Goal: Information Seeking & Learning: Learn about a topic

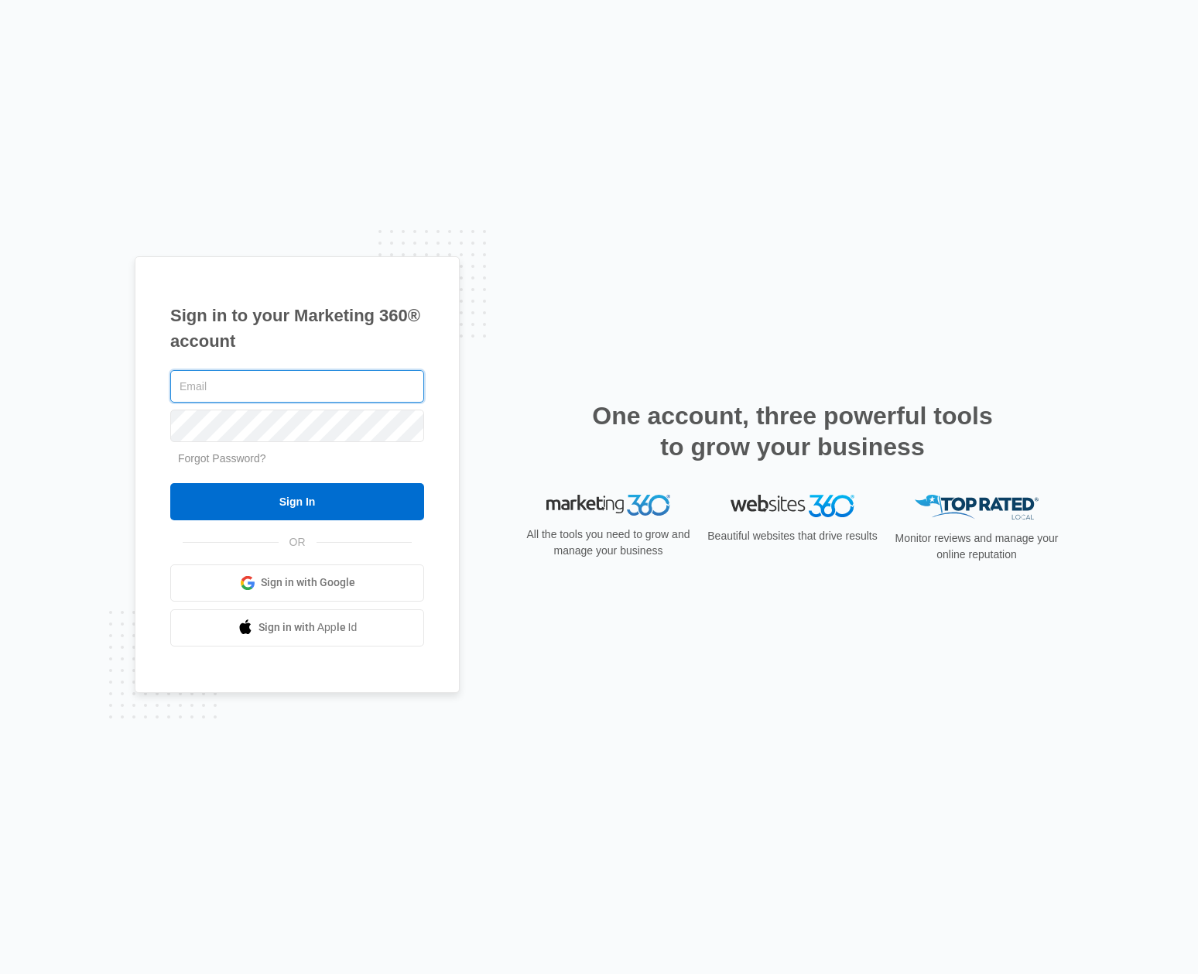
click at [320, 390] on input "text" at bounding box center [297, 386] width 254 height 33
type input "[PERSON_NAME][EMAIL_ADDRESS][DOMAIN_NAME]"
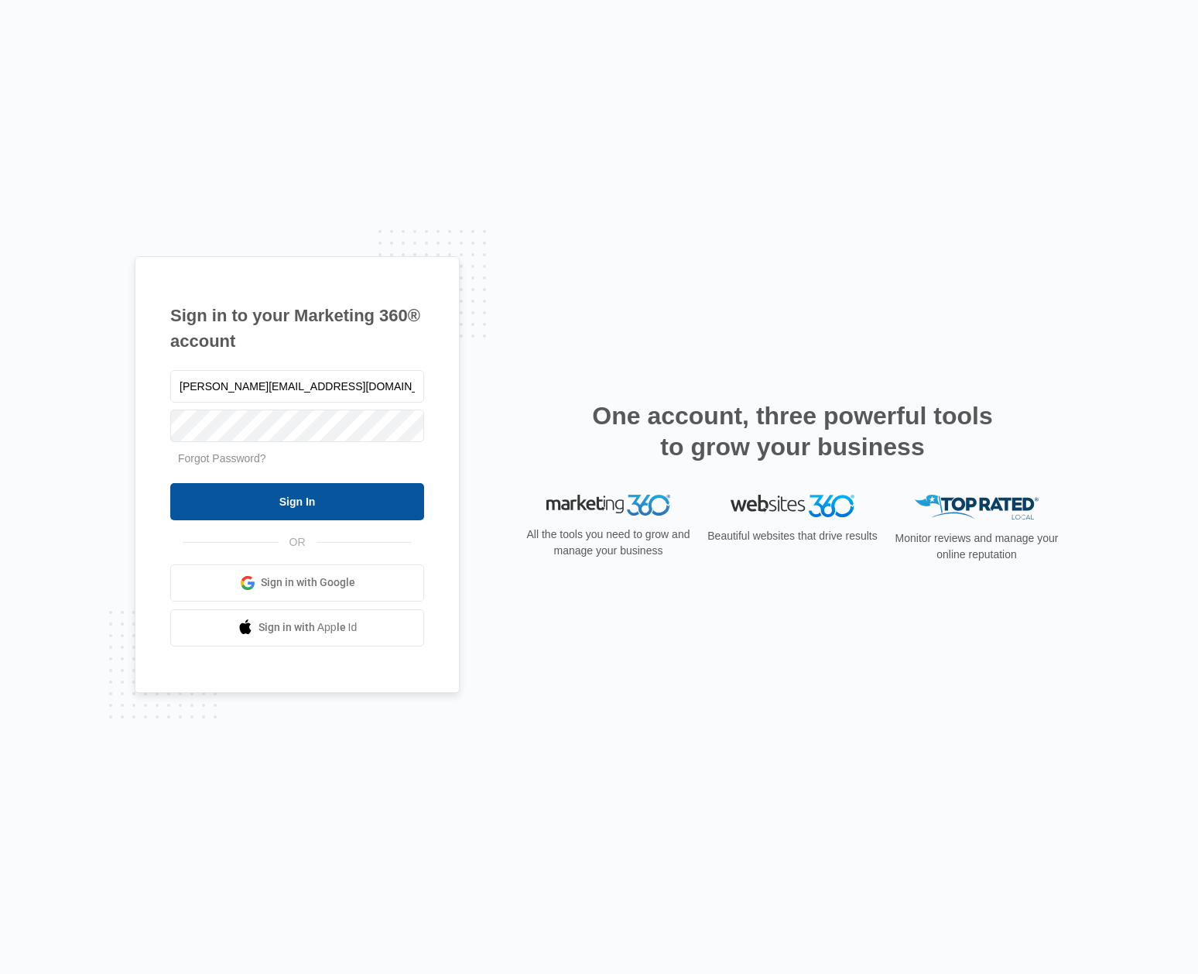
click at [338, 495] on input "Sign In" at bounding box center [297, 501] width 254 height 37
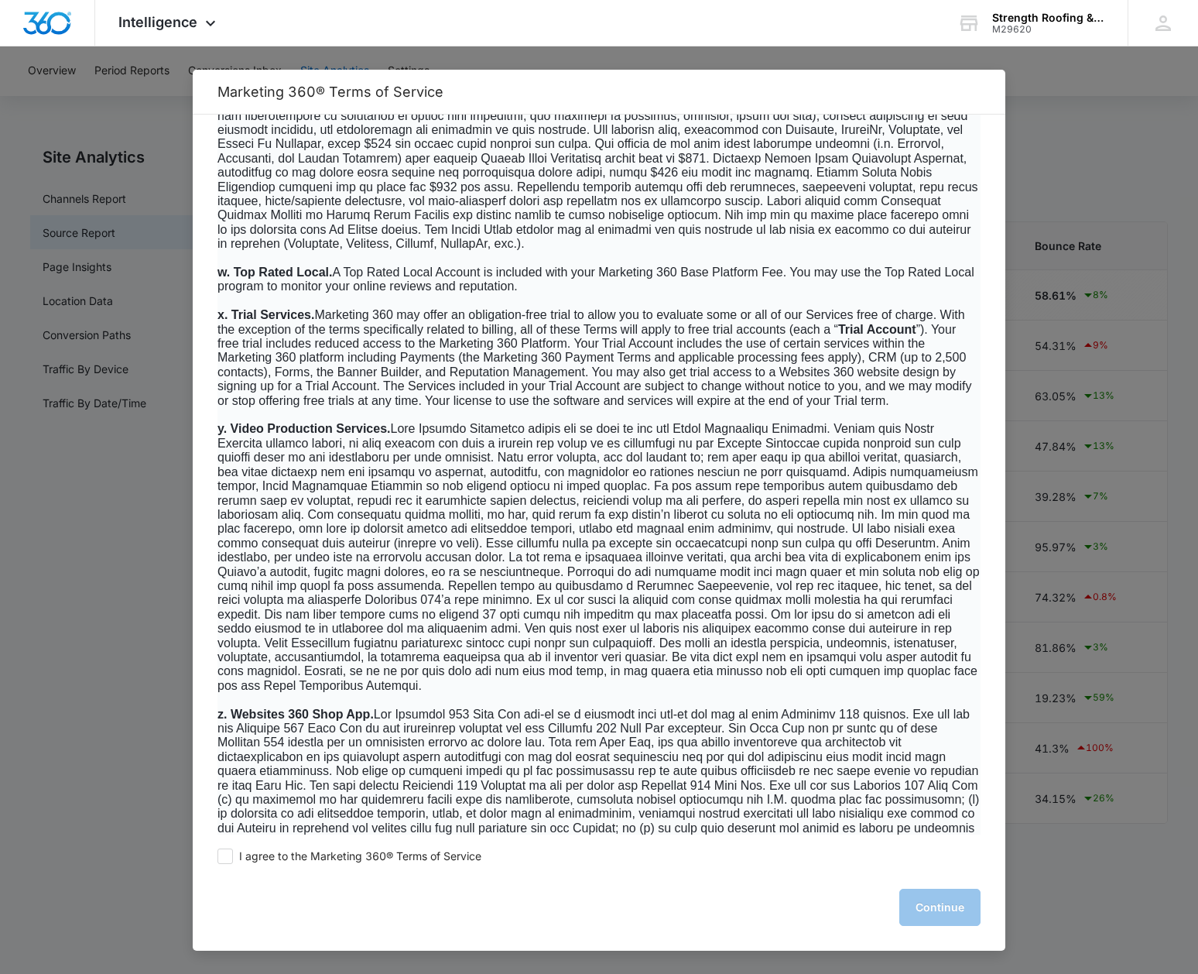
scroll to position [3544, 0]
drag, startPoint x: 331, startPoint y: 256, endPoint x: 233, endPoint y: 258, distance: 97.6
click at [233, 263] on span "w. Top Rated Local." at bounding box center [275, 269] width 115 height 13
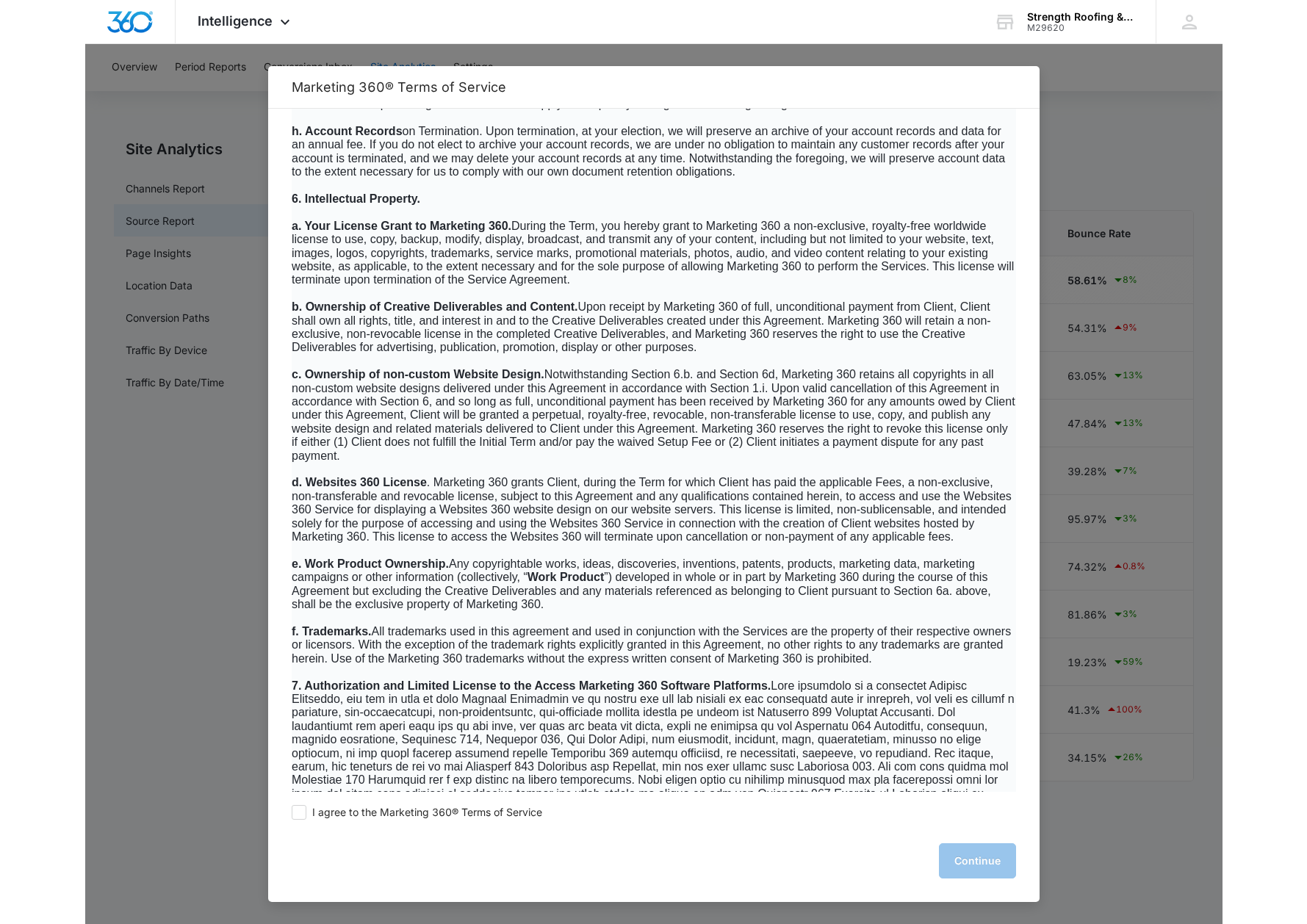
scroll to position [5838, 0]
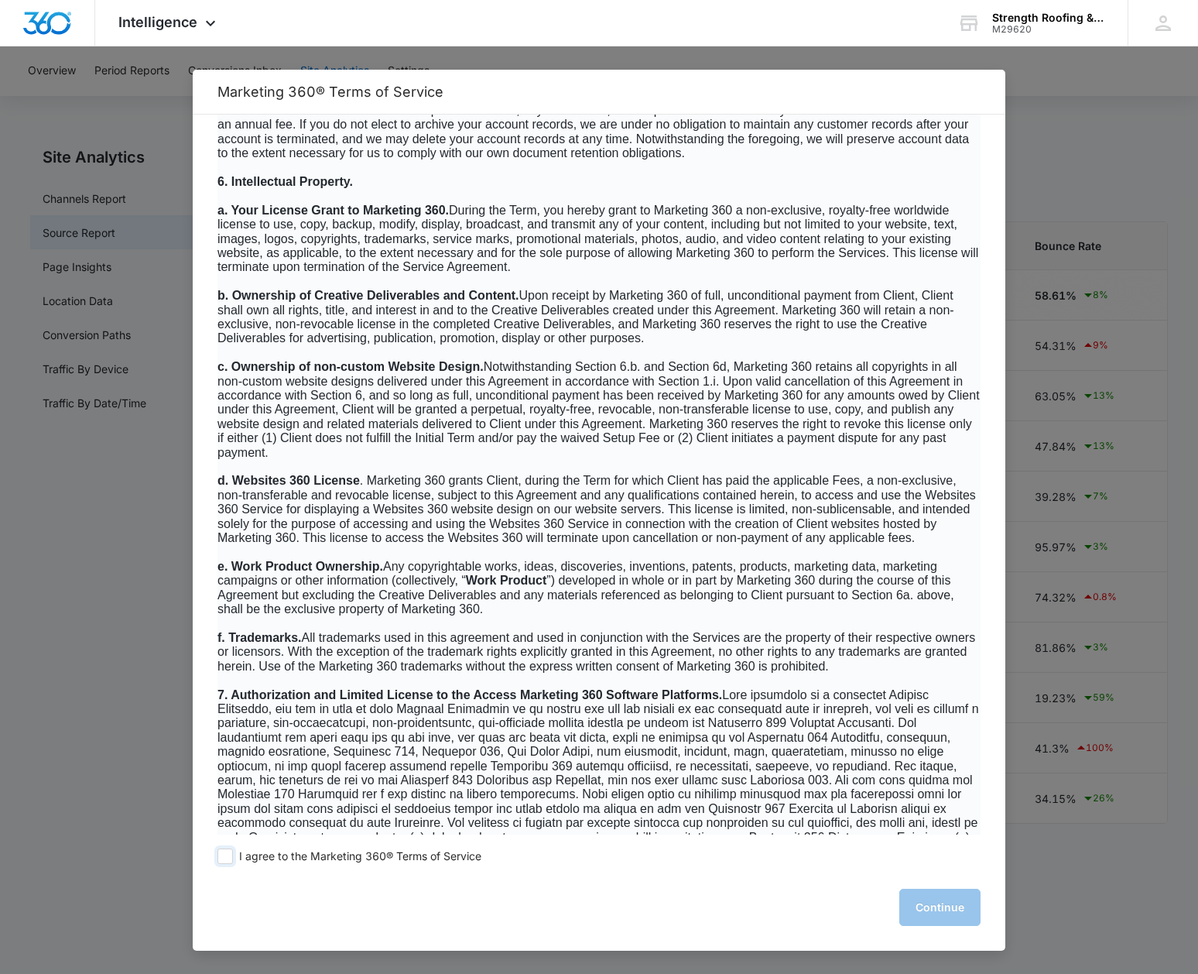
click at [221, 859] on span at bounding box center [225, 855] width 15 height 15
click at [221, 859] on input "I agree to the Marketing 360® Terms of Service" at bounding box center [225, 855] width 15 height 15
checkbox input "true"
click at [935, 900] on button "Continue" at bounding box center [940, 907] width 81 height 37
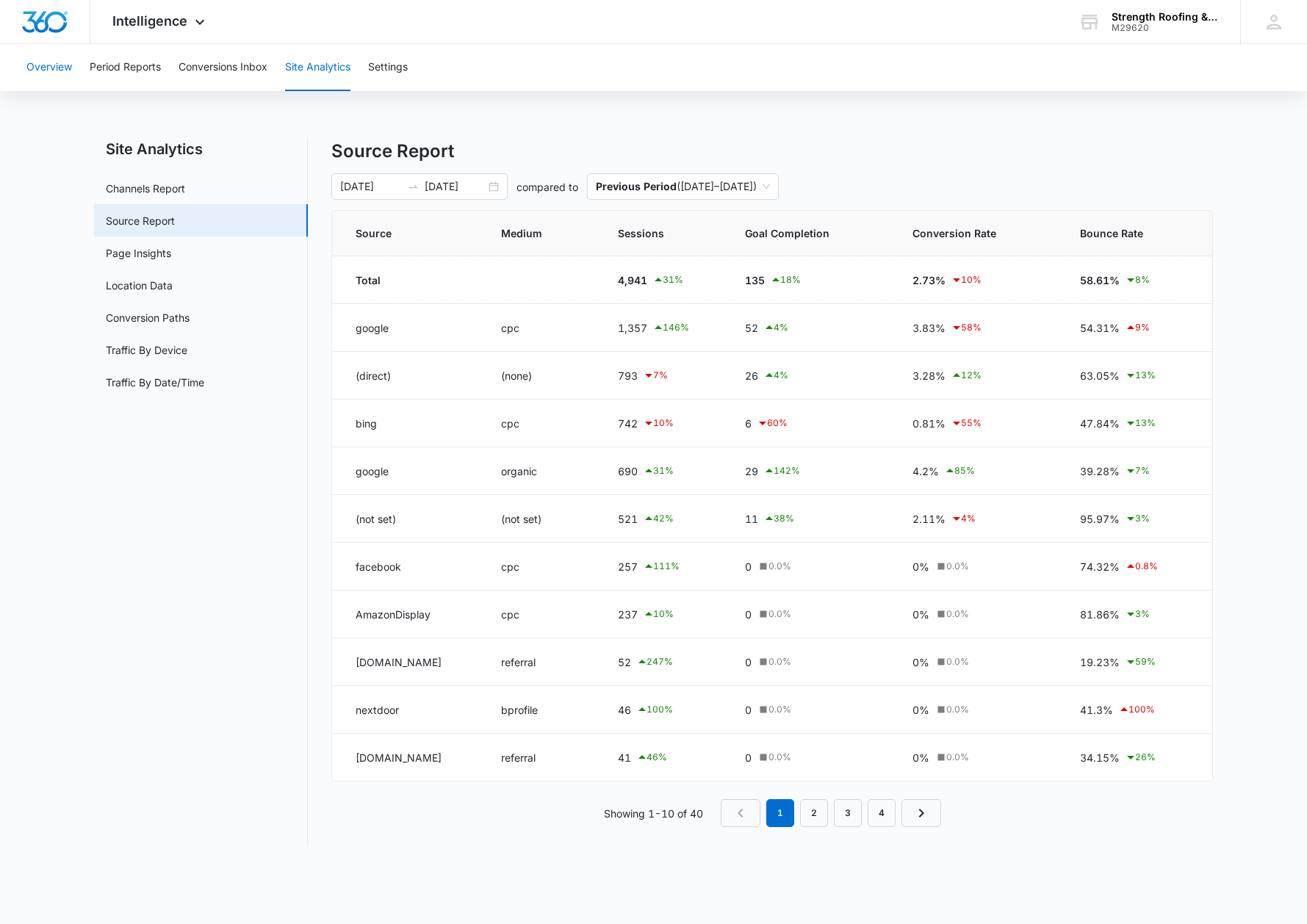
click at [68, 66] on button "Overview" at bounding box center [49, 67] width 46 height 47
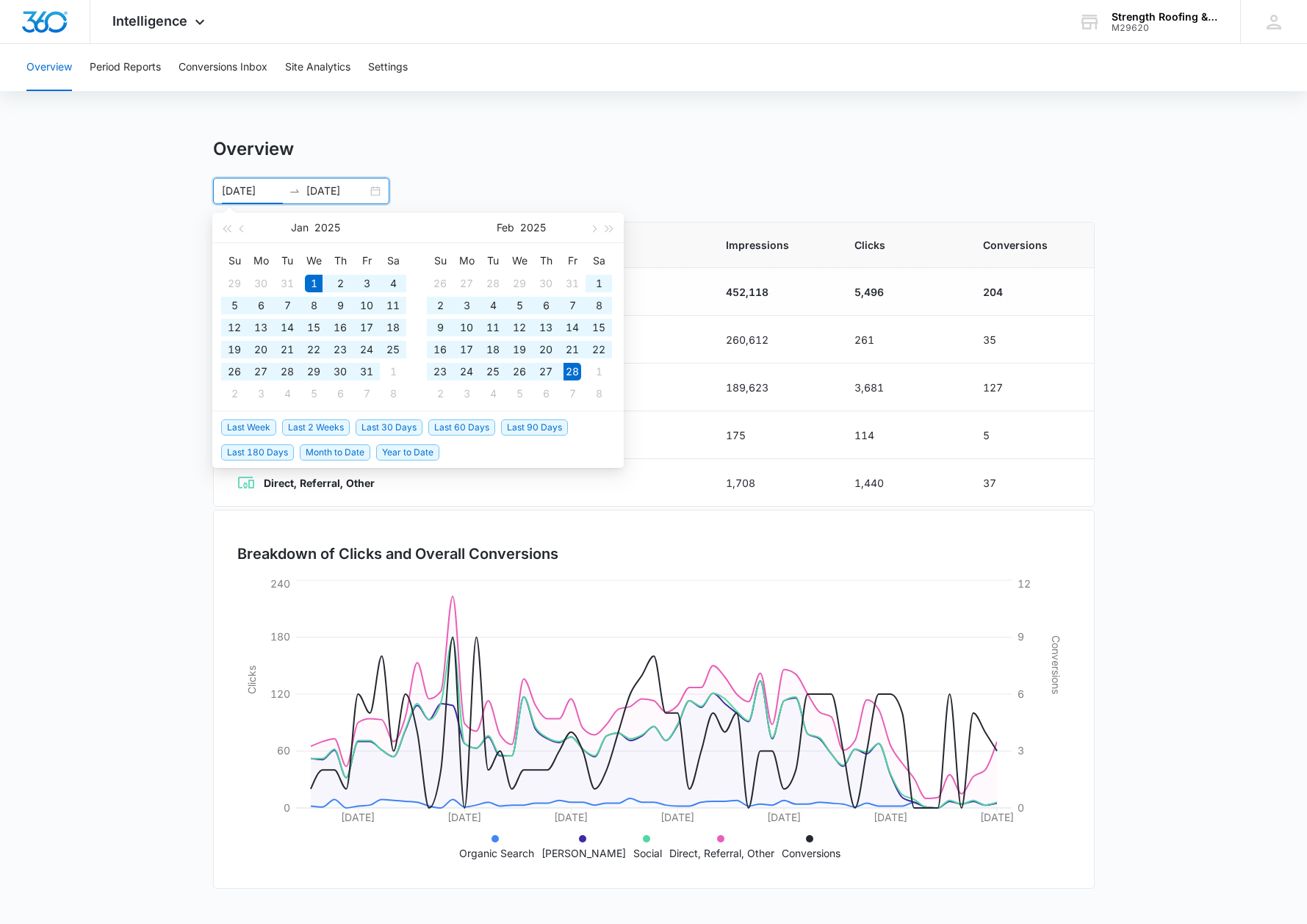
click at [271, 194] on input "01/01/2025" at bounding box center [252, 191] width 61 height 16
type input "01/01/2024"
click at [311, 194] on input "02/28/2025" at bounding box center [337, 191] width 61 height 16
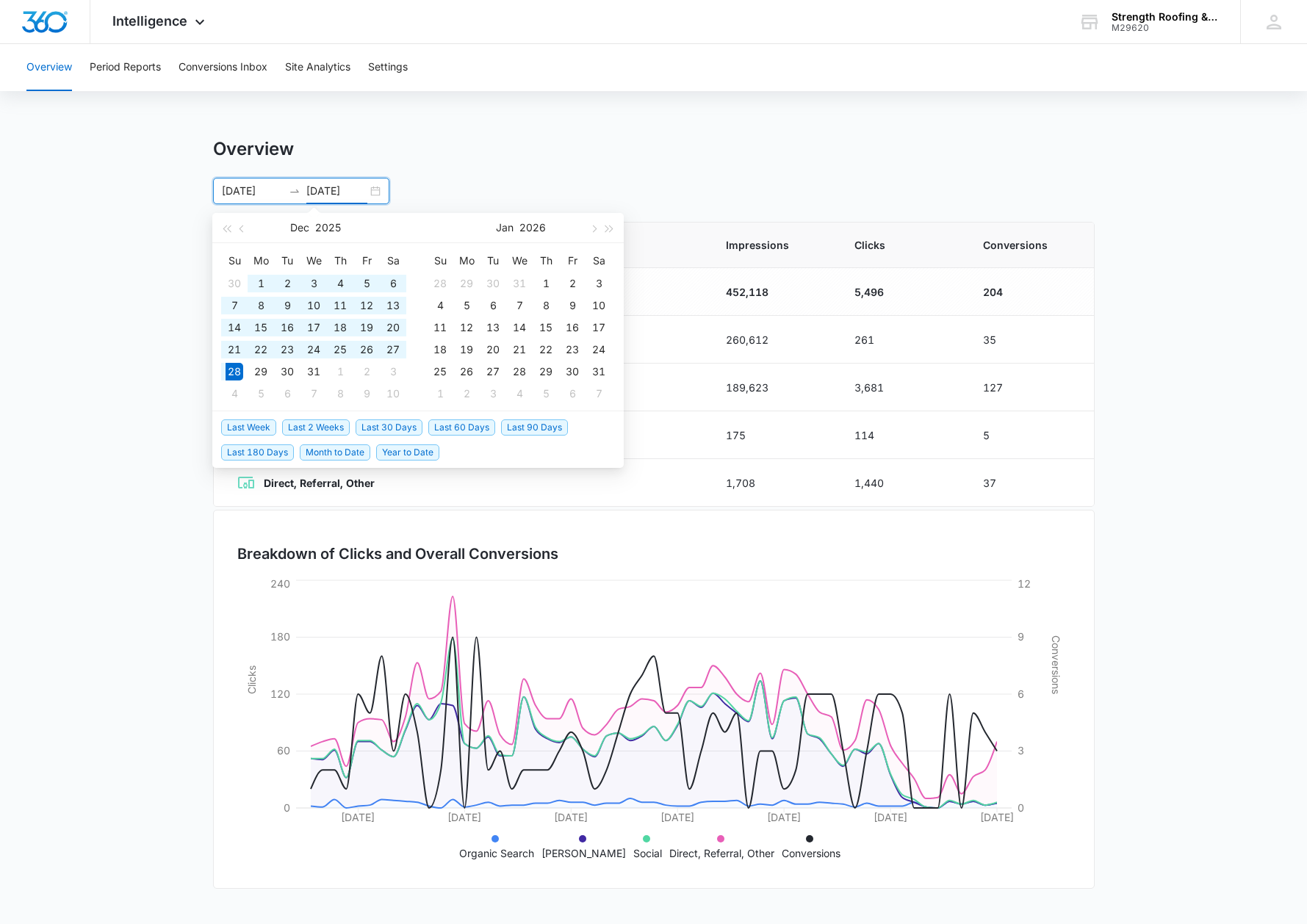
click at [332, 191] on input "12/28/2025" at bounding box center [337, 191] width 61 height 16
click at [359, 191] on input "12/21/2025" at bounding box center [337, 191] width 61 height 16
type input "12/21/2024"
type input "01/01/2025"
click at [404, 135] on div "Overview Period Reports Conversions Inbox Site Analytics Settings Overview 01/0…" at bounding box center [653, 476] width 1307 height 865
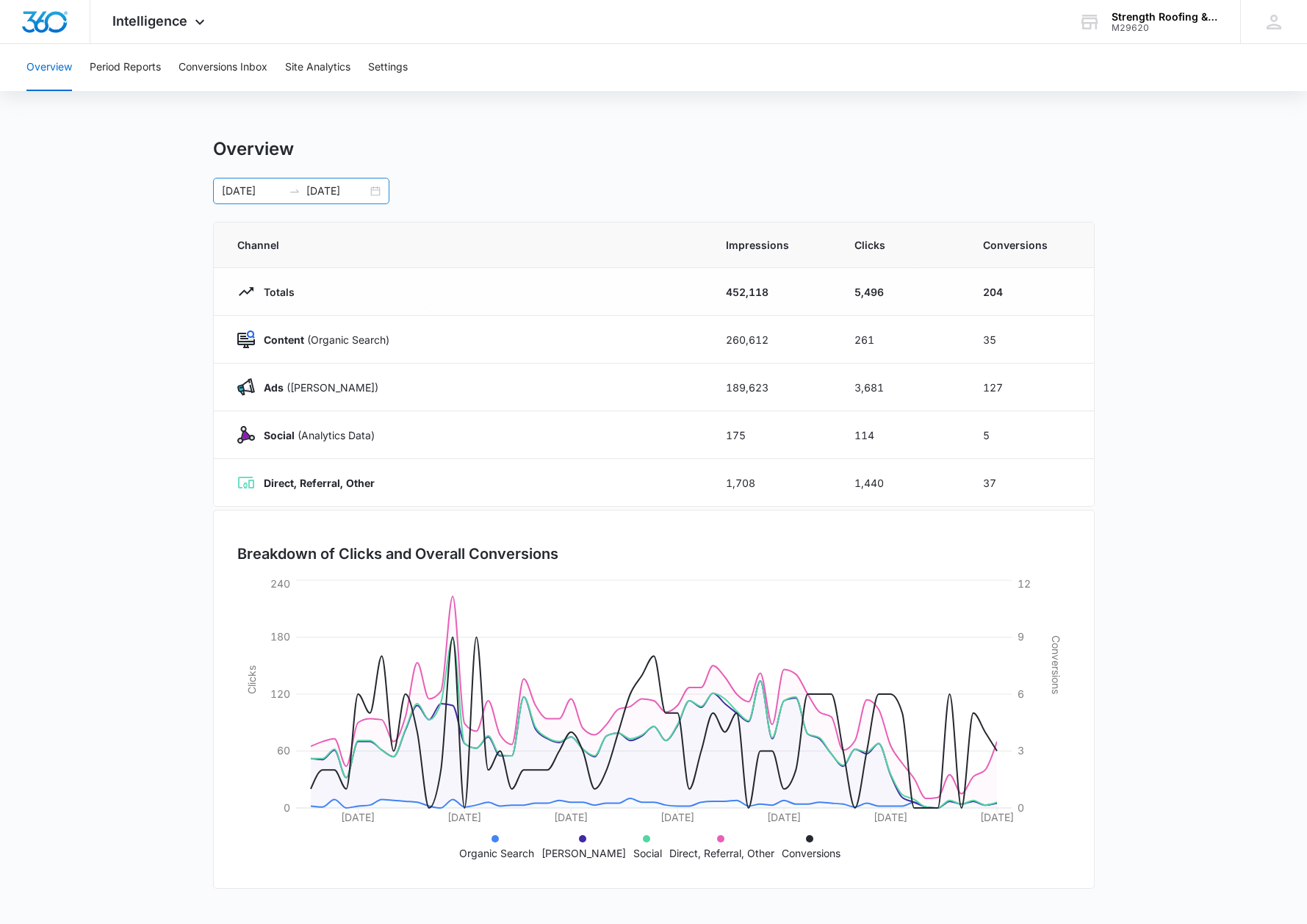
click at [323, 194] on input "02/28/2025" at bounding box center [337, 191] width 61 height 16
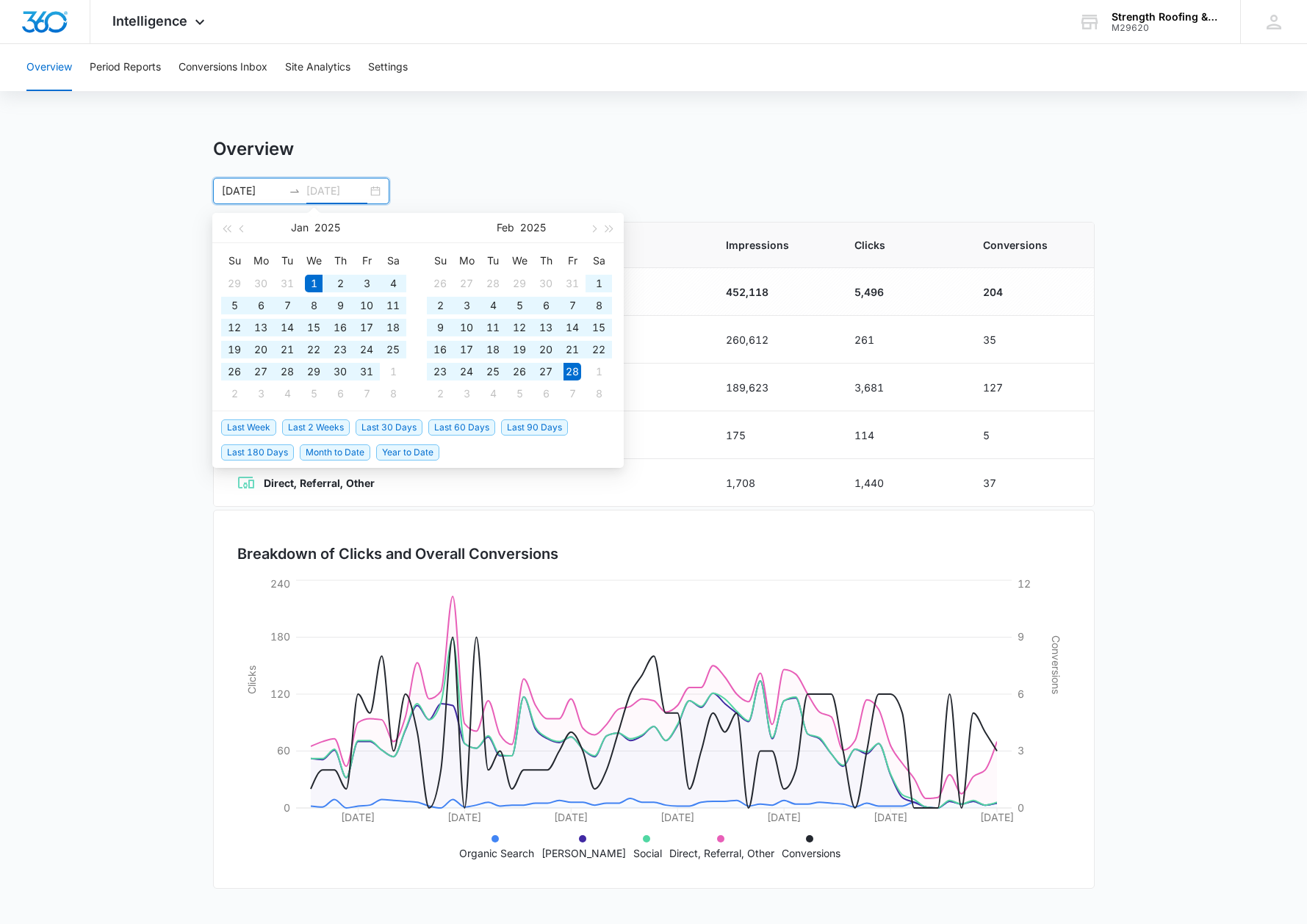
type input "02/28/2025"
drag, startPoint x: 337, startPoint y: 191, endPoint x: 404, endPoint y: 186, distance: 67.2
click at [404, 186] on div "01/01/2025 02/28/2025 Jan 2025 Su Mo Tu We Th Fr Sa 29 30 31 1 2 3 4 5 6 7 8 9 …" at bounding box center [654, 191] width 882 height 27
click at [252, 185] on input "01/01/2025" at bounding box center [252, 191] width 61 height 16
click at [270, 191] on input "01/01/2025" at bounding box center [252, 191] width 61 height 16
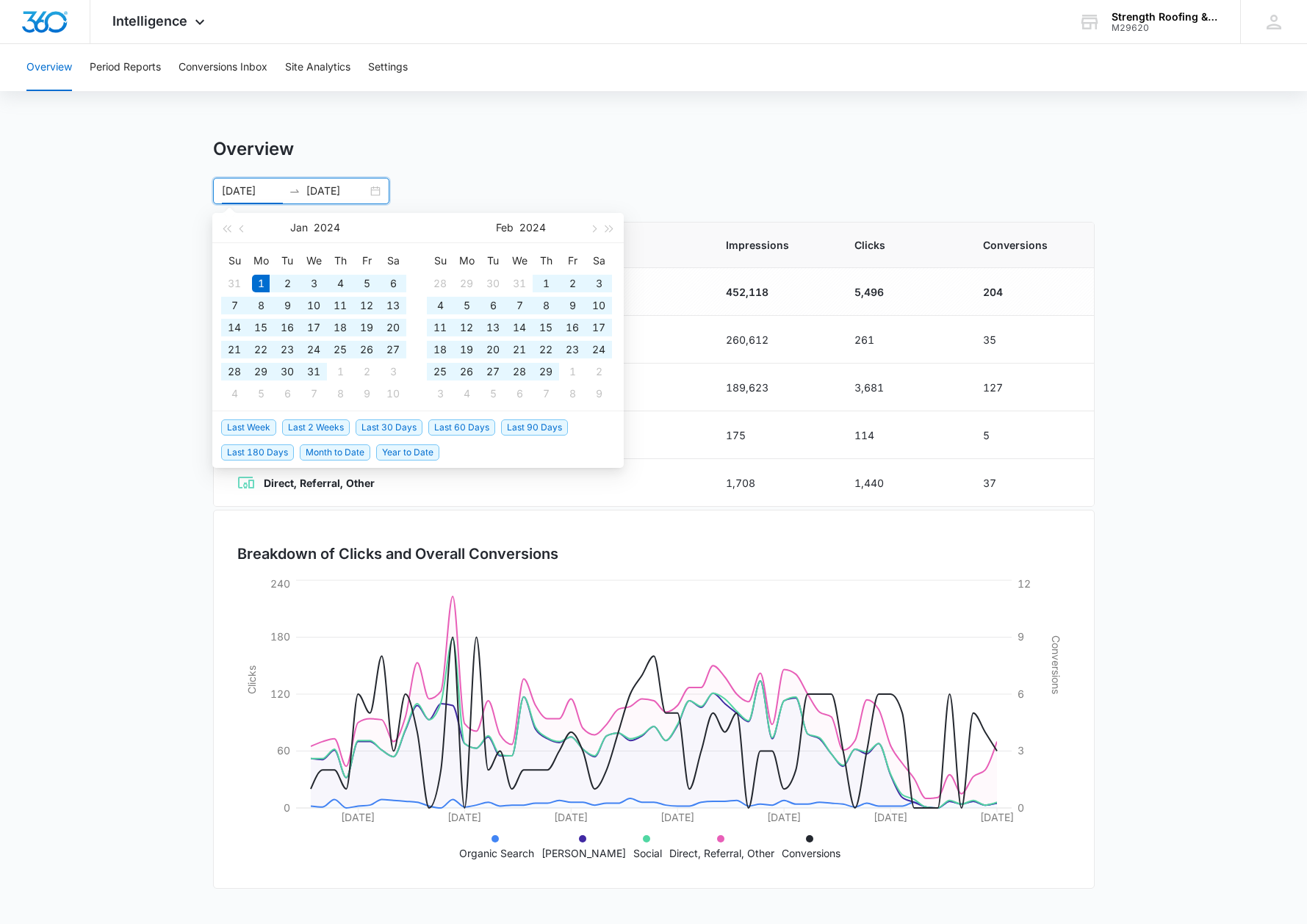
click at [316, 178] on div "01/01/2024 02/28/2025" at bounding box center [302, 191] width 177 height 27
type input "01/01/2024"
click at [315, 188] on input "02/28/2025" at bounding box center [337, 191] width 61 height 16
type input "12/31/2024"
click at [289, 278] on div "31" at bounding box center [287, 284] width 18 height 18
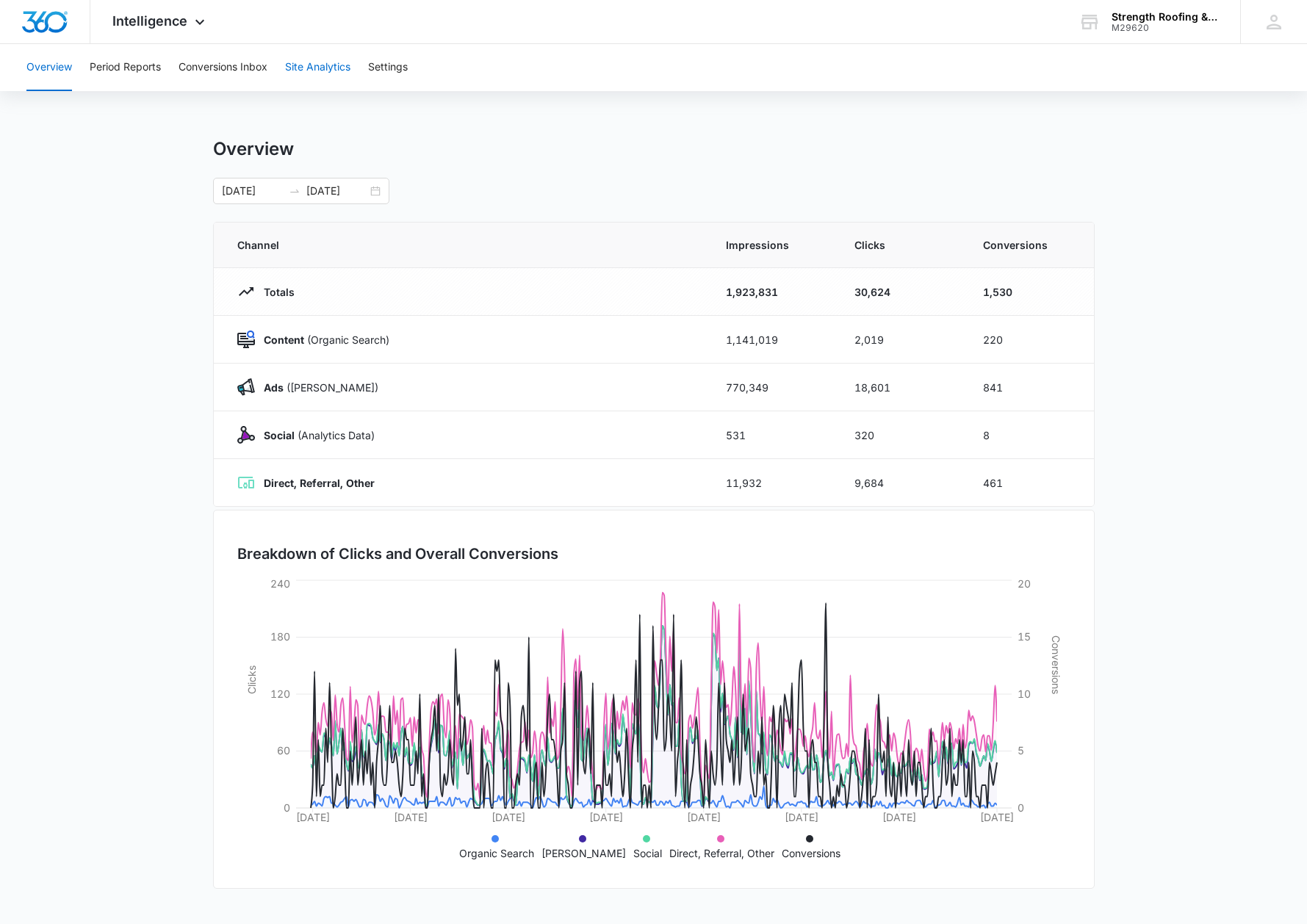
click at [293, 64] on button "Site Analytics" at bounding box center [317, 67] width 65 height 47
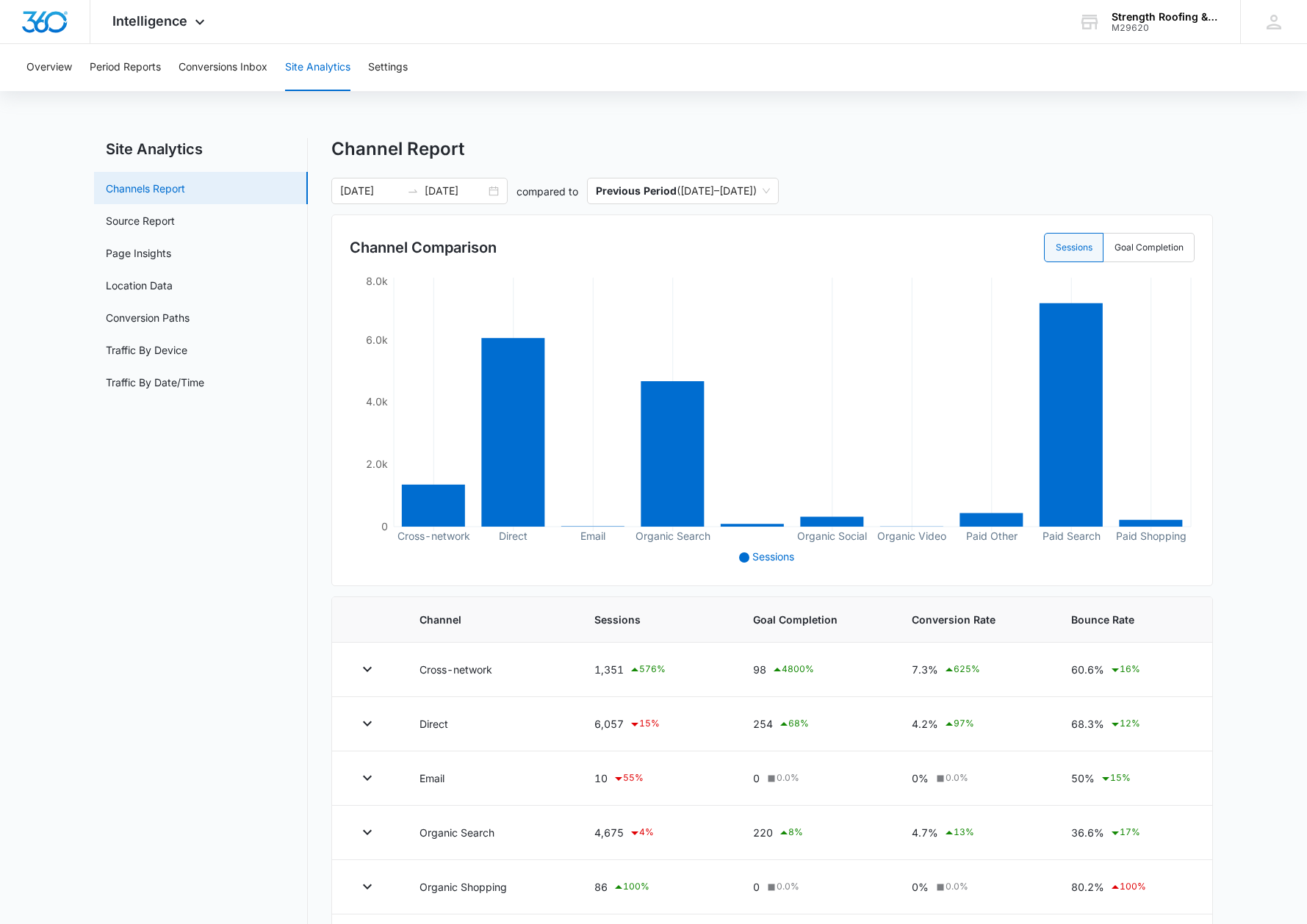
click at [162, 184] on link "Channels Report" at bounding box center [145, 188] width 80 height 15
click at [402, 193] on div at bounding box center [413, 191] width 24 height 11
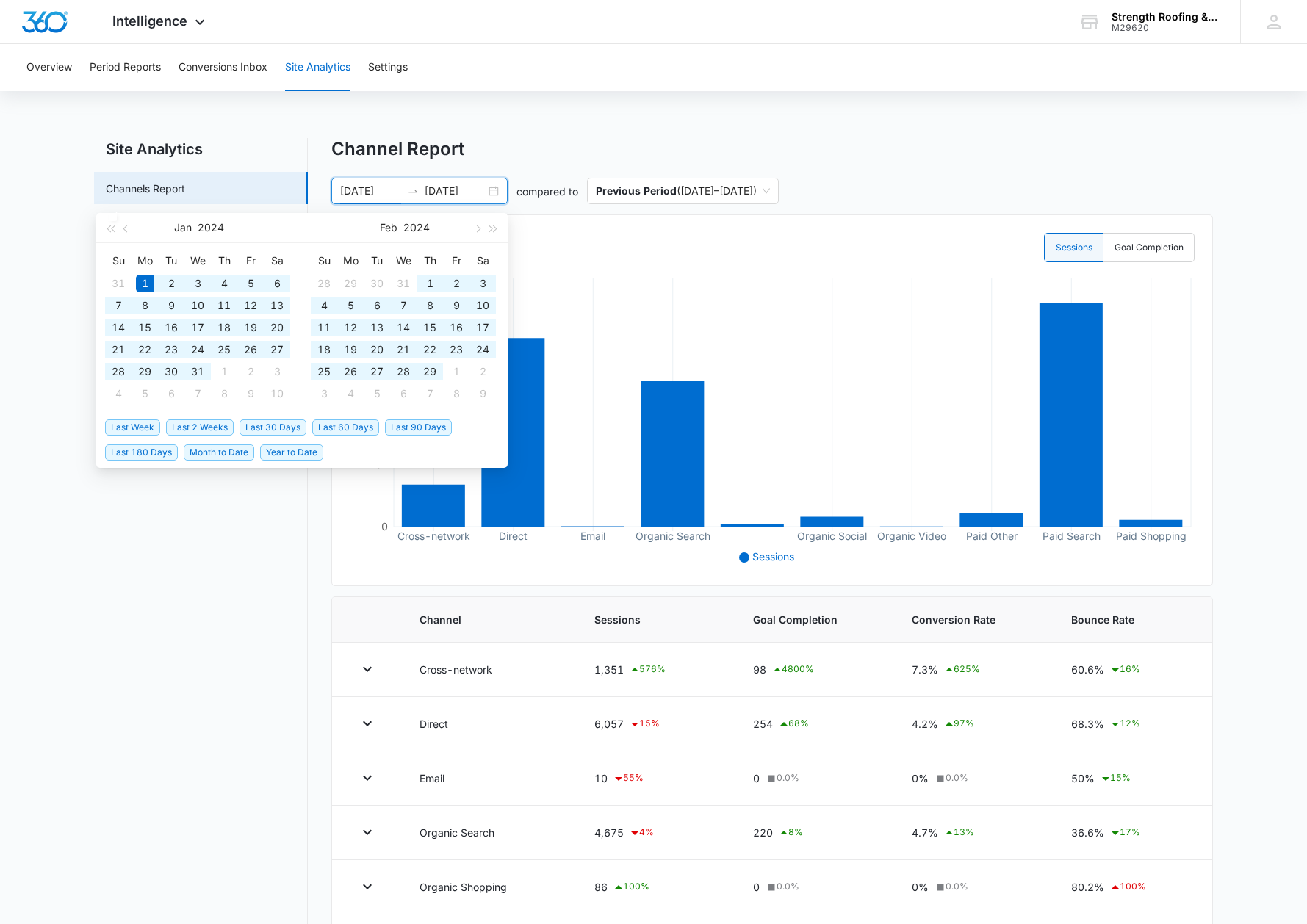
click at [504, 133] on div "Overview Period Reports Conversions Inbox Site Analytics Settings Site Analytic…" at bounding box center [653, 623] width 1307 height 1159
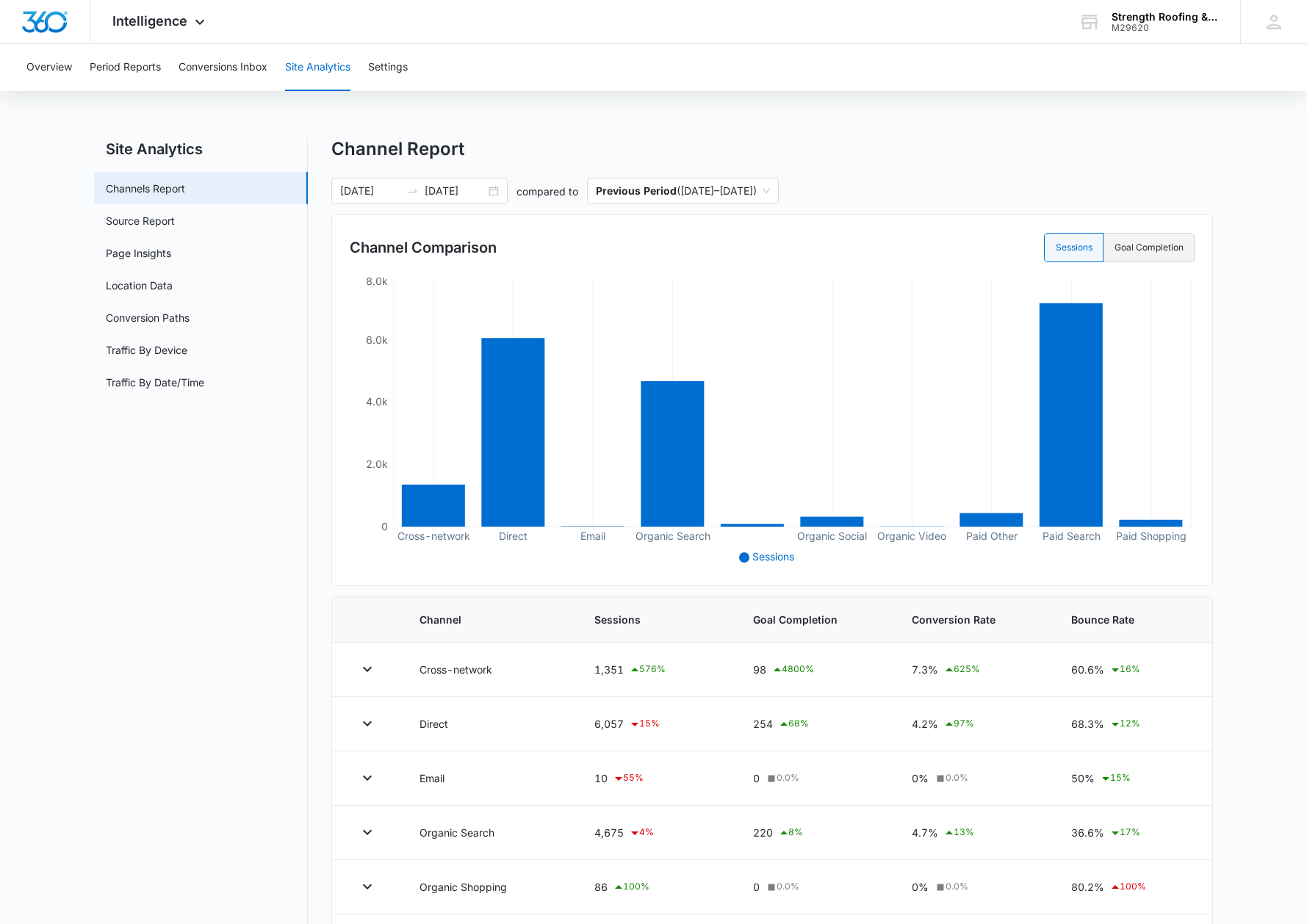
click at [1137, 244] on label "Goal Completion" at bounding box center [1149, 247] width 91 height 29
click at [1114, 248] on input "Goal Completion" at bounding box center [1114, 248] width 1 height 1
radio input "false"
radio input "true"
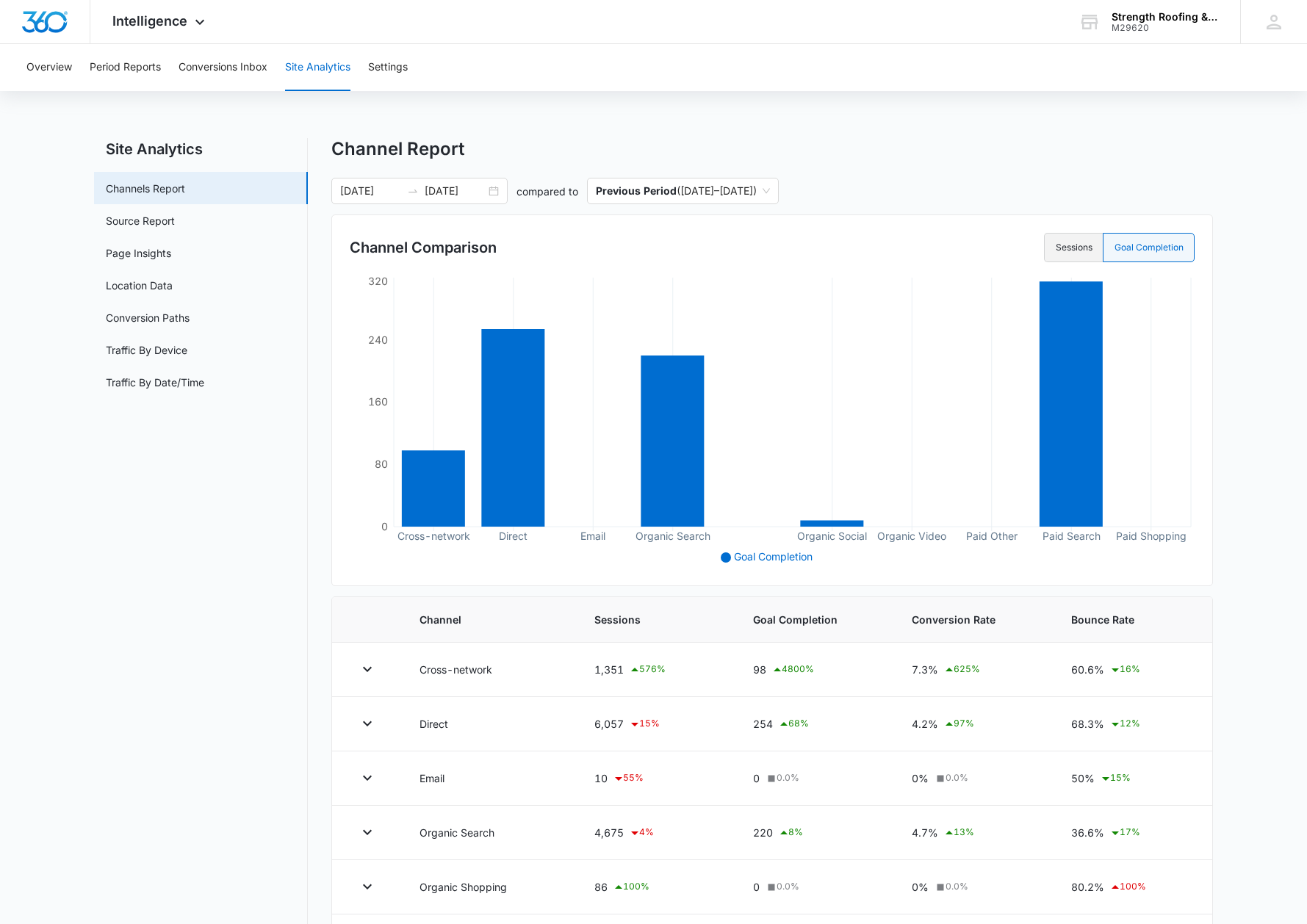
click at [1094, 249] on label "Sessions" at bounding box center [1074, 247] width 59 height 29
click at [1055, 249] on input "Sessions" at bounding box center [1055, 248] width 1 height 1
radio input "true"
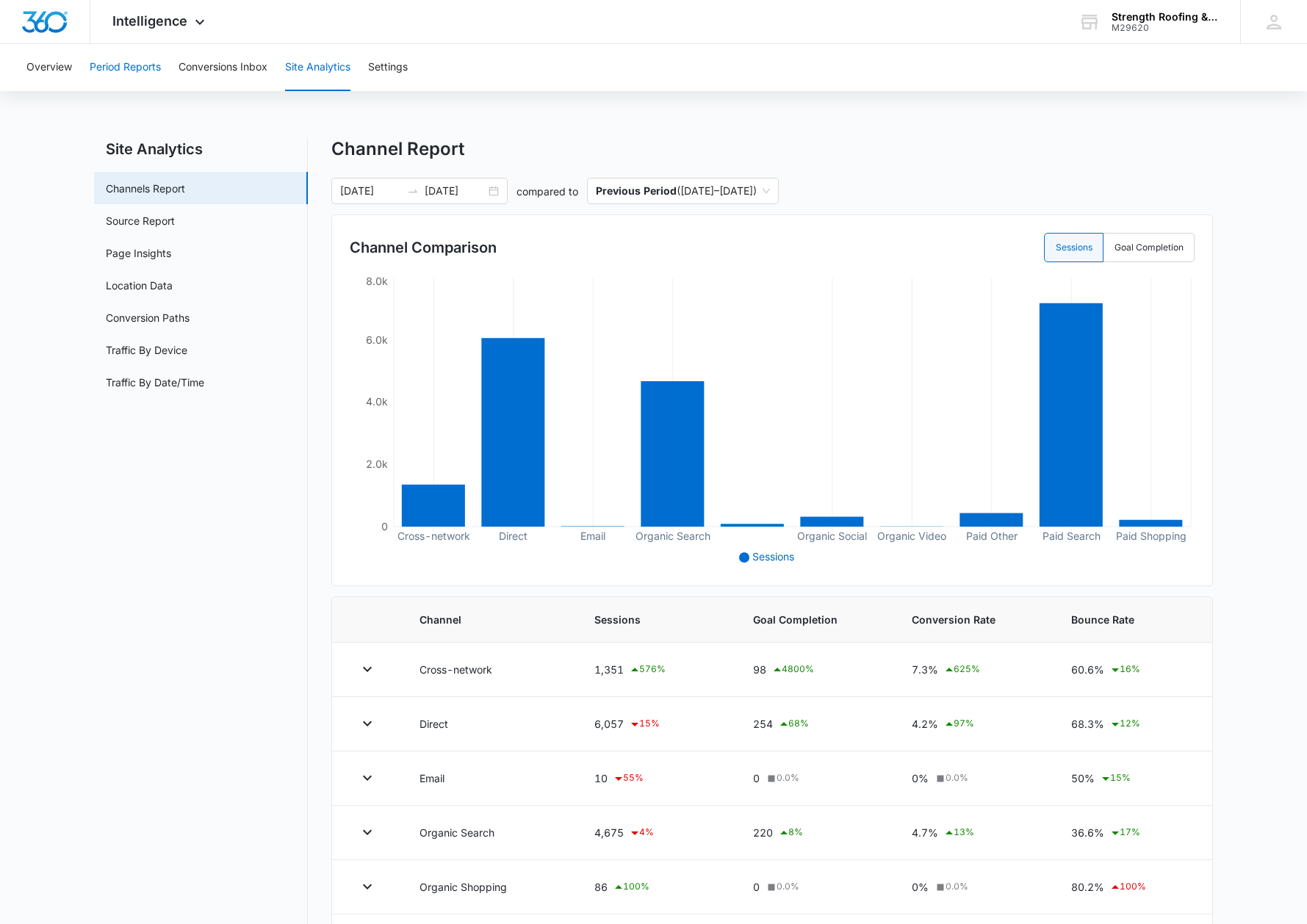
click at [129, 70] on button "Period Reports" at bounding box center [124, 67] width 71 height 47
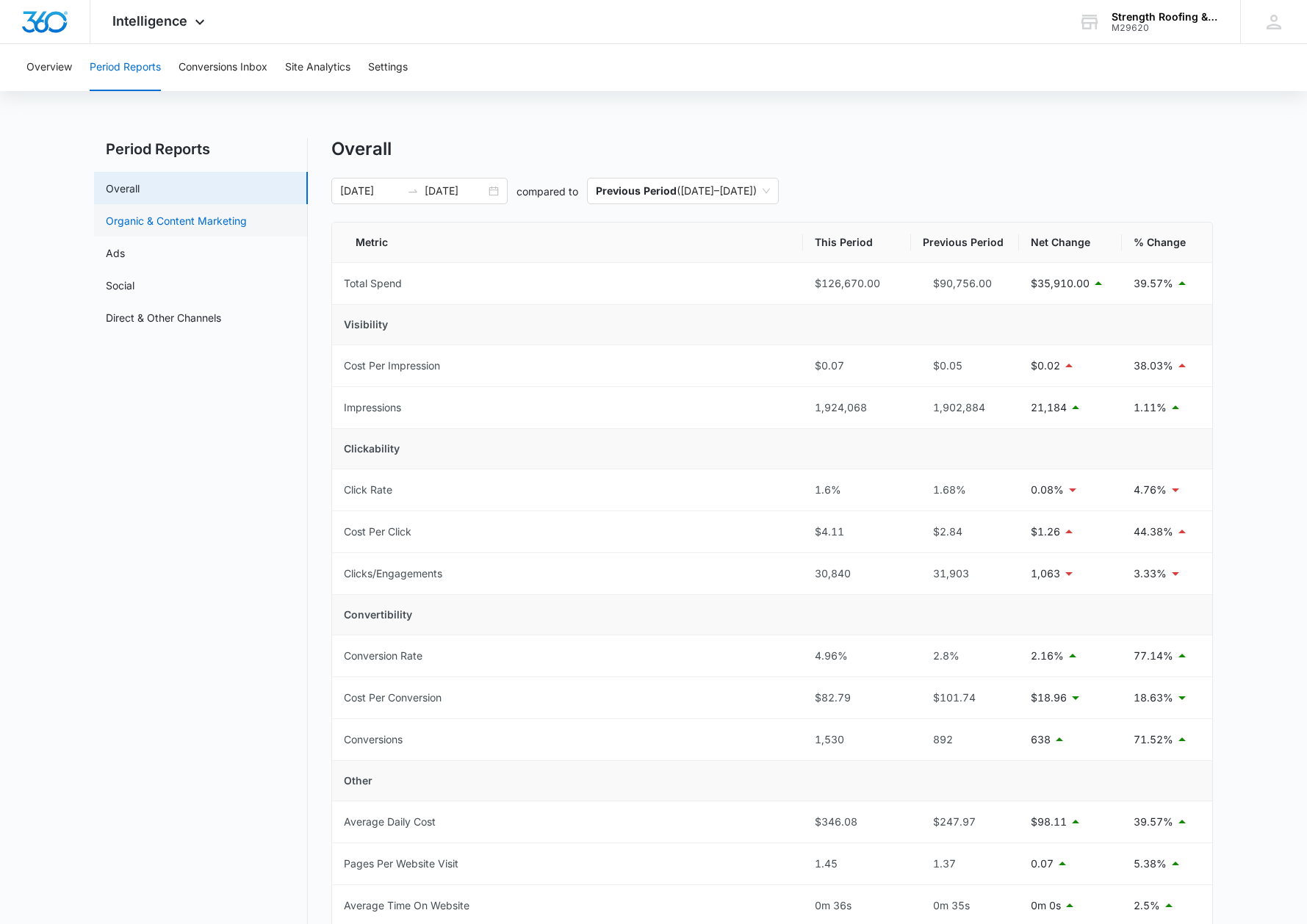
click at [215, 223] on link "Organic & Content Marketing" at bounding box center [176, 221] width 141 height 15
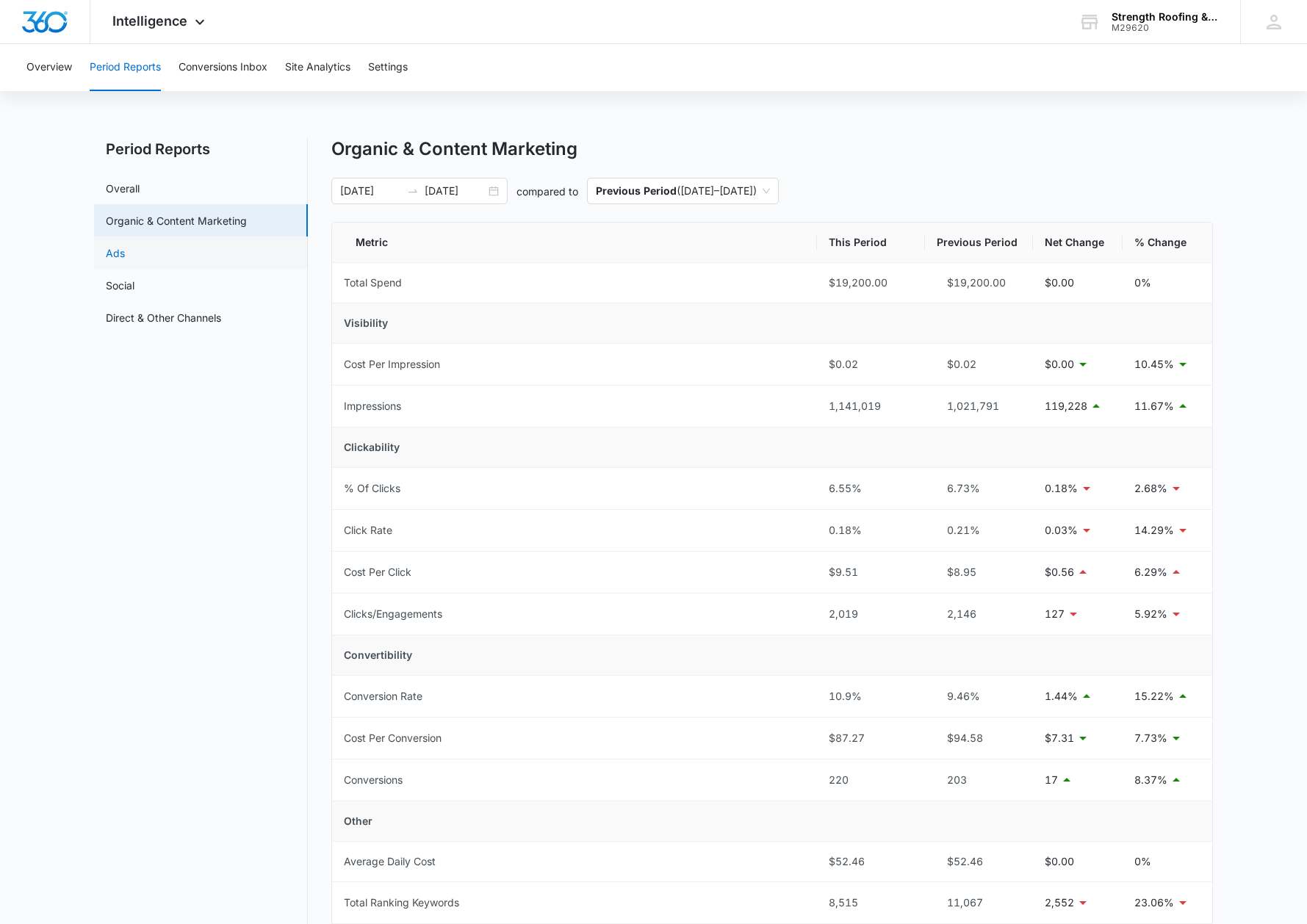
click at [124, 255] on link "Ads" at bounding box center [115, 253] width 19 height 15
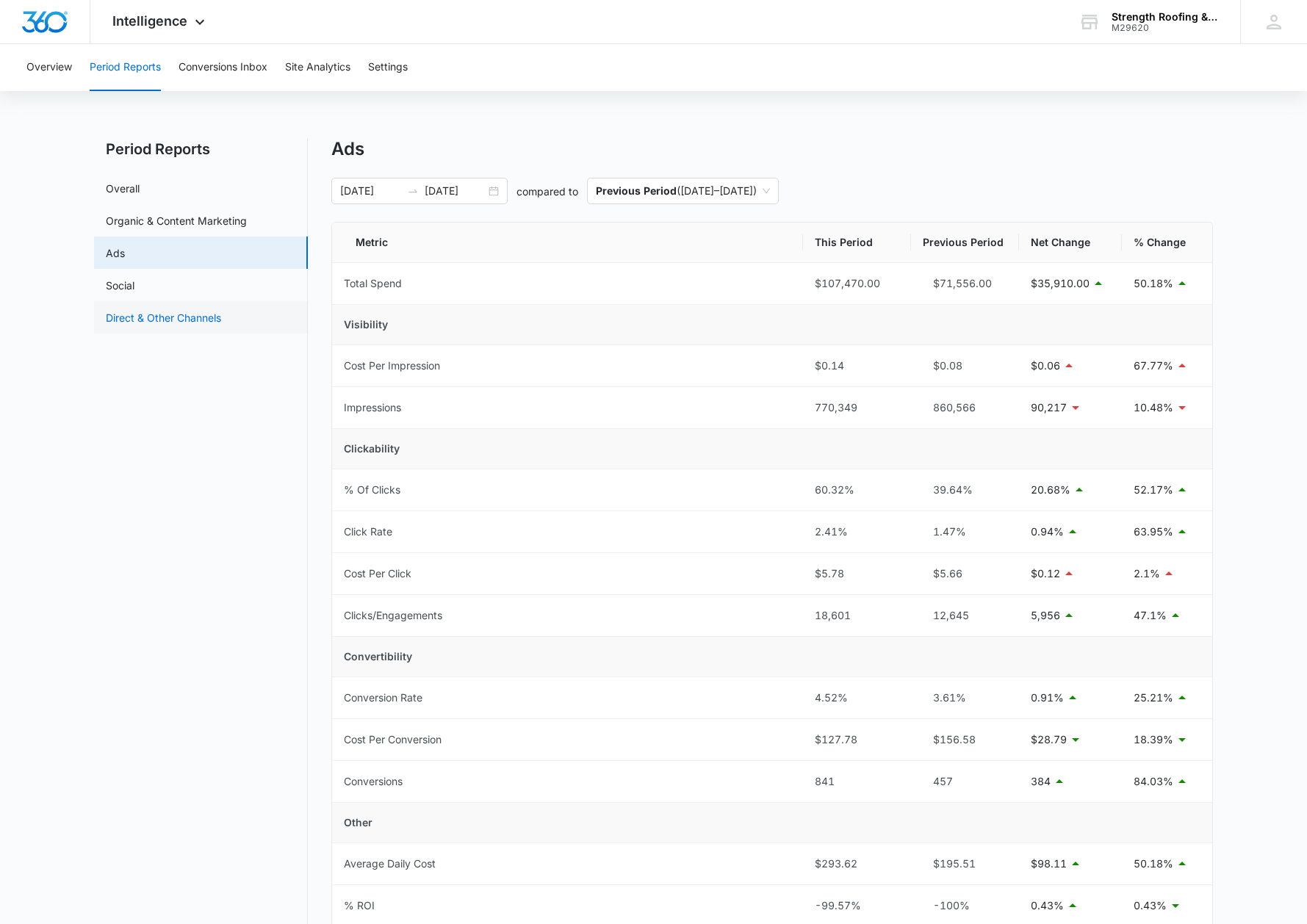
click at [141, 323] on link "Direct & Other Channels" at bounding box center [163, 318] width 116 height 15
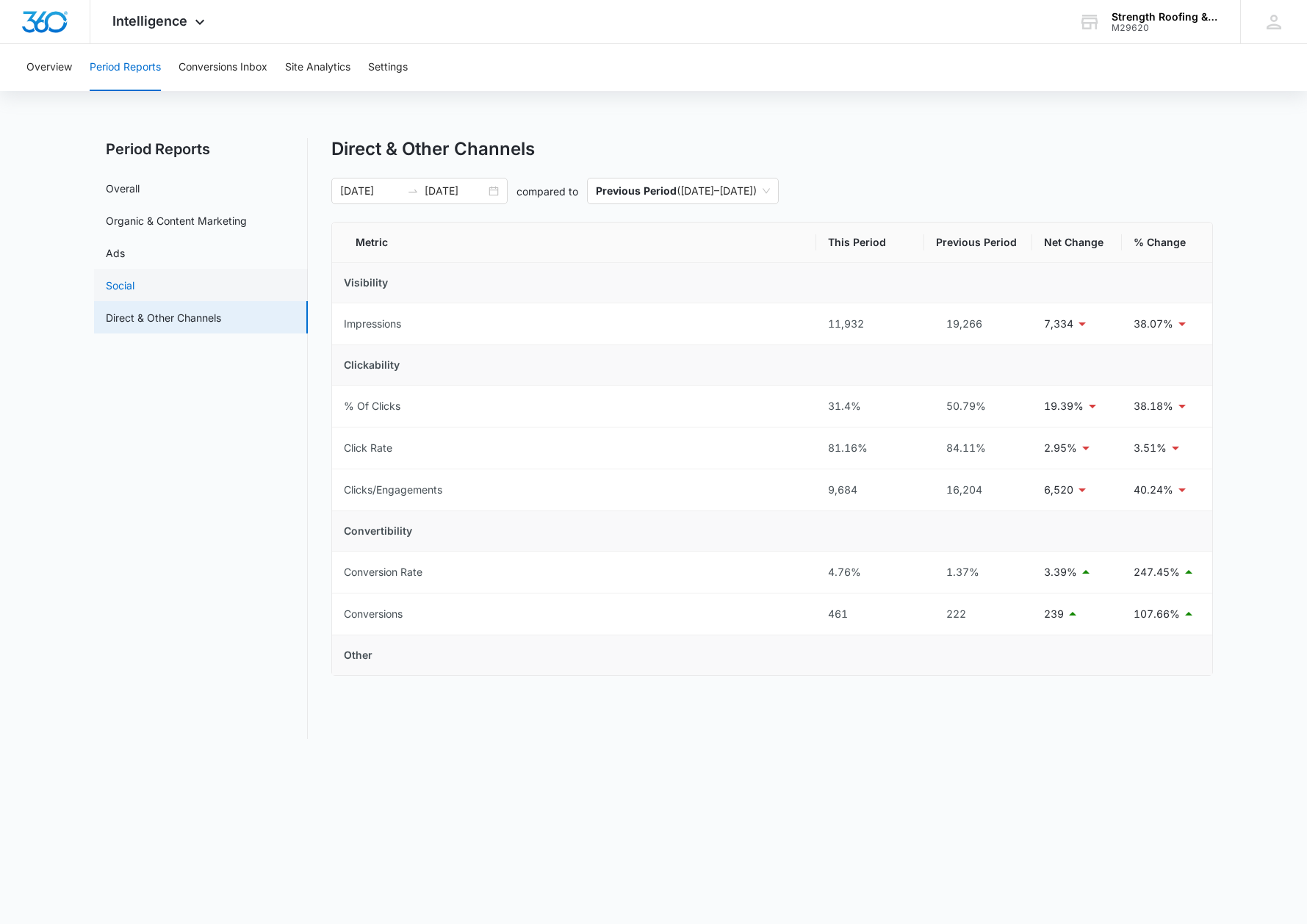
click at [135, 289] on link "Social" at bounding box center [120, 286] width 28 height 15
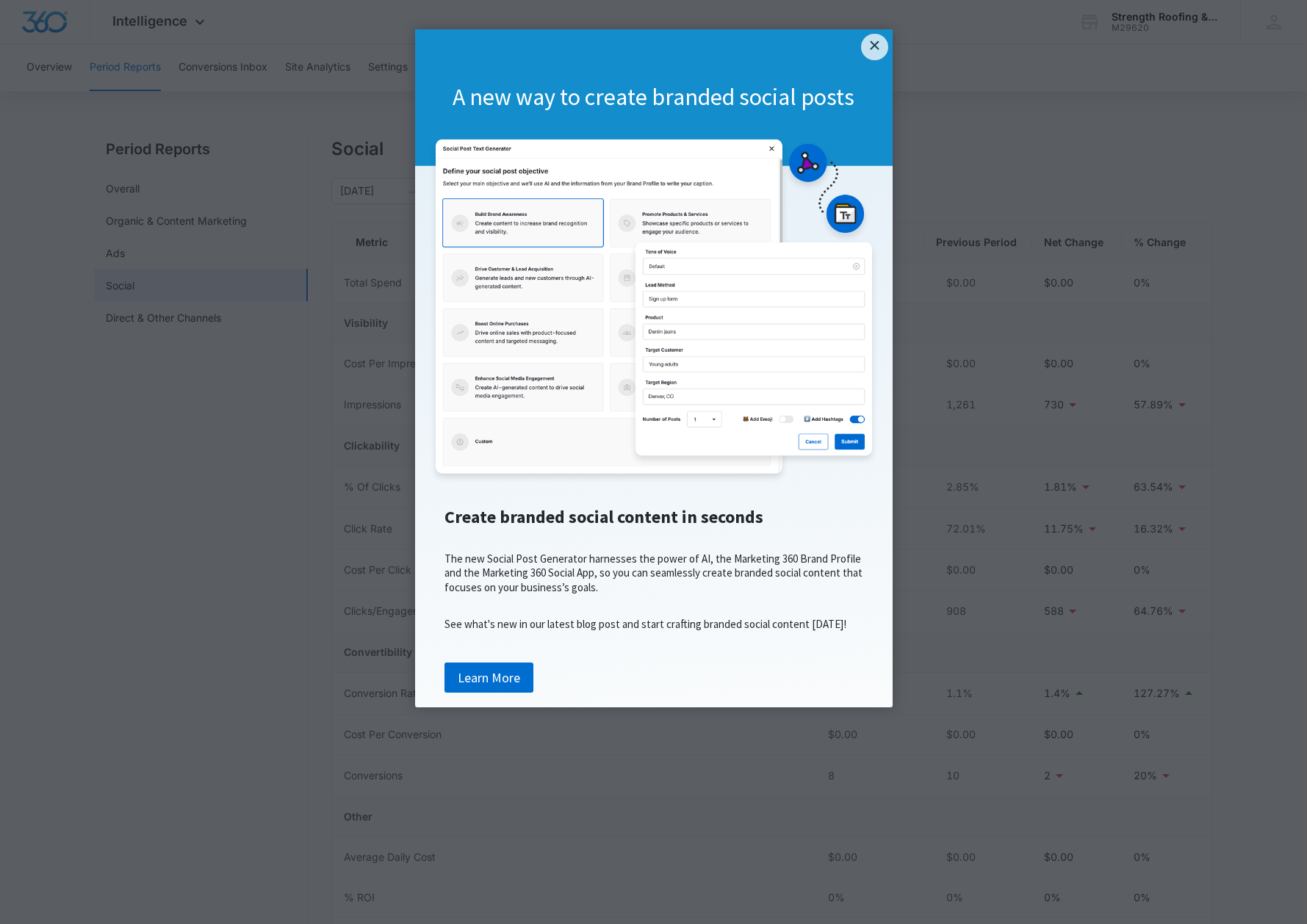
click at [858, 56] on div "A new way to create branded social posts" at bounding box center [653, 98] width 477 height 137
click at [870, 54] on link "×" at bounding box center [874, 47] width 27 height 27
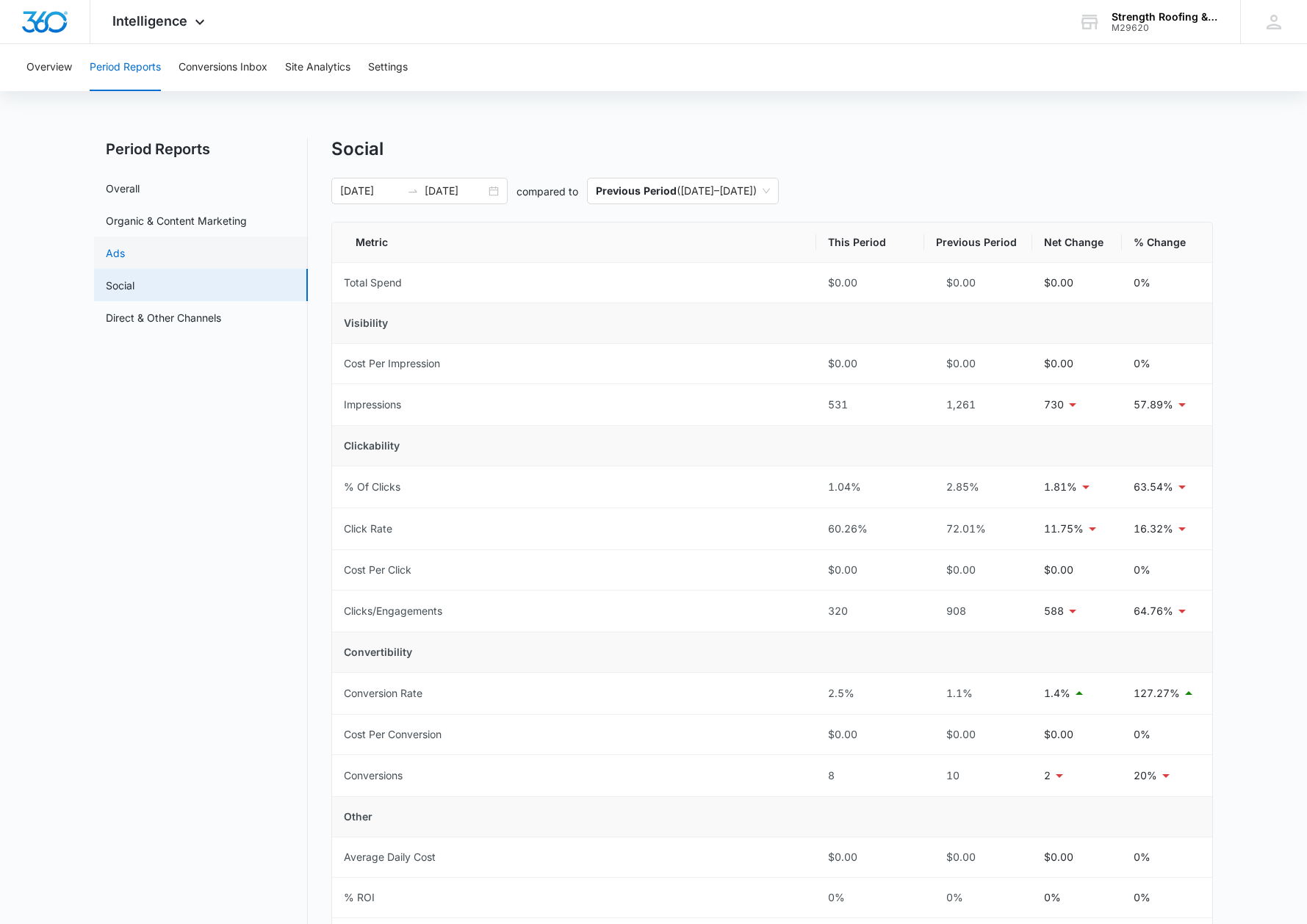
click at [125, 252] on link "Ads" at bounding box center [115, 253] width 19 height 15
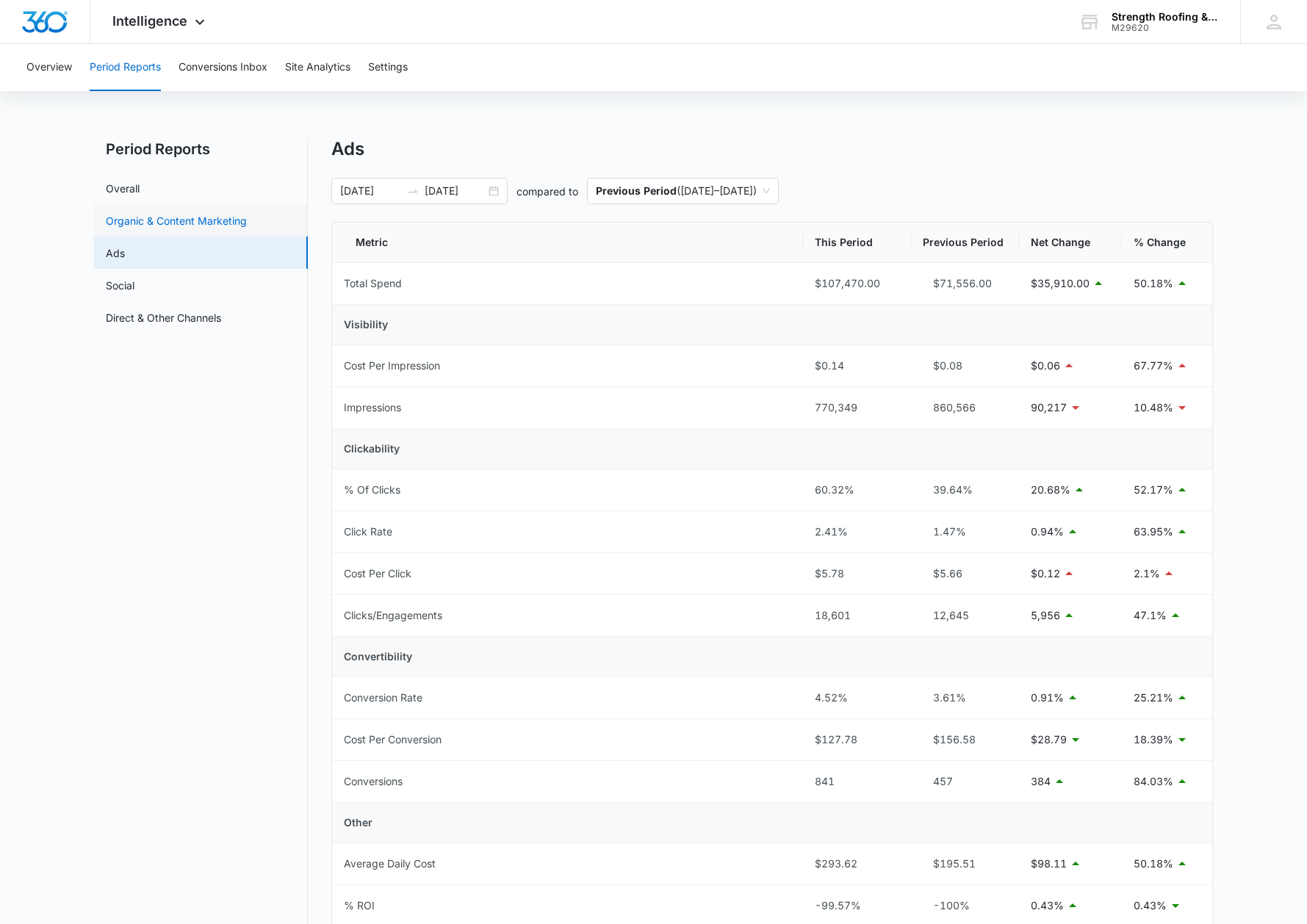
click at [162, 223] on link "Organic & Content Marketing" at bounding box center [176, 221] width 141 height 15
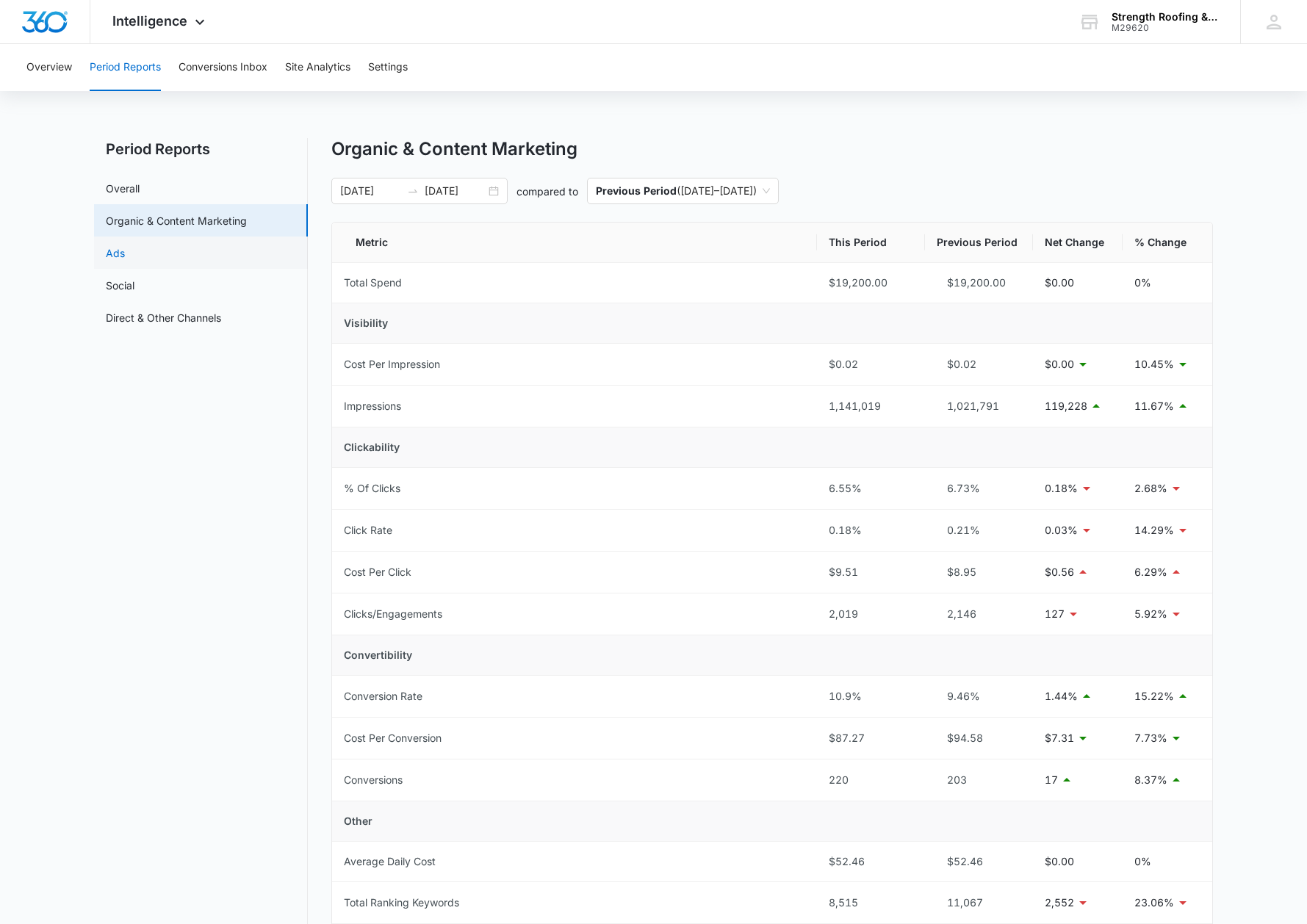
click at [125, 252] on link "Ads" at bounding box center [115, 253] width 19 height 15
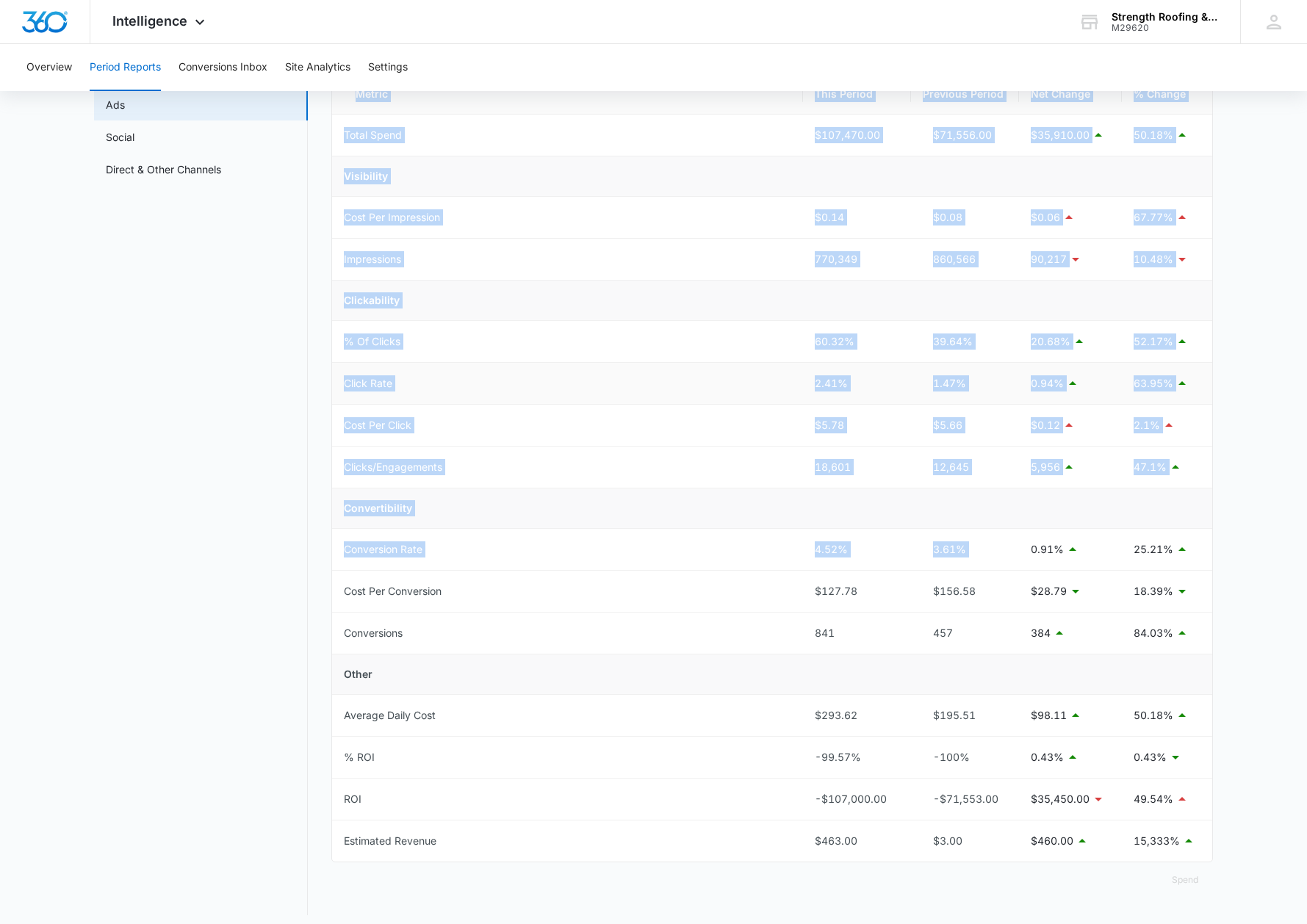
scroll to position [157, 0]
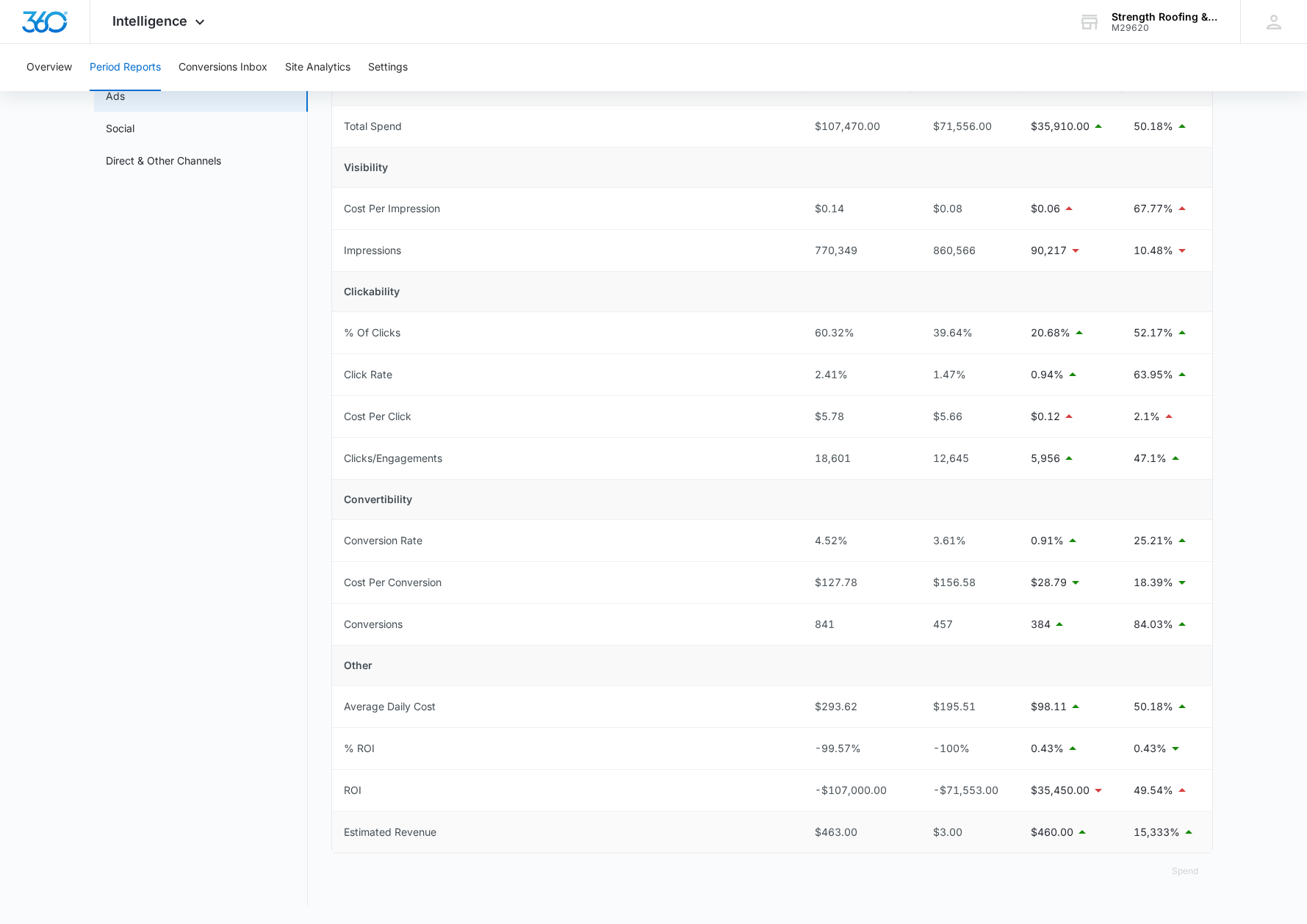
drag, startPoint x: 329, startPoint y: 225, endPoint x: 1201, endPoint y: 848, distance: 1071.7
click at [1137, 848] on div "Period Reports Overall Organic & Content Marketing Ads Social Direct & Other Ch…" at bounding box center [653, 443] width 1119 height 925
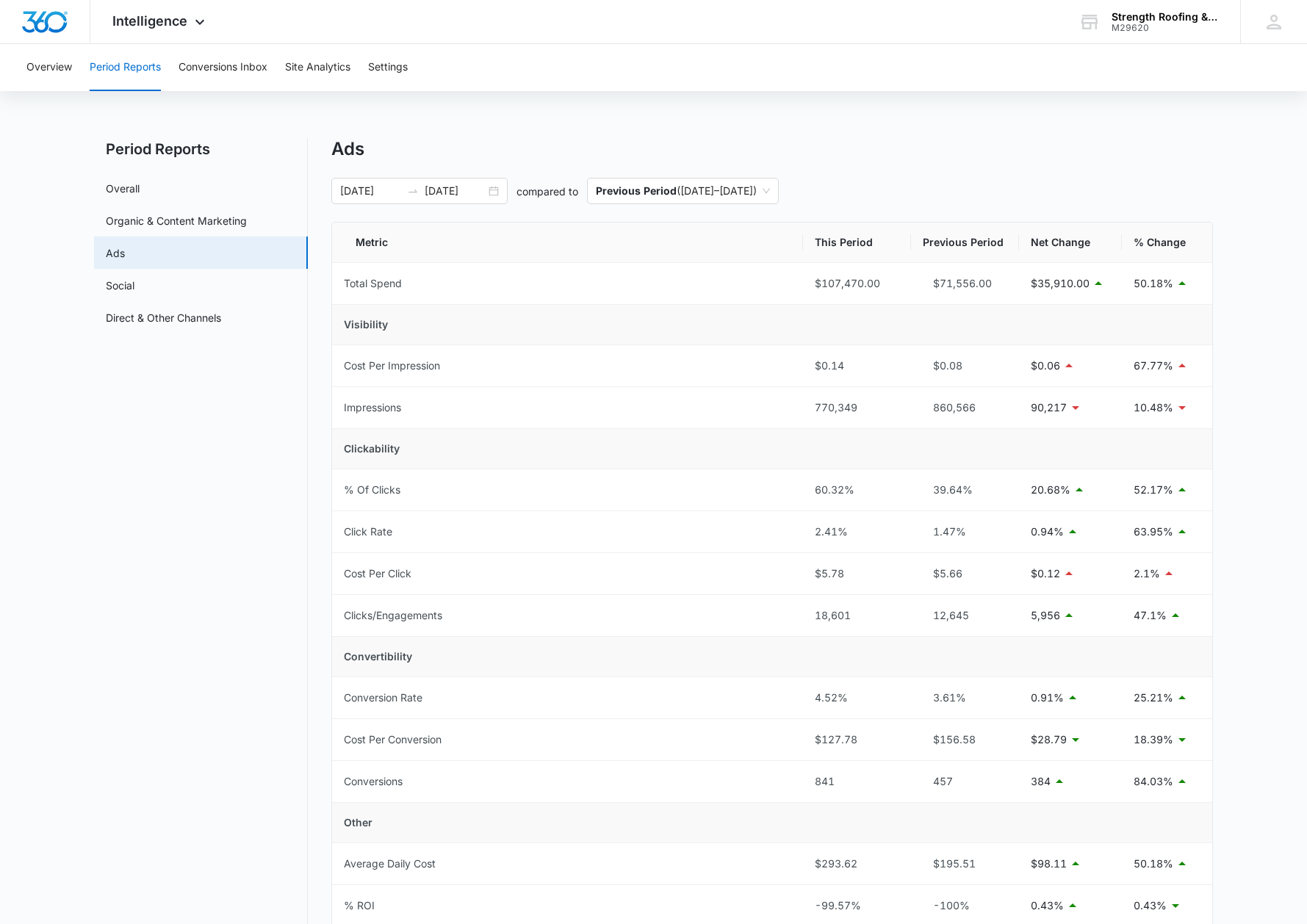
click at [292, 445] on nav "Period Reports Overall Organic & Content Marketing Ads Social Direct & Other Ch…" at bounding box center [200, 601] width 214 height 925
click at [361, 286] on div "Total Spend" at bounding box center [372, 283] width 58 height 16
drag, startPoint x: 342, startPoint y: 280, endPoint x: 1198, endPoint y: 290, distance: 856.1
click at [1137, 290] on tr "Total Spend $107,470.00 $71,556.00 $35,910.00 50.18%" at bounding box center [772, 284] width 880 height 42
copy tr "Total Spend $107,470.00 $71,556.00 $35,910.00 50.18%"
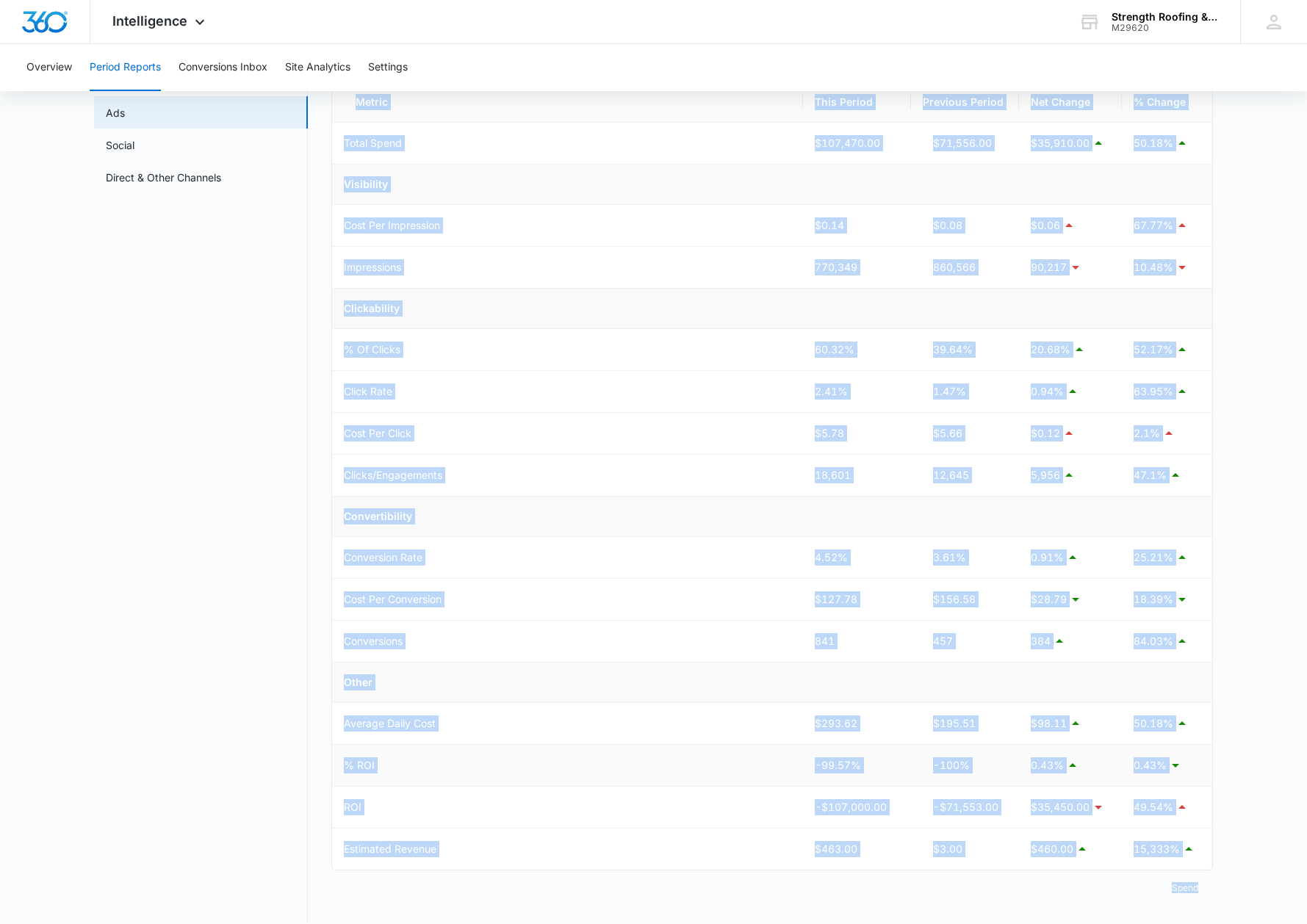
scroll to position [157, 0]
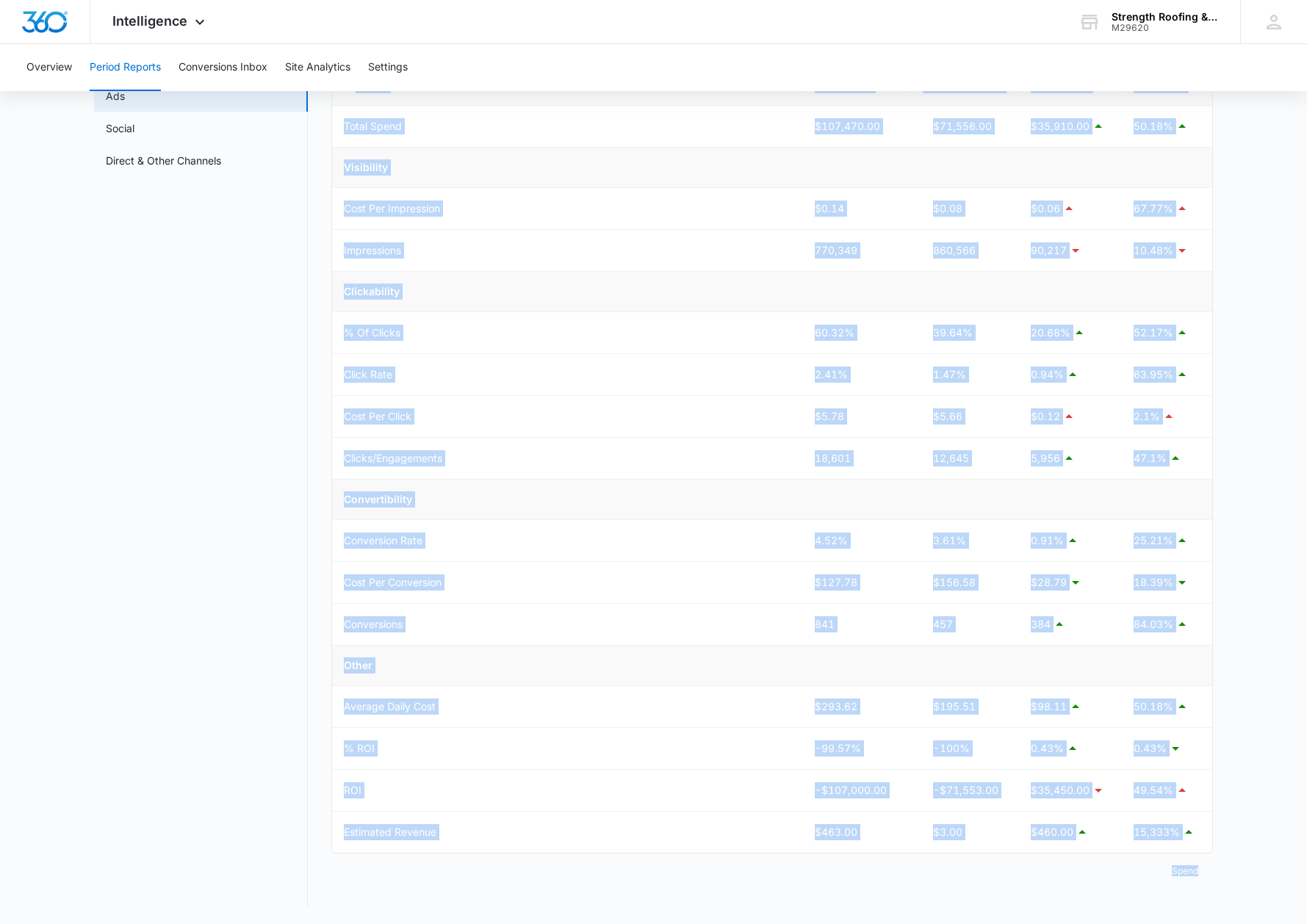
drag, startPoint x: 346, startPoint y: 240, endPoint x: 1134, endPoint y: 976, distance: 1078.3
click at [1134, 767] on html "Intelligence Apps Reputation Websites Forms CRM Email Social Shop Payments POS …" at bounding box center [653, 305] width 1307 height 924
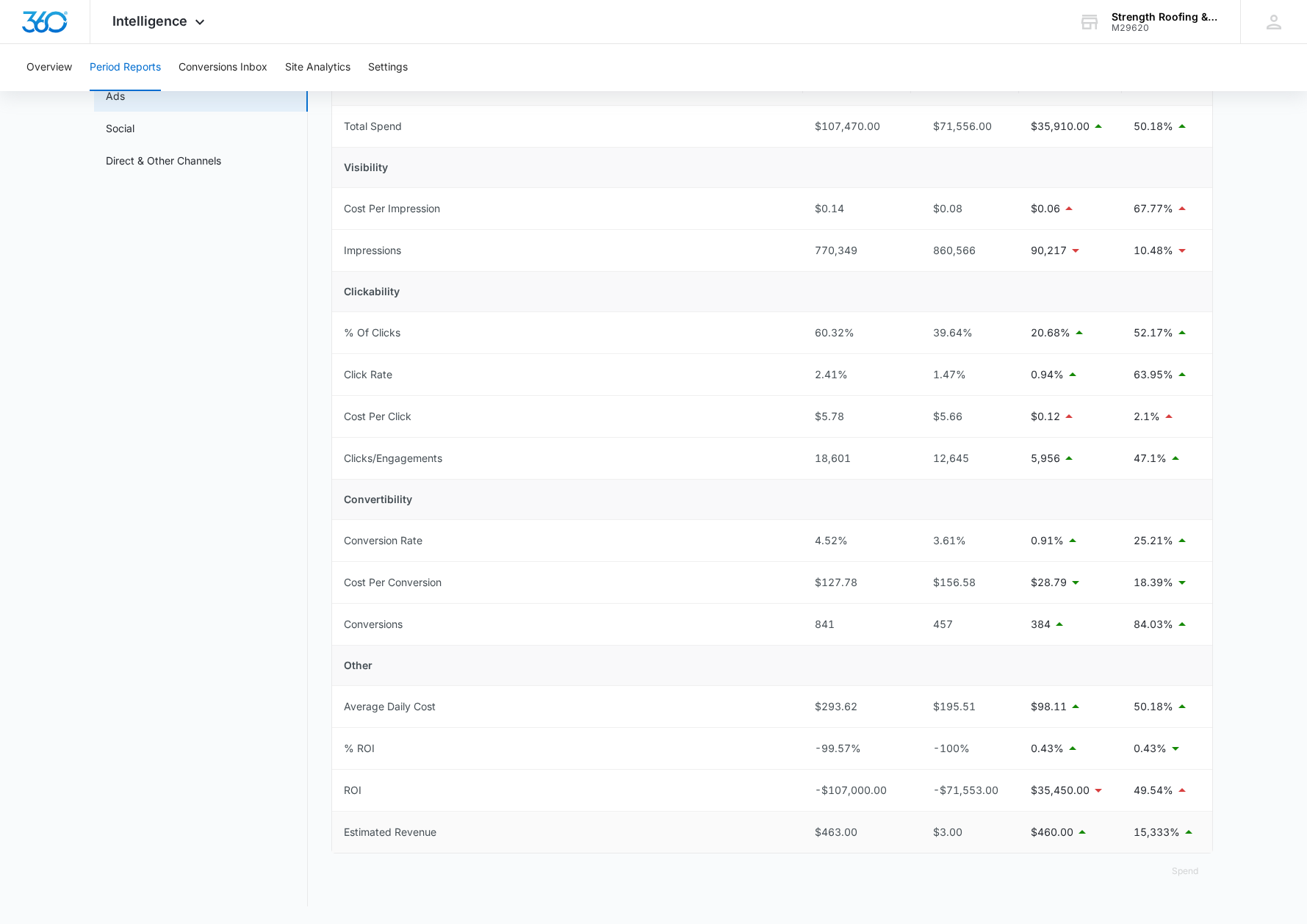
click at [1137, 841] on td "15,333%" at bounding box center [1167, 831] width 90 height 41
copy colgroup
drag, startPoint x: 236, startPoint y: 337, endPoint x: 250, endPoint y: 328, distance: 16.6
click at [236, 337] on nav "Period Reports Overall Organic & Content Marketing Ads Social Direct & Other Ch…" at bounding box center [200, 443] width 214 height 925
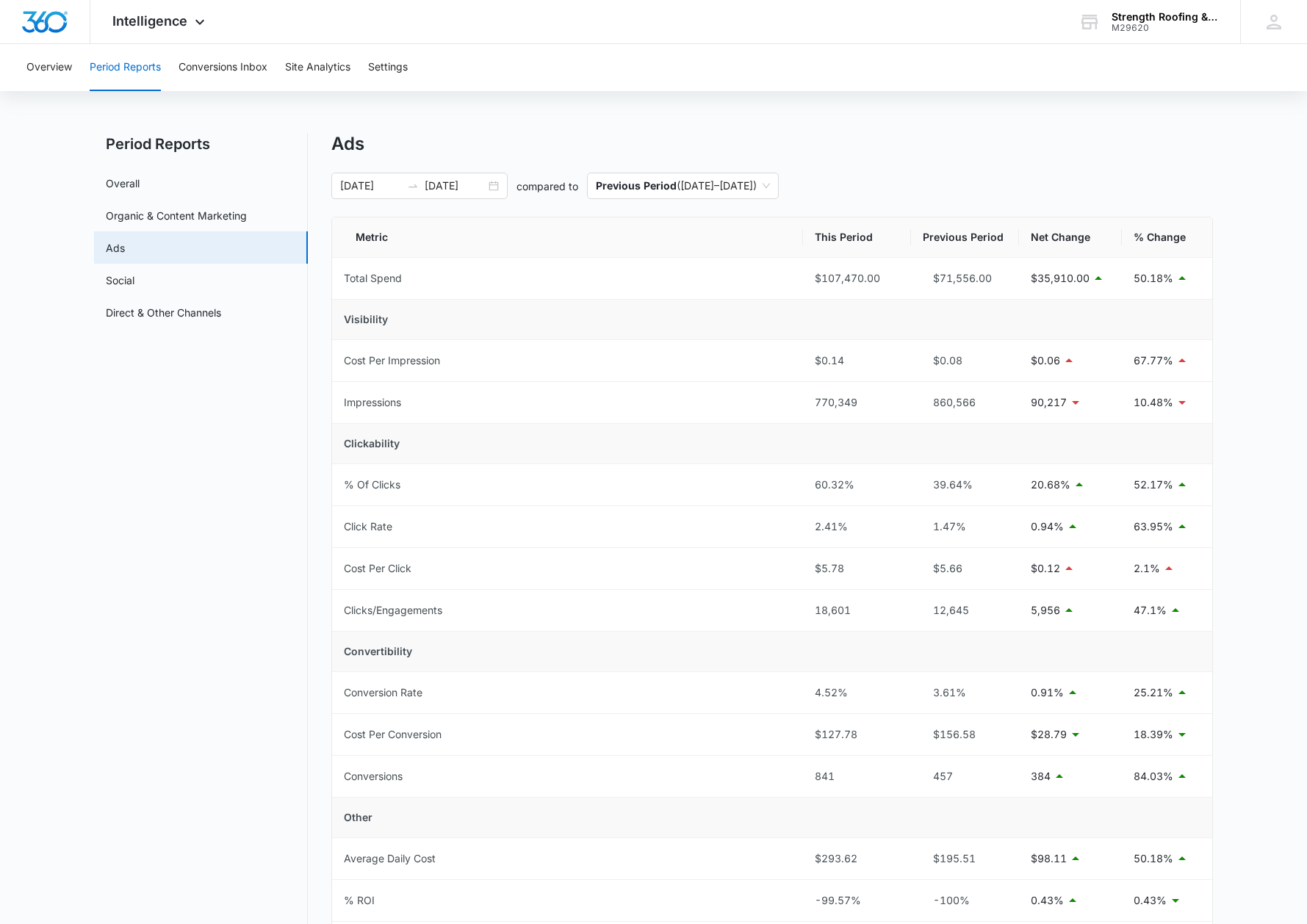
scroll to position [0, 0]
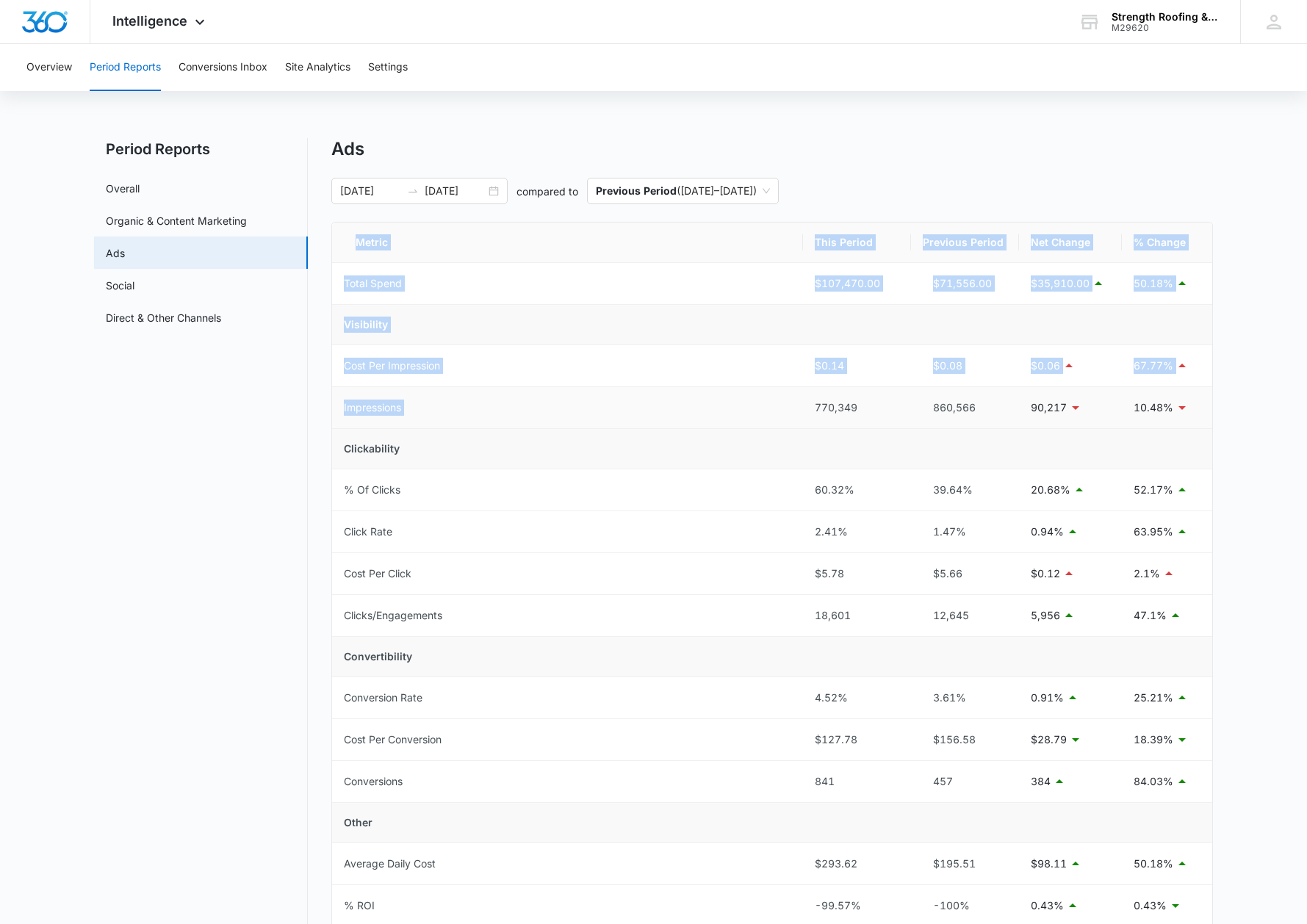
drag, startPoint x: 339, startPoint y: 360, endPoint x: 907, endPoint y: 392, distance: 568.9
click at [907, 392] on div "Period Reports Overall Organic & Content Marketing Ads Social Direct & Other Ch…" at bounding box center [653, 601] width 1119 height 925
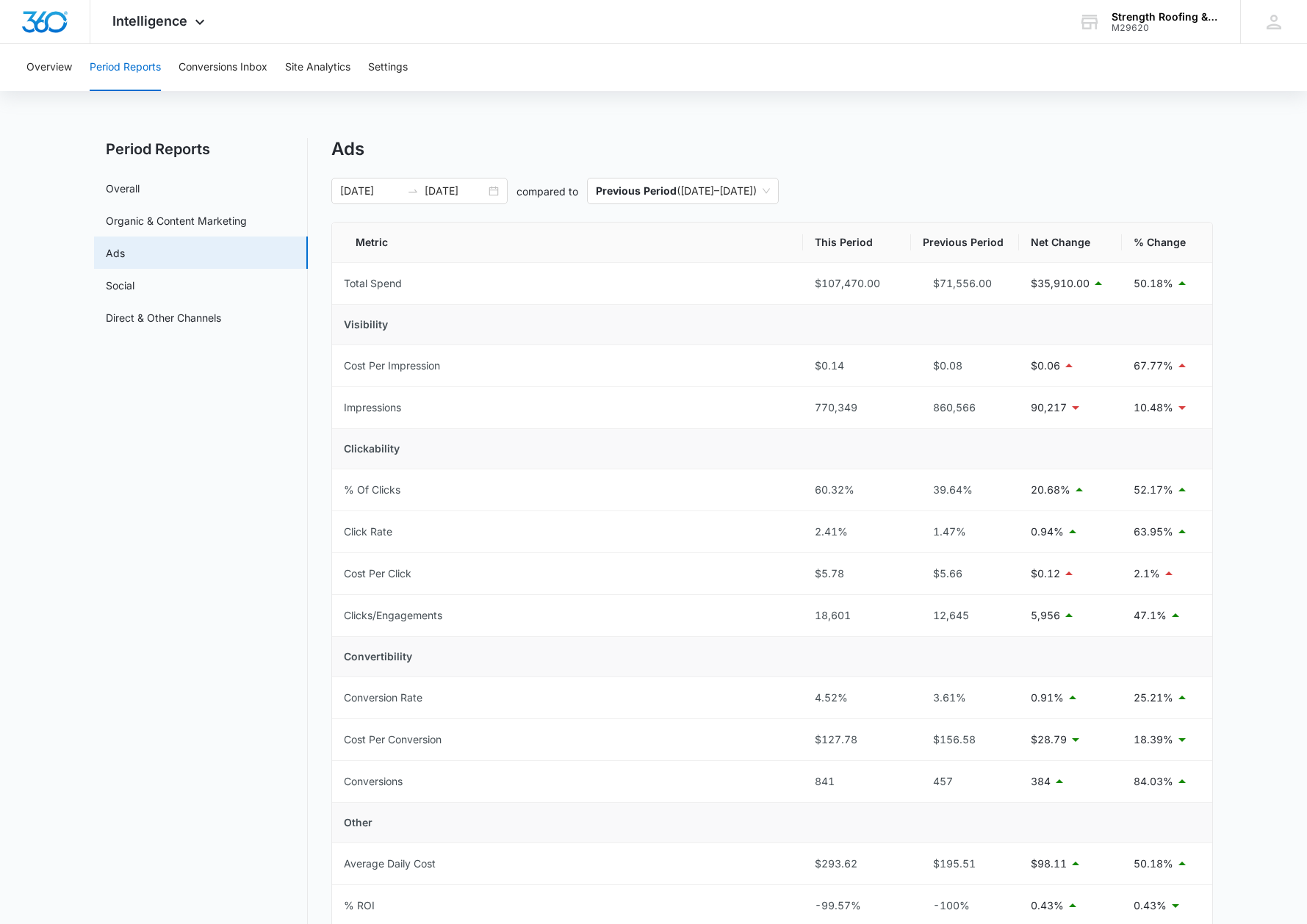
click at [1137, 424] on main "Period Reports Overall Organic & Content Marketing Ads Social Direct & Other Ch…" at bounding box center [653, 610] width 1307 height 943
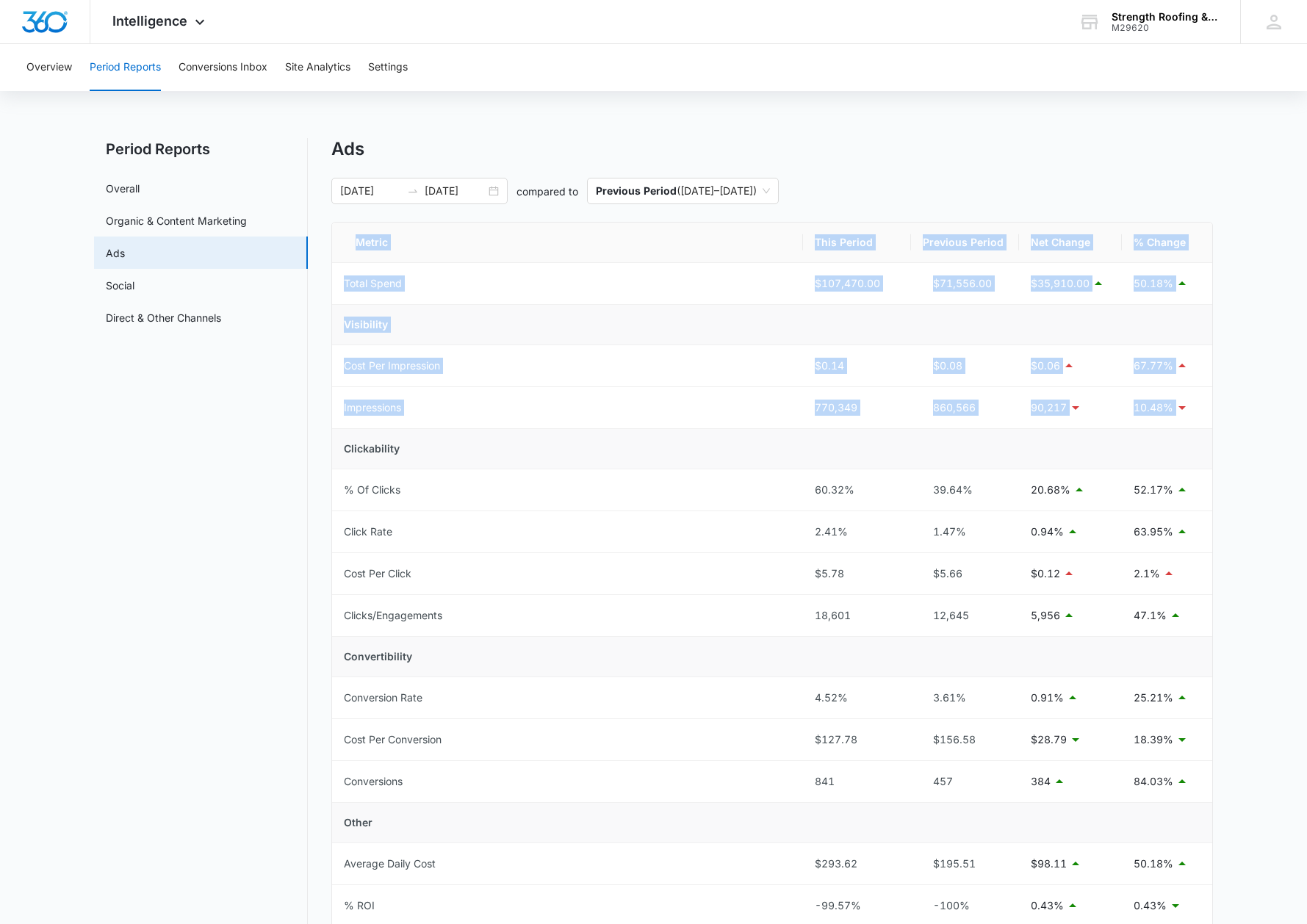
drag, startPoint x: 1204, startPoint y: 421, endPoint x: 330, endPoint y: 366, distance: 875.7
click at [331, 366] on div "Metric This Period Previous Period Net Change % Change Total Spend $107,470.00 …" at bounding box center [772, 616] width 882 height 788
click at [340, 366] on td "Cost Per Impression" at bounding box center [568, 366] width 471 height 42
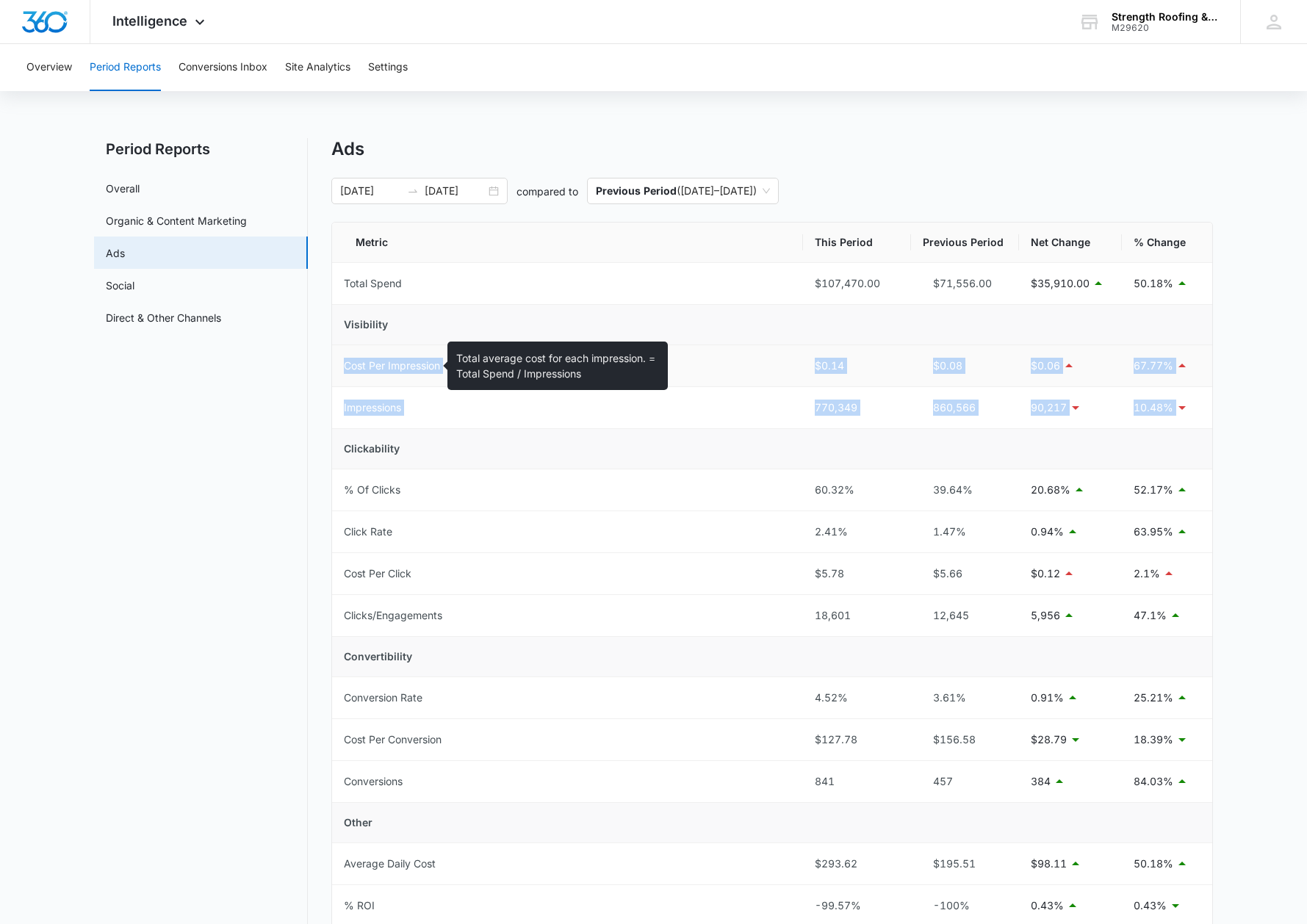
drag, startPoint x: 1186, startPoint y: 416, endPoint x: 344, endPoint y: 372, distance: 843.1
click at [344, 372] on tbody "Total Spend $107,470.00 $71,556.00 $35,910.00 50.18% Visibility Cost Per Impres…" at bounding box center [772, 636] width 880 height 747
copy tbody "Cost Per Impression $0.14 $0.08 $0.06 67.77% Impressions 770,349 860,566 90,217…"
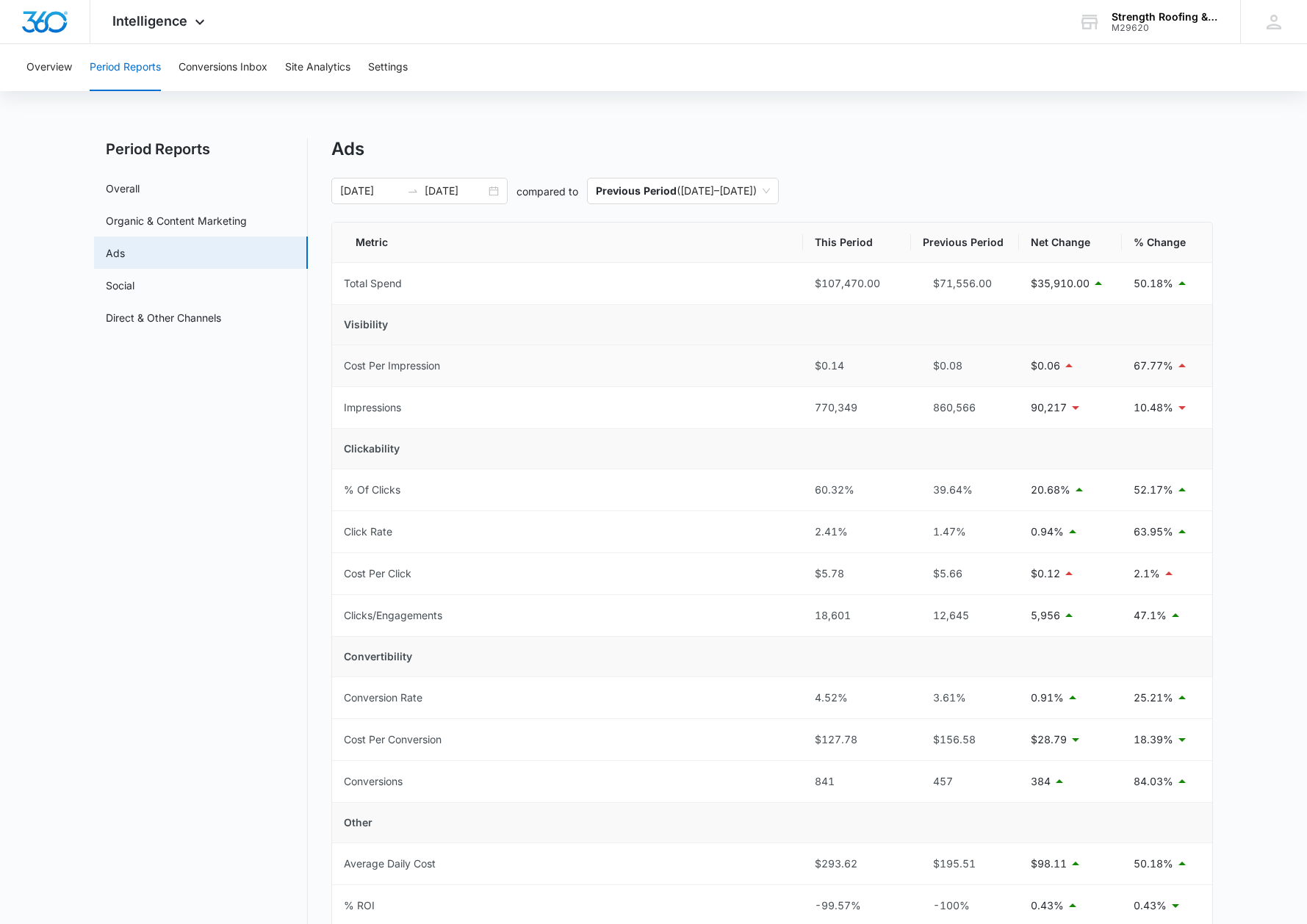
click at [746, 345] on td "Cost Per Impression" at bounding box center [568, 366] width 471 height 42
drag, startPoint x: 777, startPoint y: 366, endPoint x: 1167, endPoint y: 372, distance: 390.0
click at [1137, 371] on tr "Cost Per Impression $0.14 $0.08 $0.06 67.77%" at bounding box center [772, 366] width 880 height 42
copy tr "$0.14 $0.08 $0.06 67.77%"
click at [1137, 369] on p "67.77%" at bounding box center [1154, 365] width 40 height 16
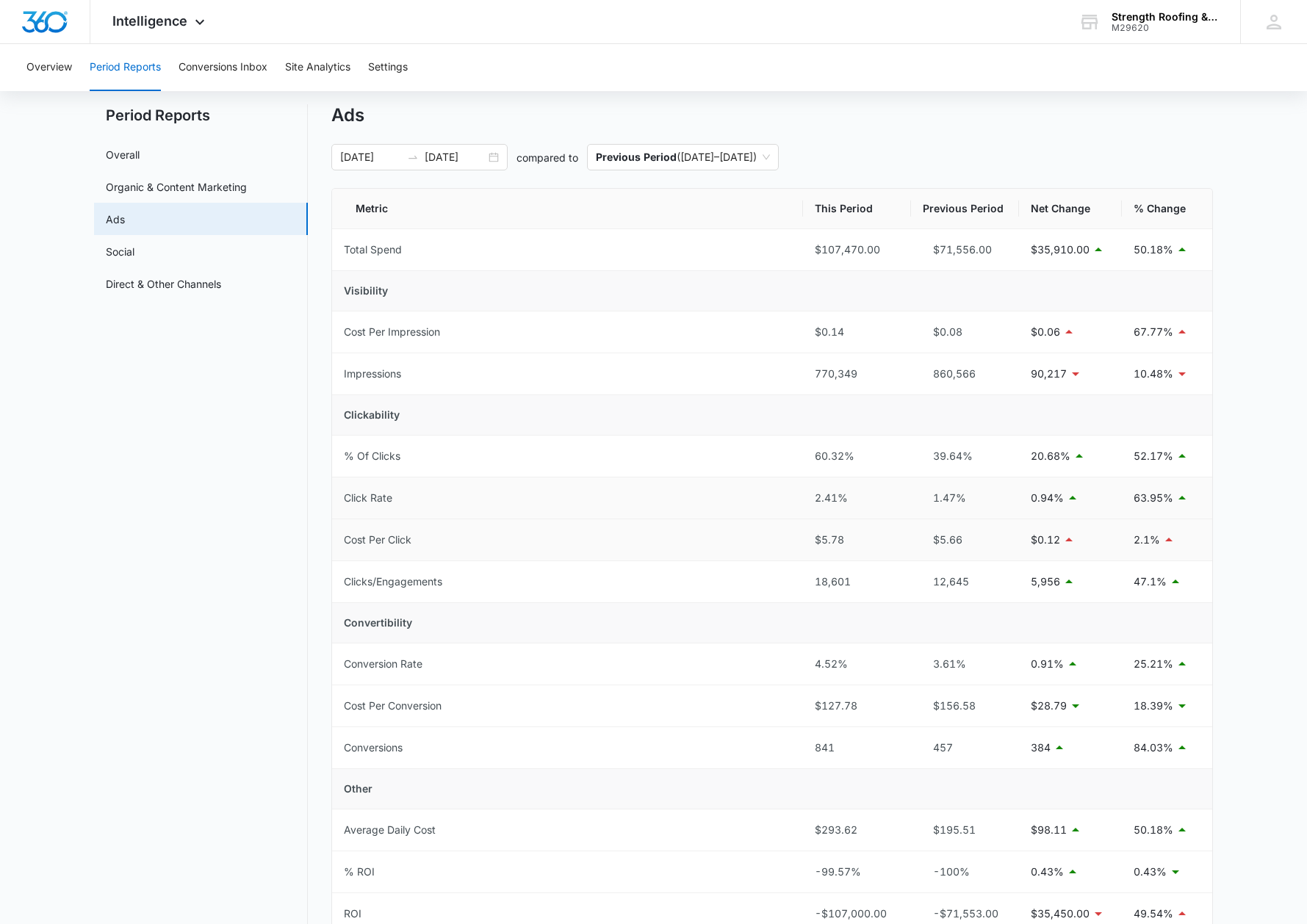
scroll to position [37, 0]
drag, startPoint x: 812, startPoint y: 453, endPoint x: 1176, endPoint y: 454, distance: 364.0
click at [1137, 454] on tr "% Of Clicks 60.32% 39.64% 20.68% 52.17%" at bounding box center [772, 453] width 880 height 42
copy tr "60.32% 39.64% 20.68% 52.17%"
drag, startPoint x: 798, startPoint y: 445, endPoint x: 731, endPoint y: 451, distance: 67.3
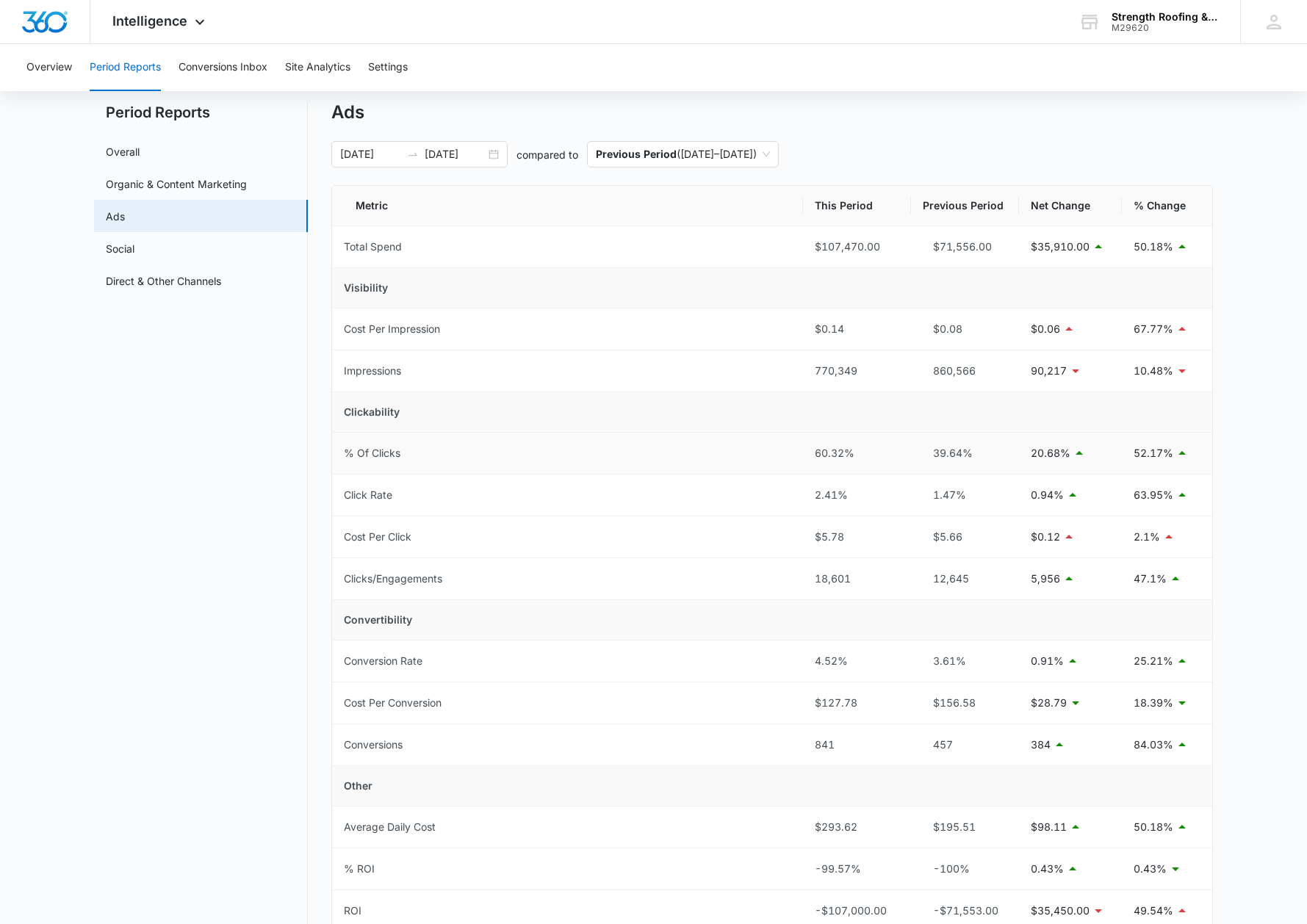
click at [798, 445] on td "% Of Clicks" at bounding box center [568, 453] width 471 height 42
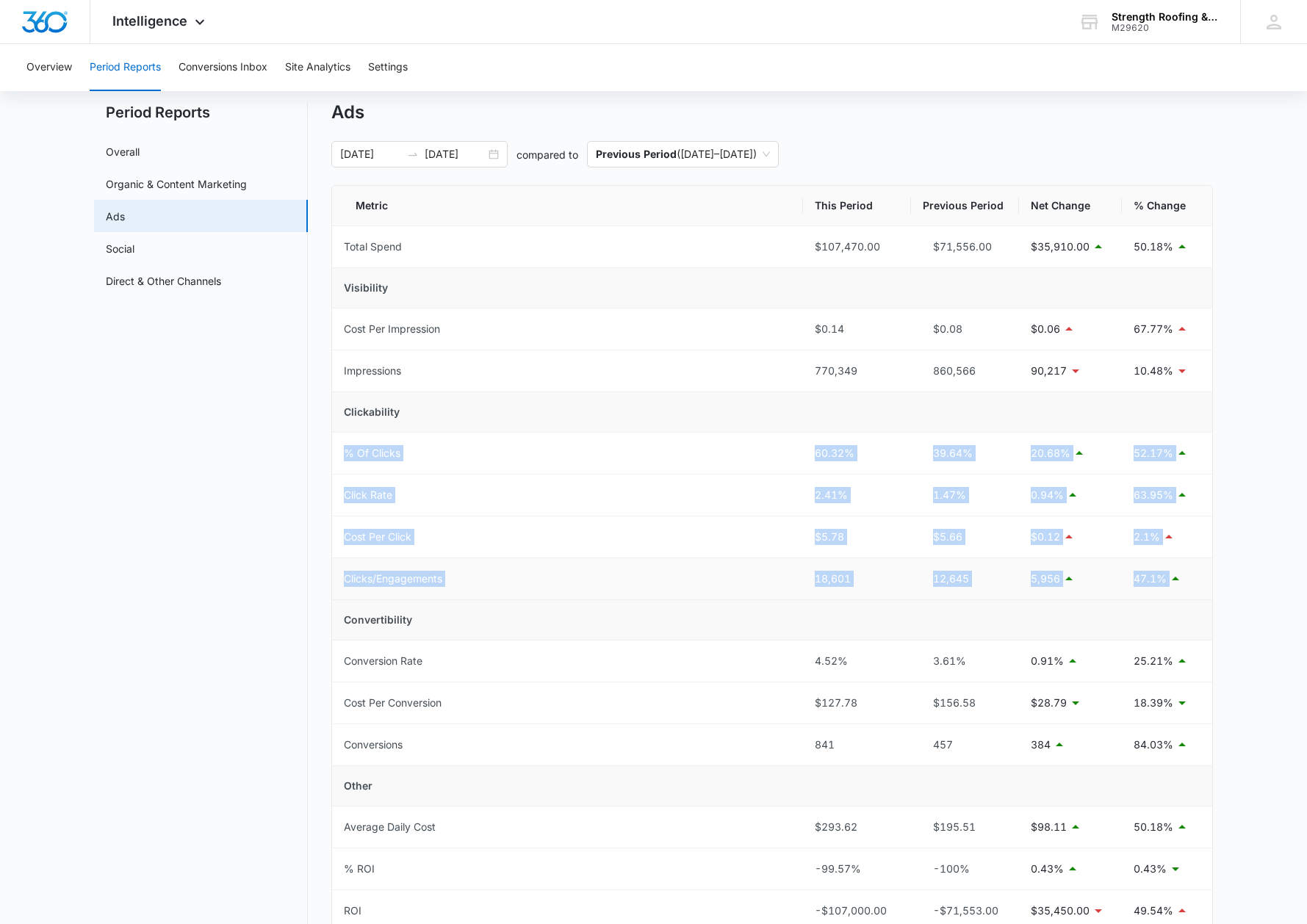
drag, startPoint x: 332, startPoint y: 447, endPoint x: 1186, endPoint y: 581, distance: 864.4
click at [1137, 581] on tbody "Total Spend $107,470.00 $71,556.00 $35,910.00 50.18% Visibility Cost Per Impres…" at bounding box center [772, 599] width 880 height 747
copy tbody "% Of Clicks 60.32% 39.64% 20.68% 52.17% Click Rate 2.41% 1.47% 0.94% 63.95% Cos…"
click at [383, 71] on button "Settings" at bounding box center [388, 67] width 40 height 47
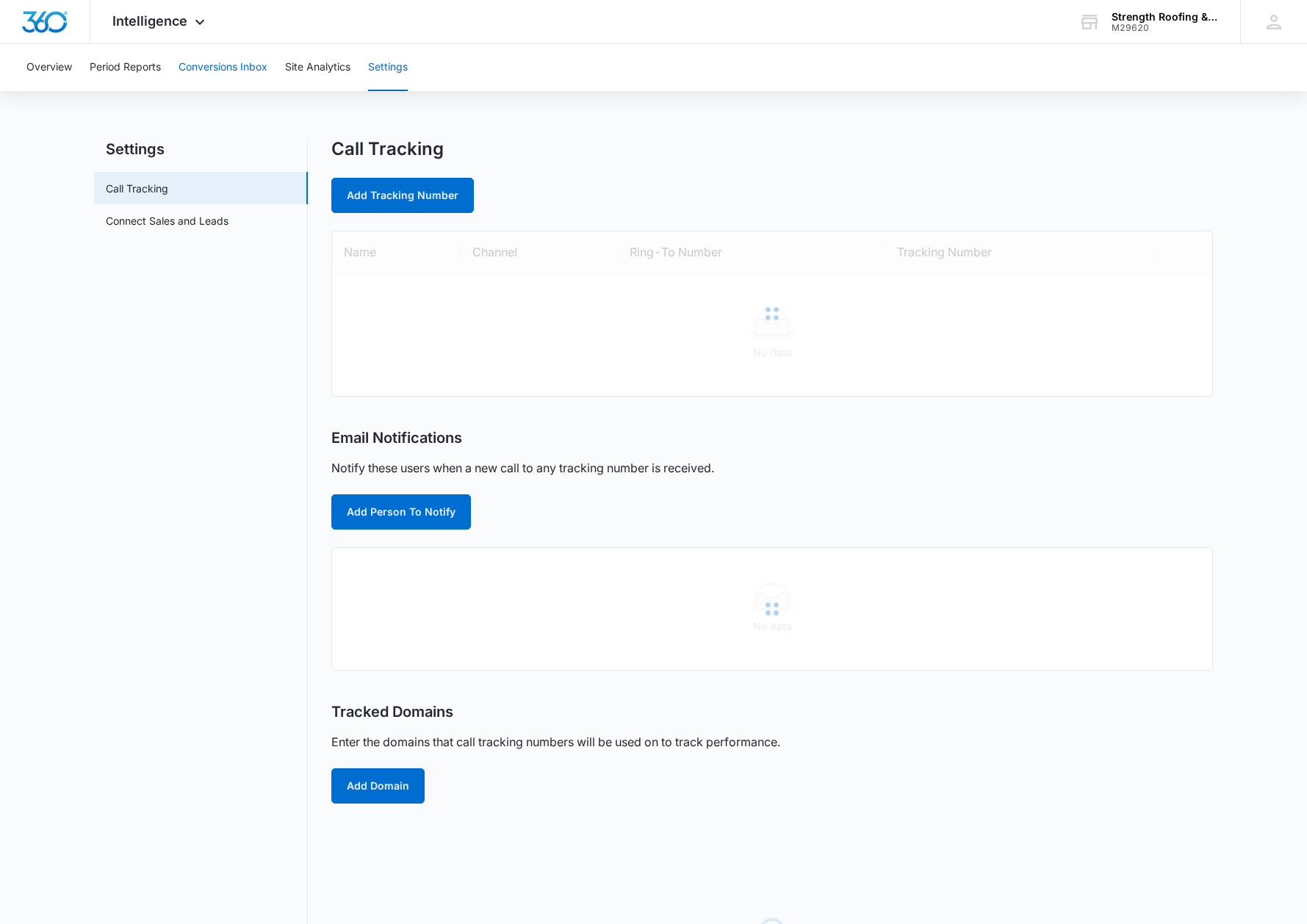
click at [207, 66] on button "Conversions Inbox" at bounding box center [223, 67] width 89 height 47
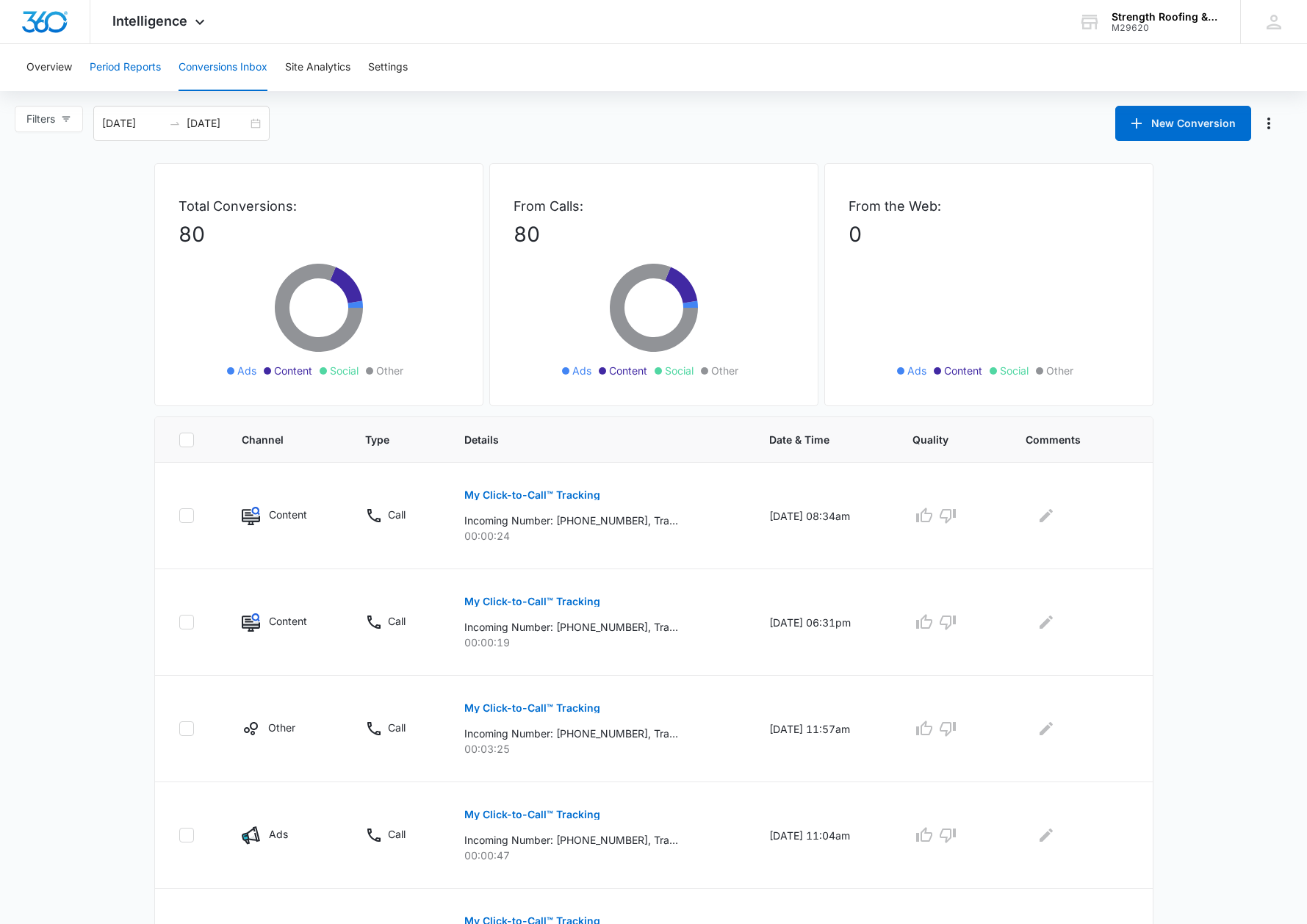
click at [133, 70] on button "Period Reports" at bounding box center [124, 67] width 71 height 47
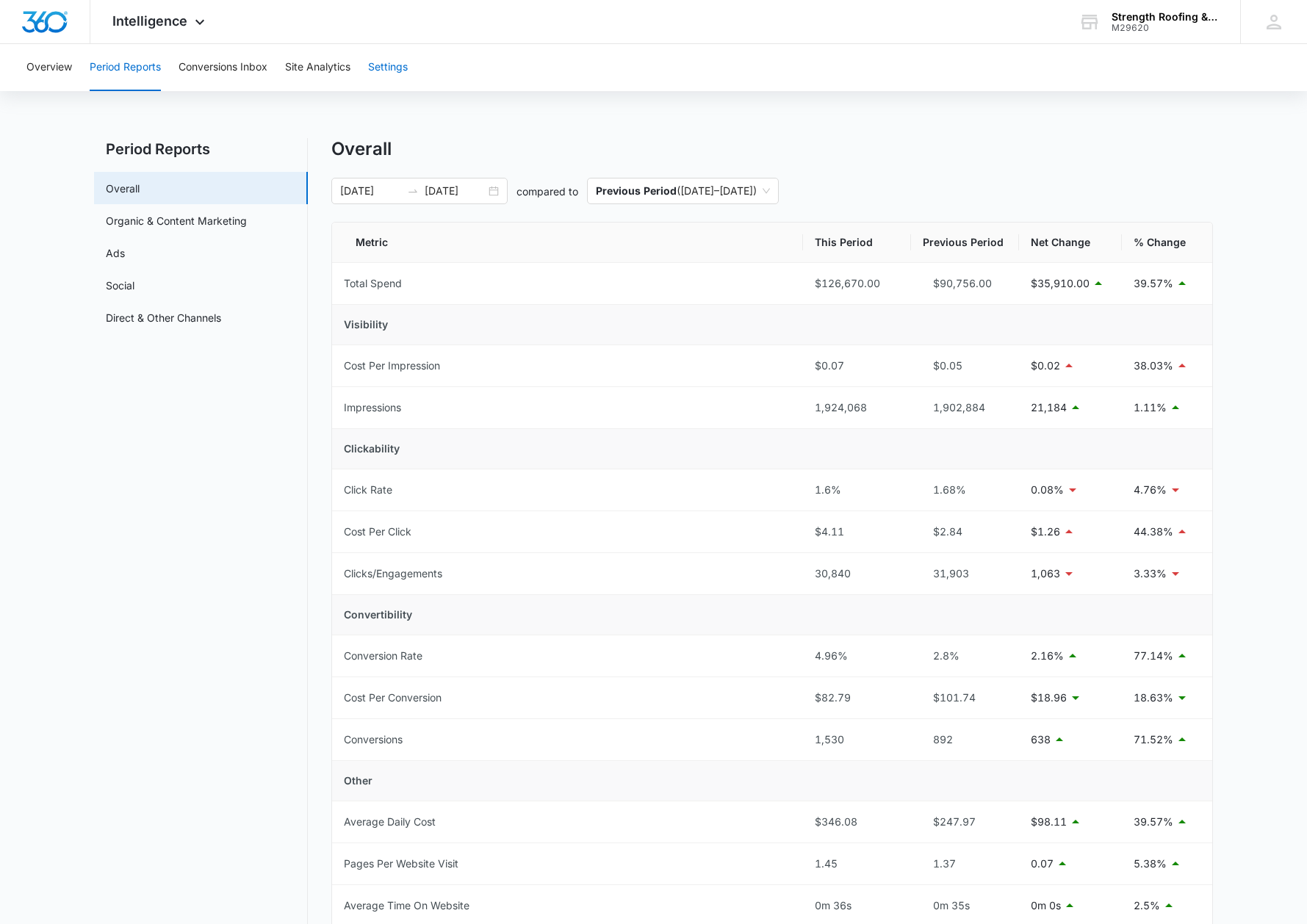
click at [400, 70] on button "Settings" at bounding box center [388, 67] width 40 height 47
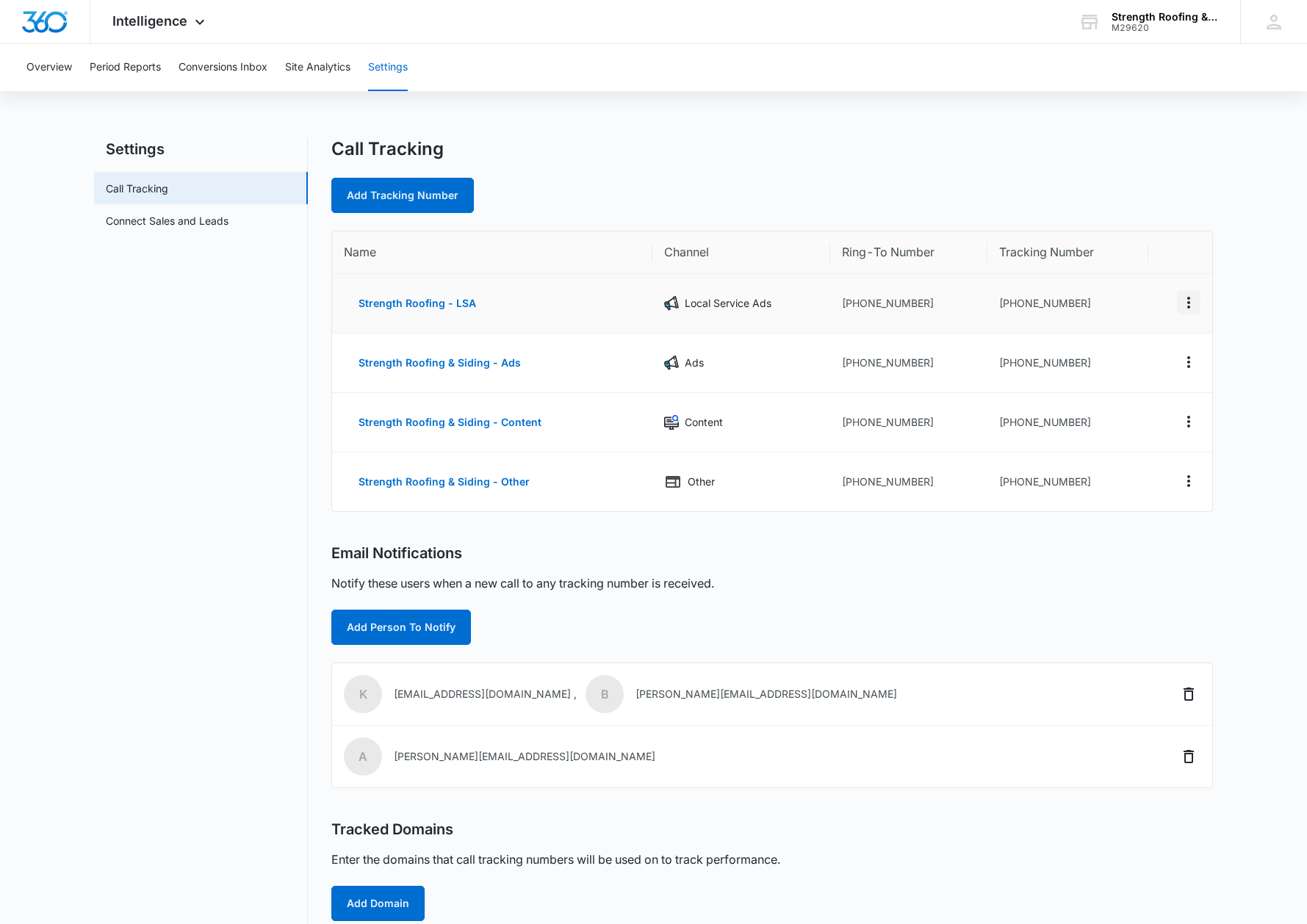
click at [1137, 307] on icon "Actions" at bounding box center [1188, 303] width 18 height 18
click at [1097, 192] on div "Add Tracking Number" at bounding box center [772, 194] width 882 height 35
click at [335, 71] on button "Site Analytics" at bounding box center [317, 67] width 65 height 47
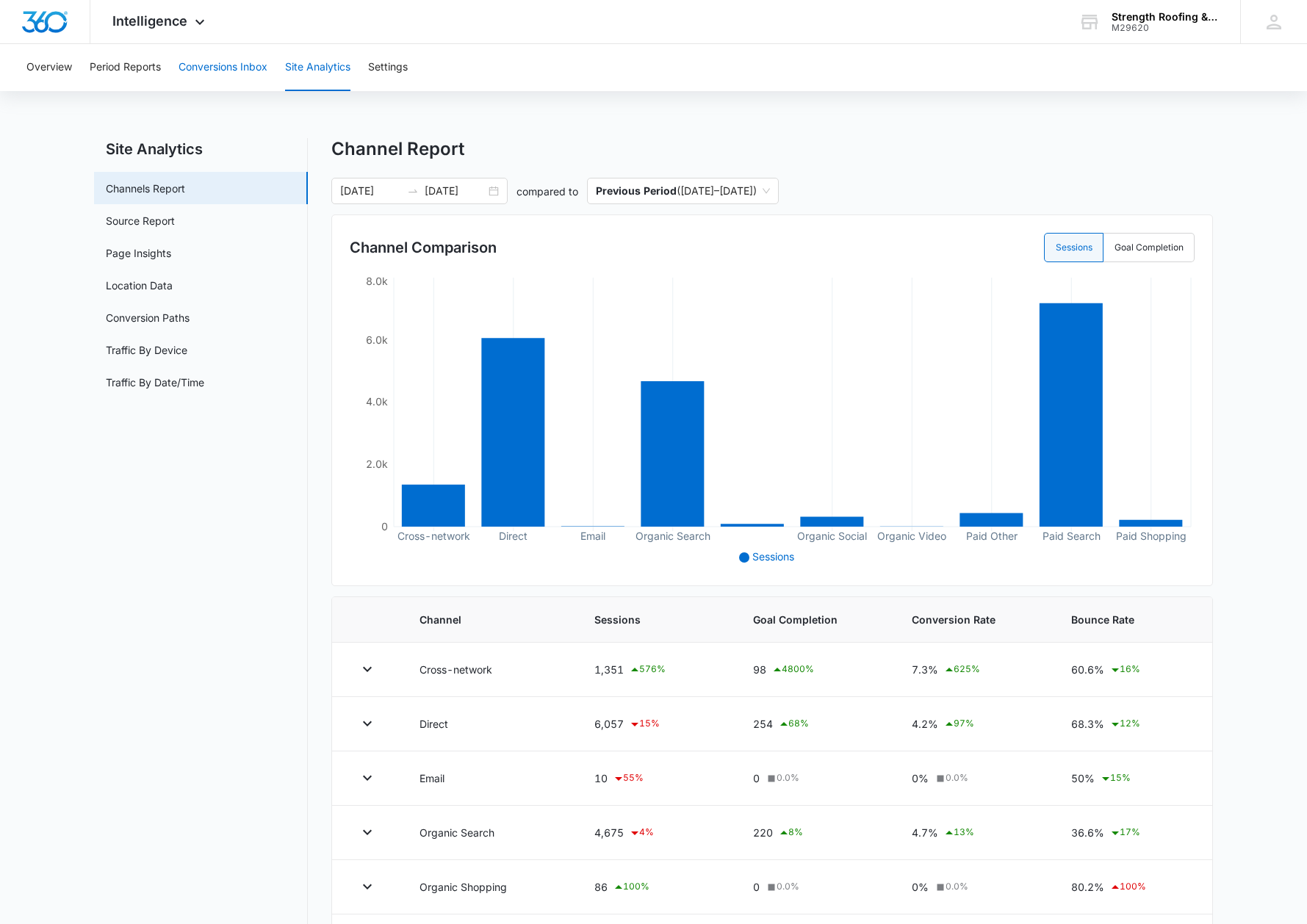
click at [242, 64] on button "Conversions Inbox" at bounding box center [223, 67] width 89 height 47
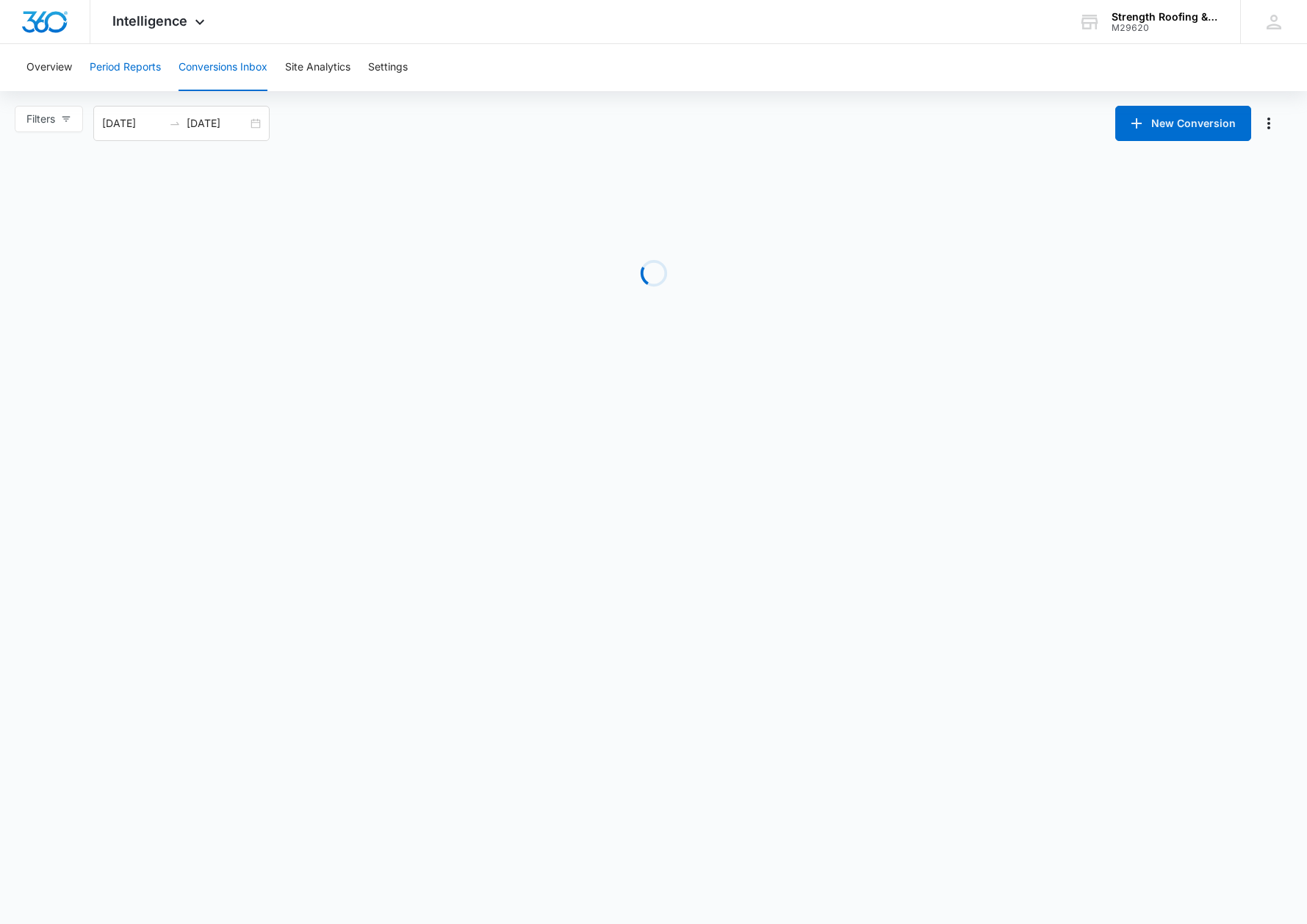
click at [150, 65] on button "Period Reports" at bounding box center [124, 67] width 71 height 47
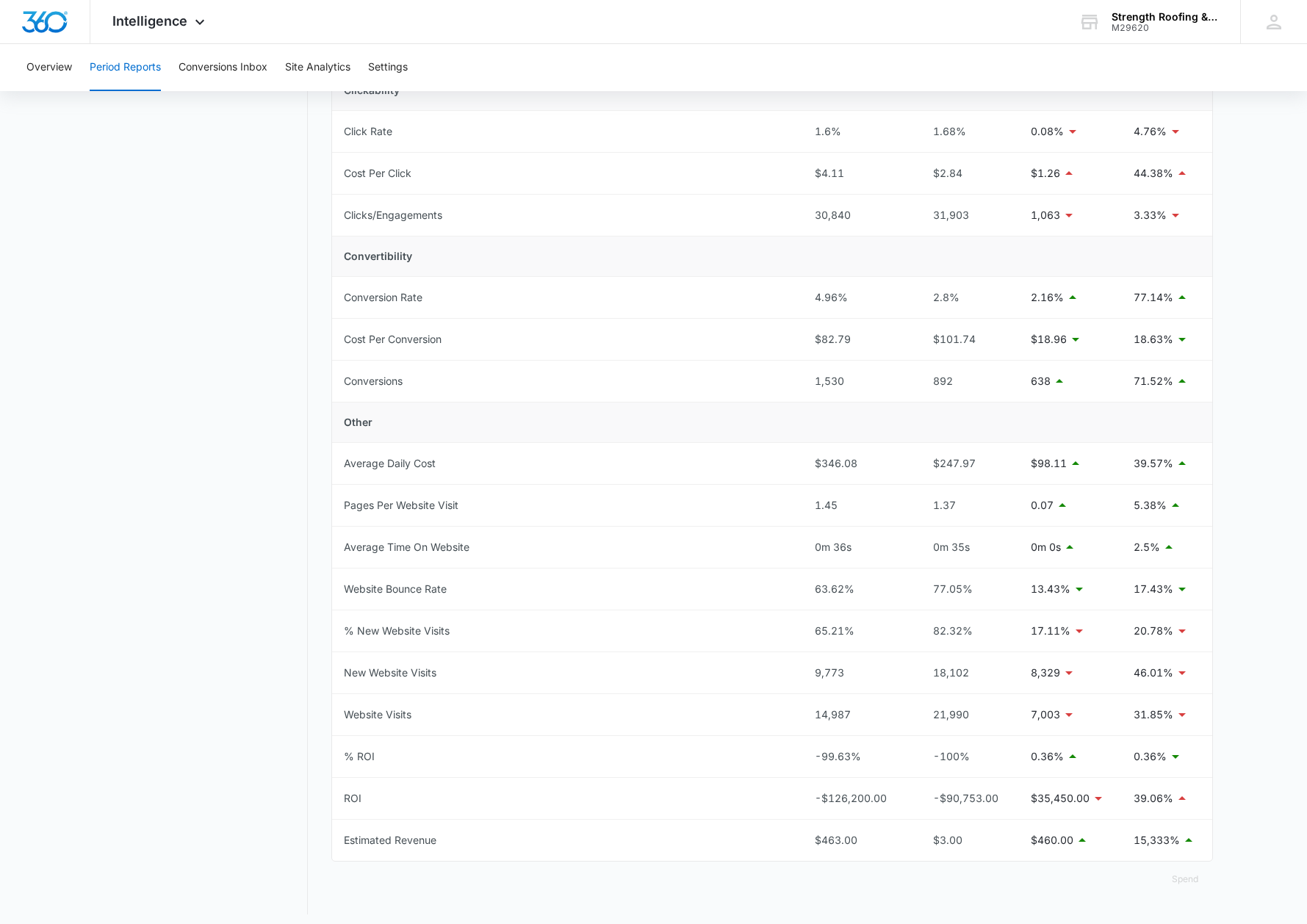
scroll to position [358, 0]
click at [344, 415] on td "Other" at bounding box center [772, 423] width 880 height 41
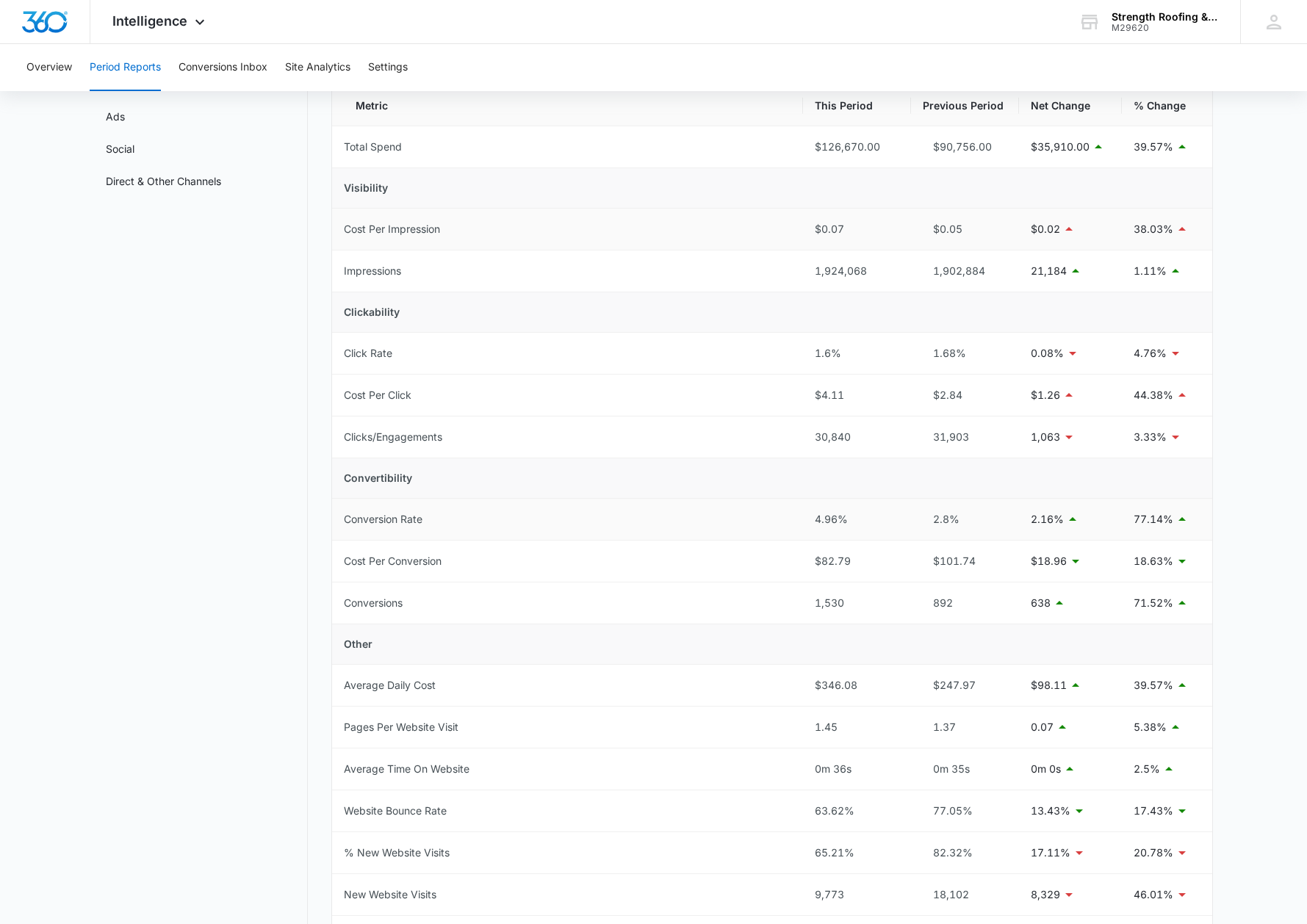
scroll to position [87, 0]
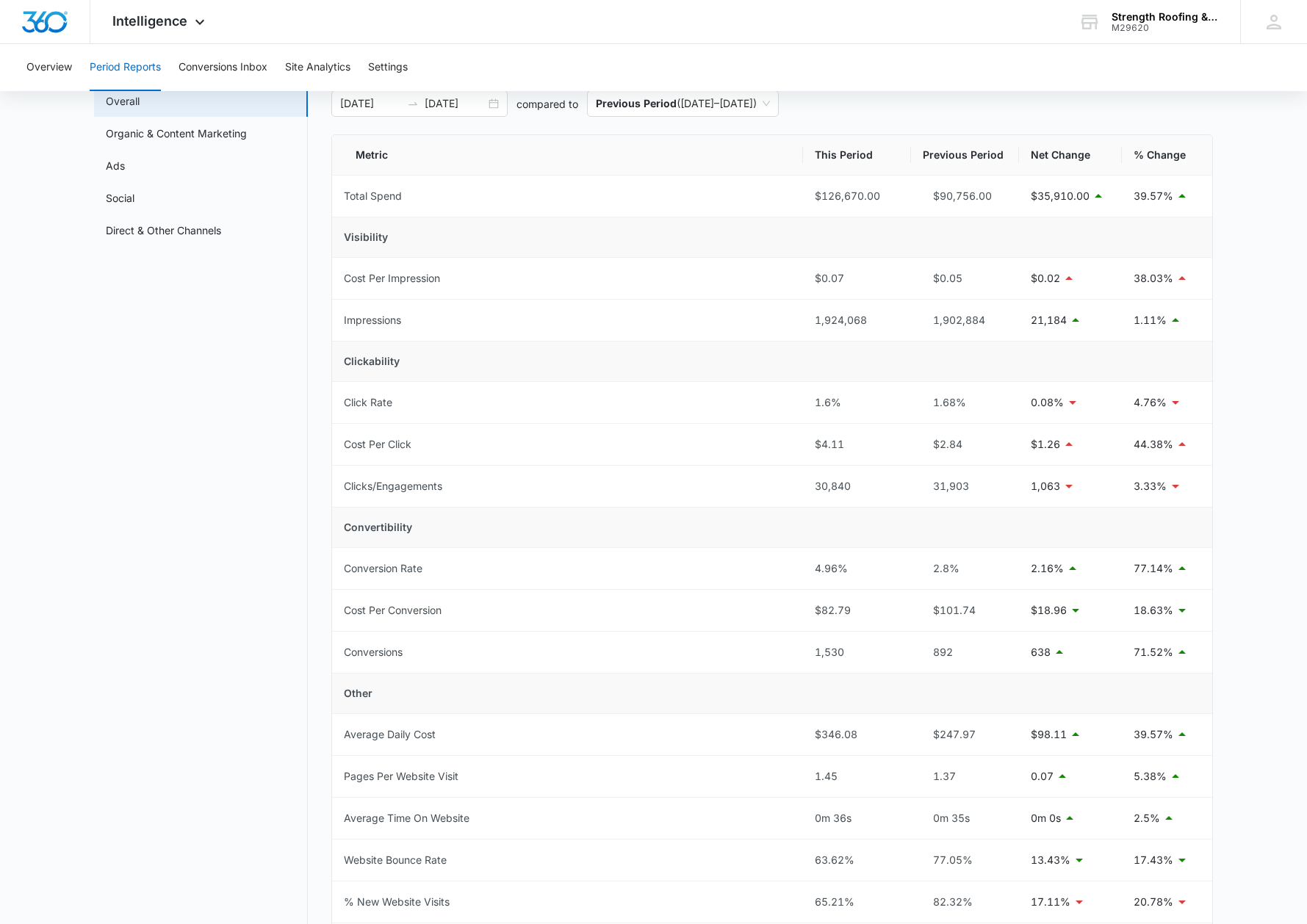
click at [347, 157] on th "Metric" at bounding box center [568, 155] width 471 height 41
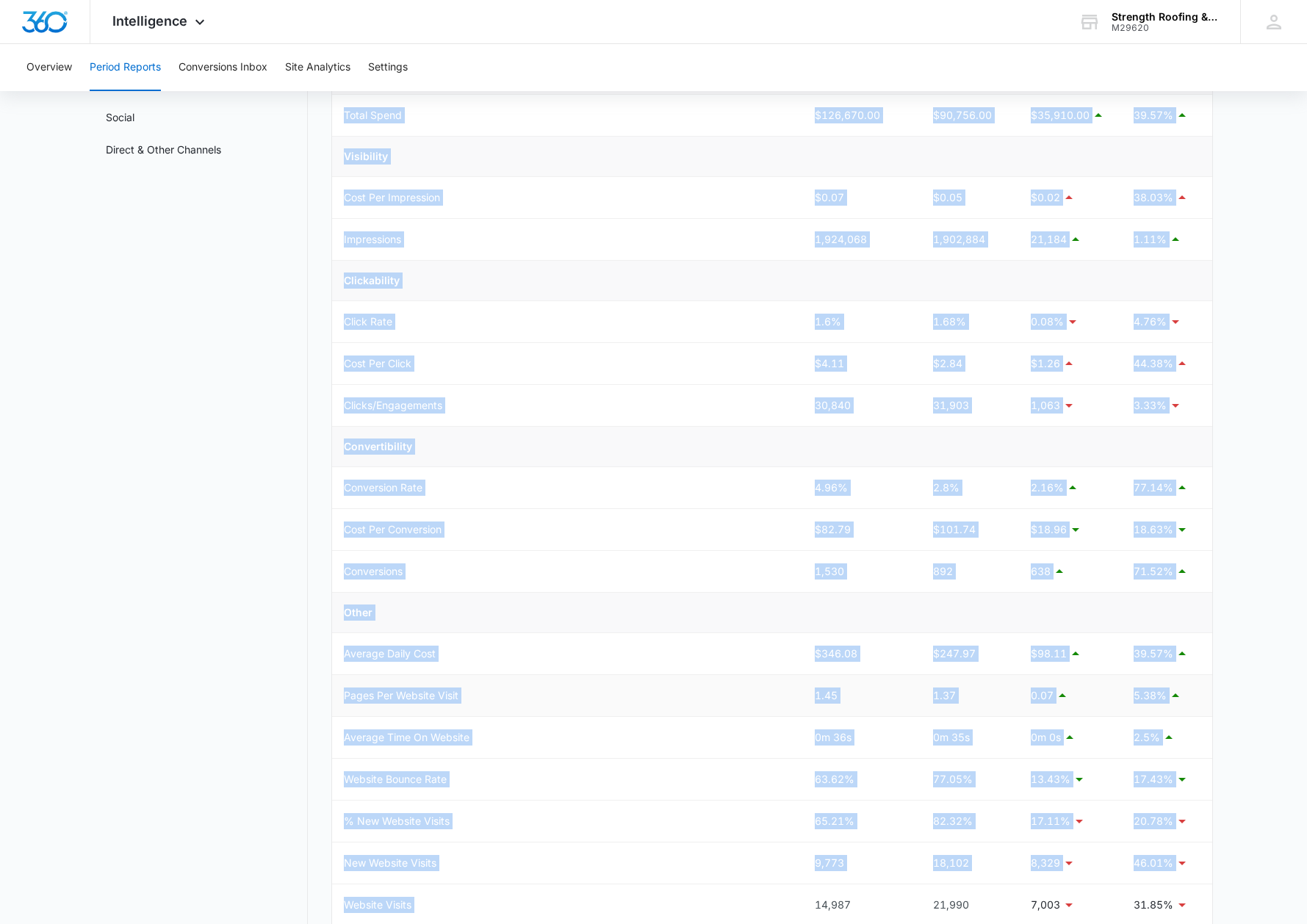
scroll to position [366, 0]
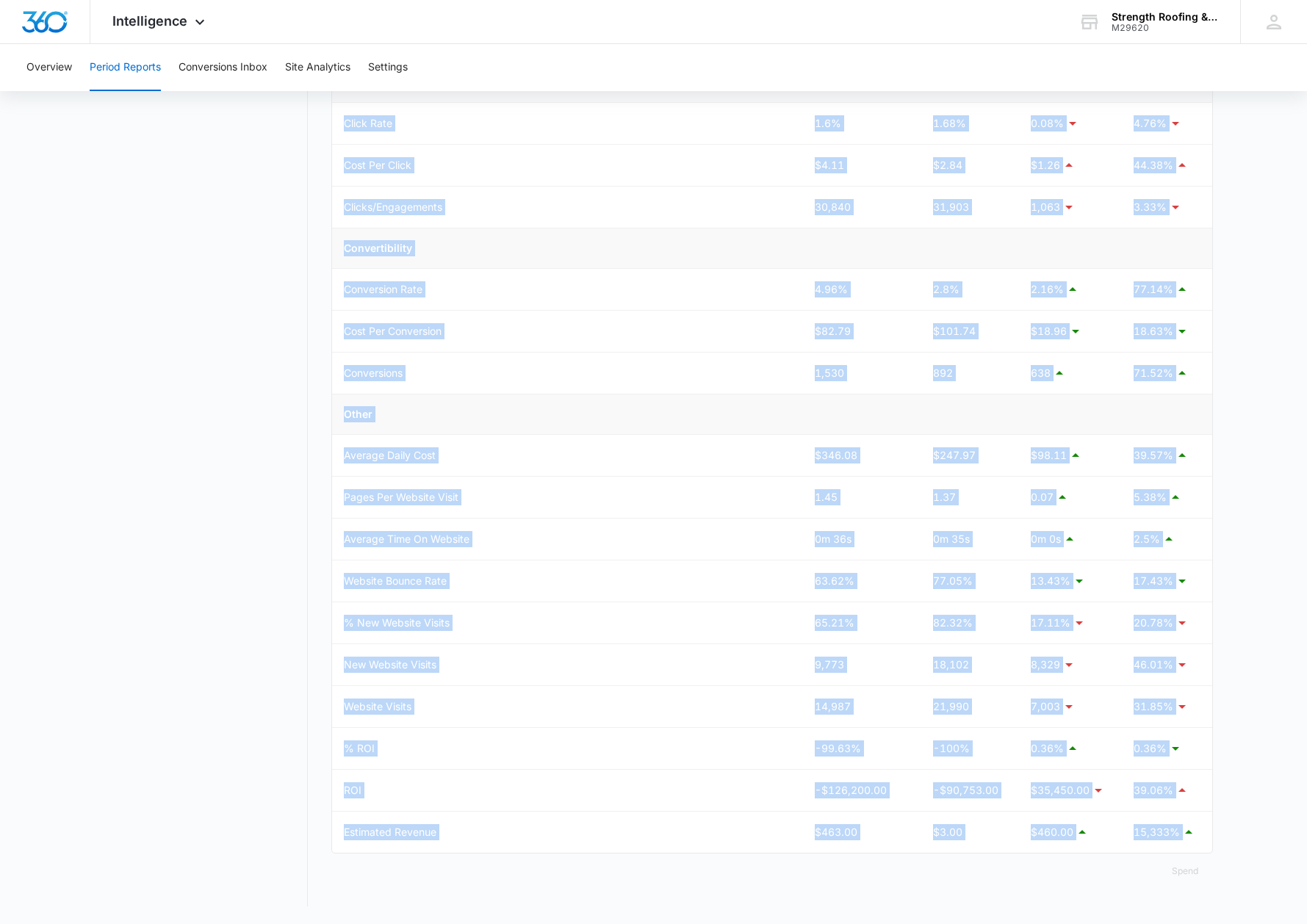
drag, startPoint x: 344, startPoint y: 139, endPoint x: 1202, endPoint y: 853, distance: 1116.2
click at [1137, 854] on div "Metric This Period Previous Period Net Change % Change Total Spend $126,670.00 …" at bounding box center [772, 371] width 882 height 1033
copy table "Metric This Period Previous Period Net Change % Change Total Spend $126,670.00 …"
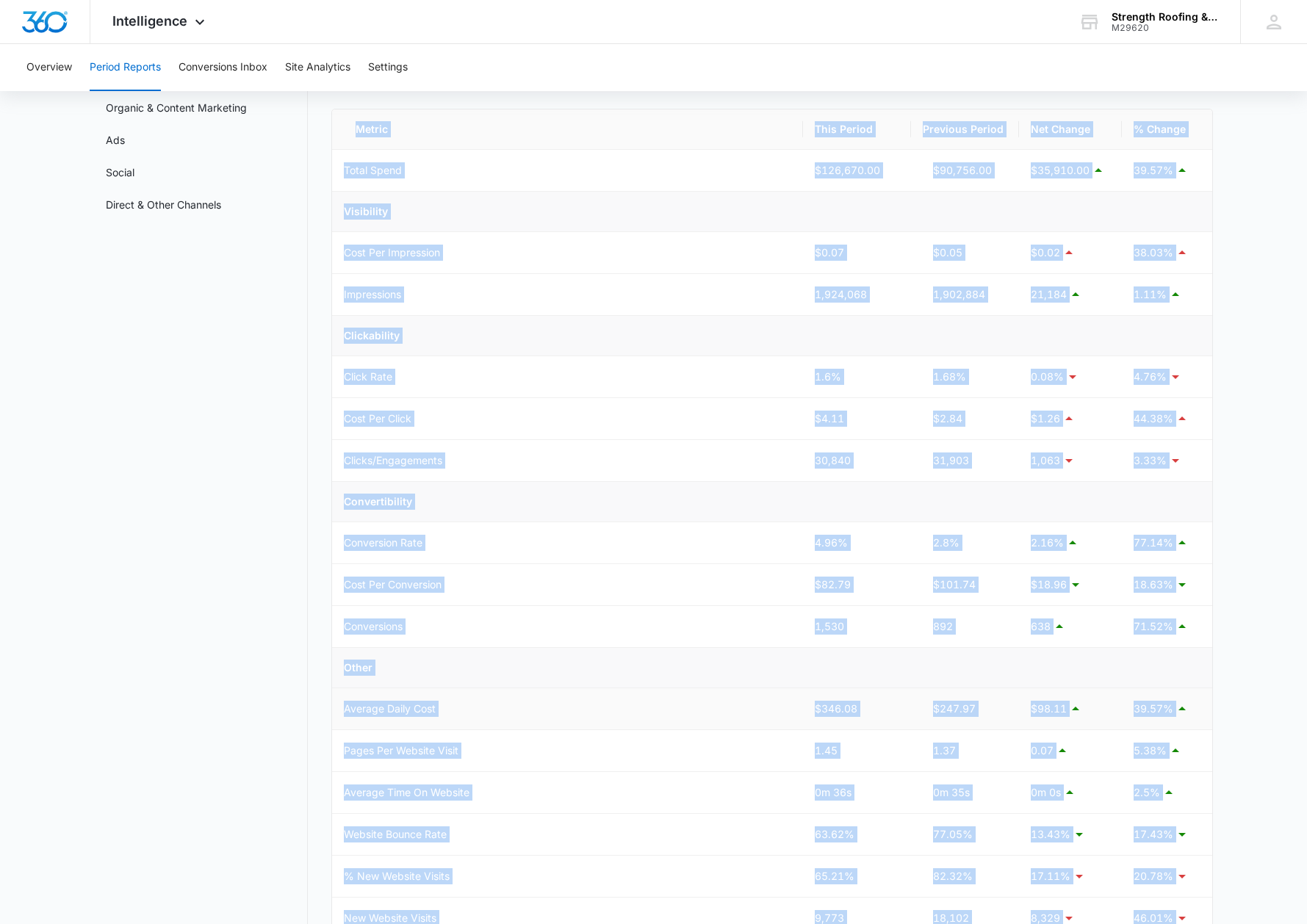
scroll to position [0, 0]
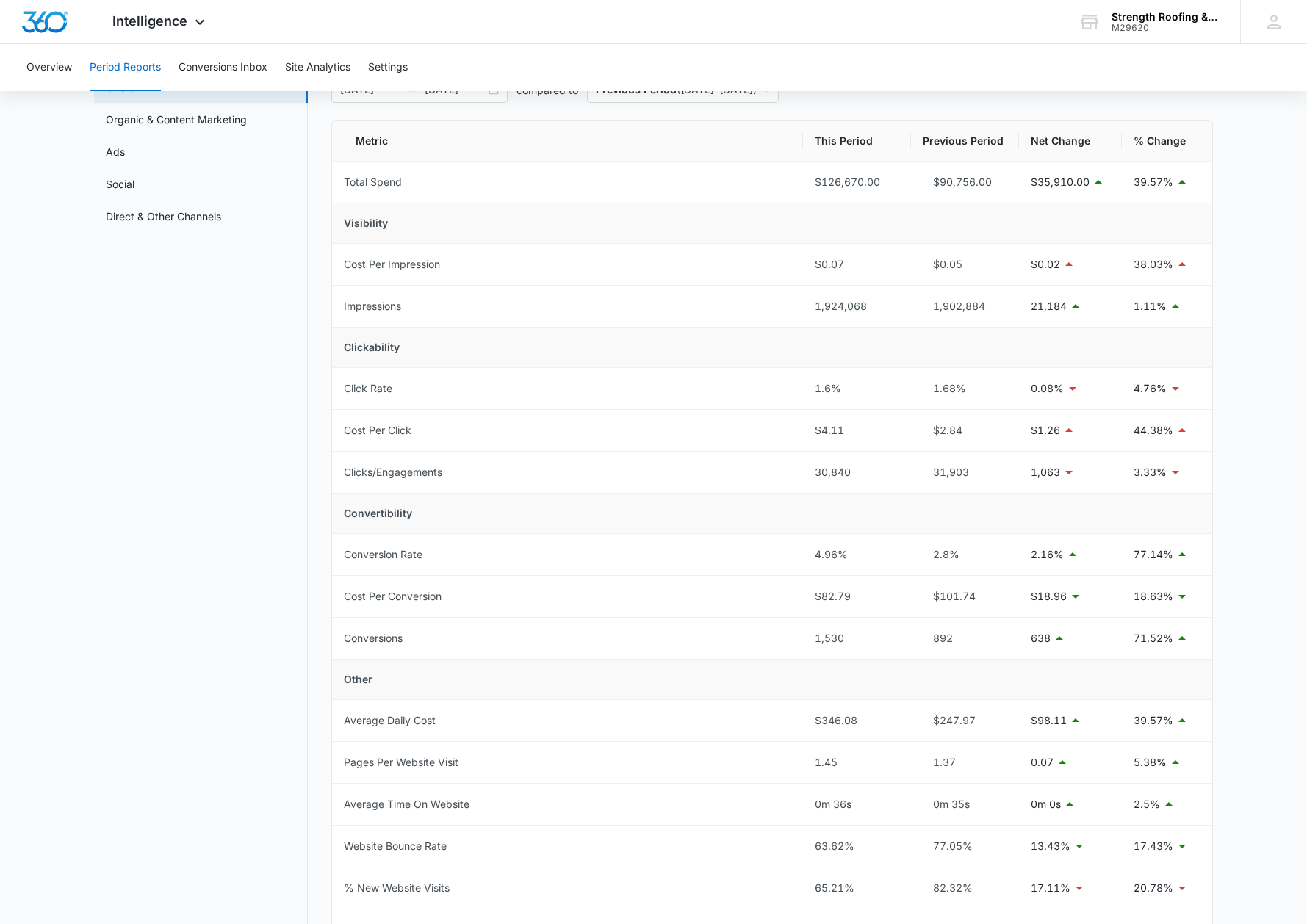
click at [308, 582] on div "Period Reports Overall Organic & Content Marketing Ads Social Direct & Other Ch…" at bounding box center [653, 604] width 1119 height 1135
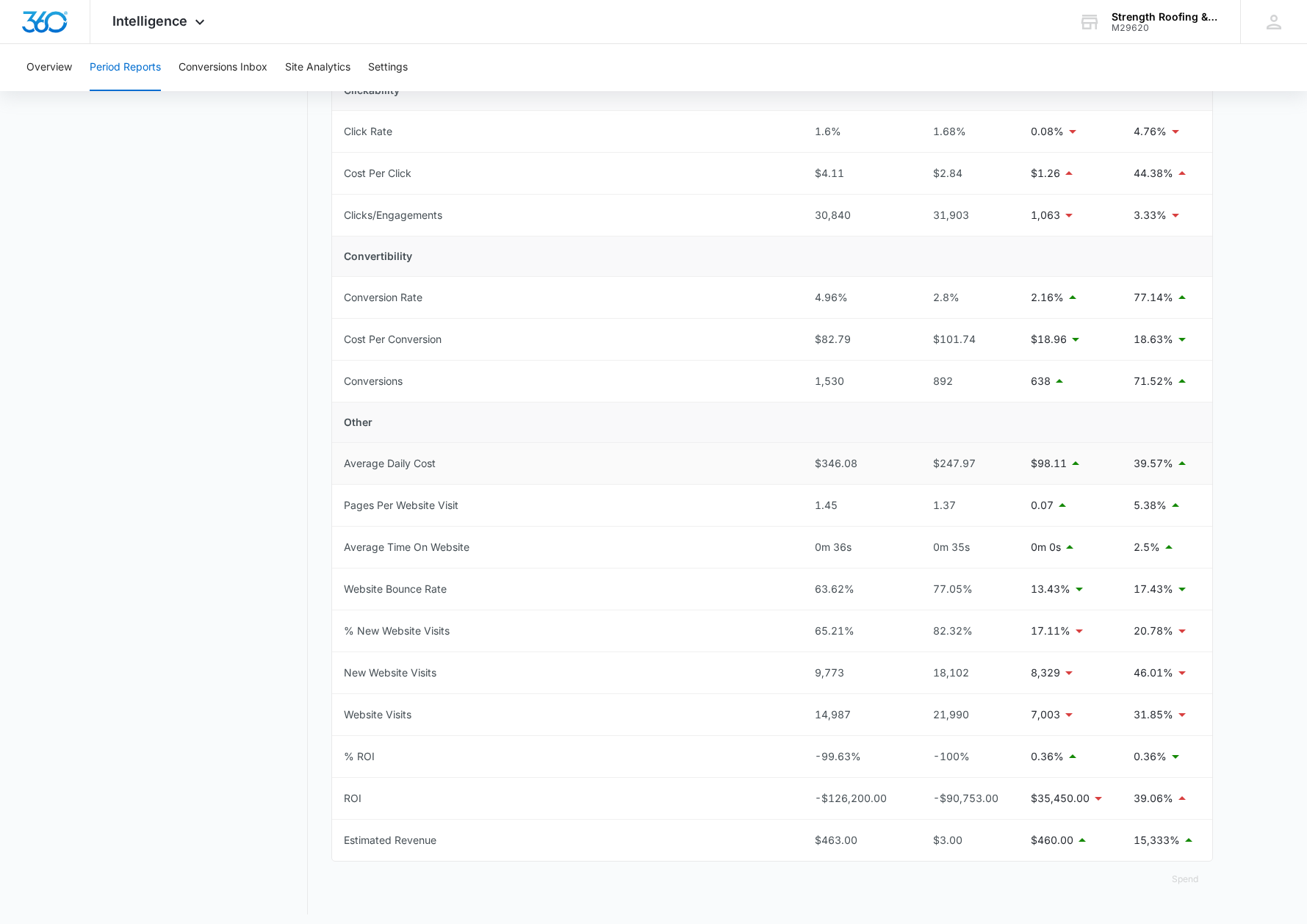
scroll to position [357, 0]
click at [217, 70] on button "Conversions Inbox" at bounding box center [223, 67] width 89 height 47
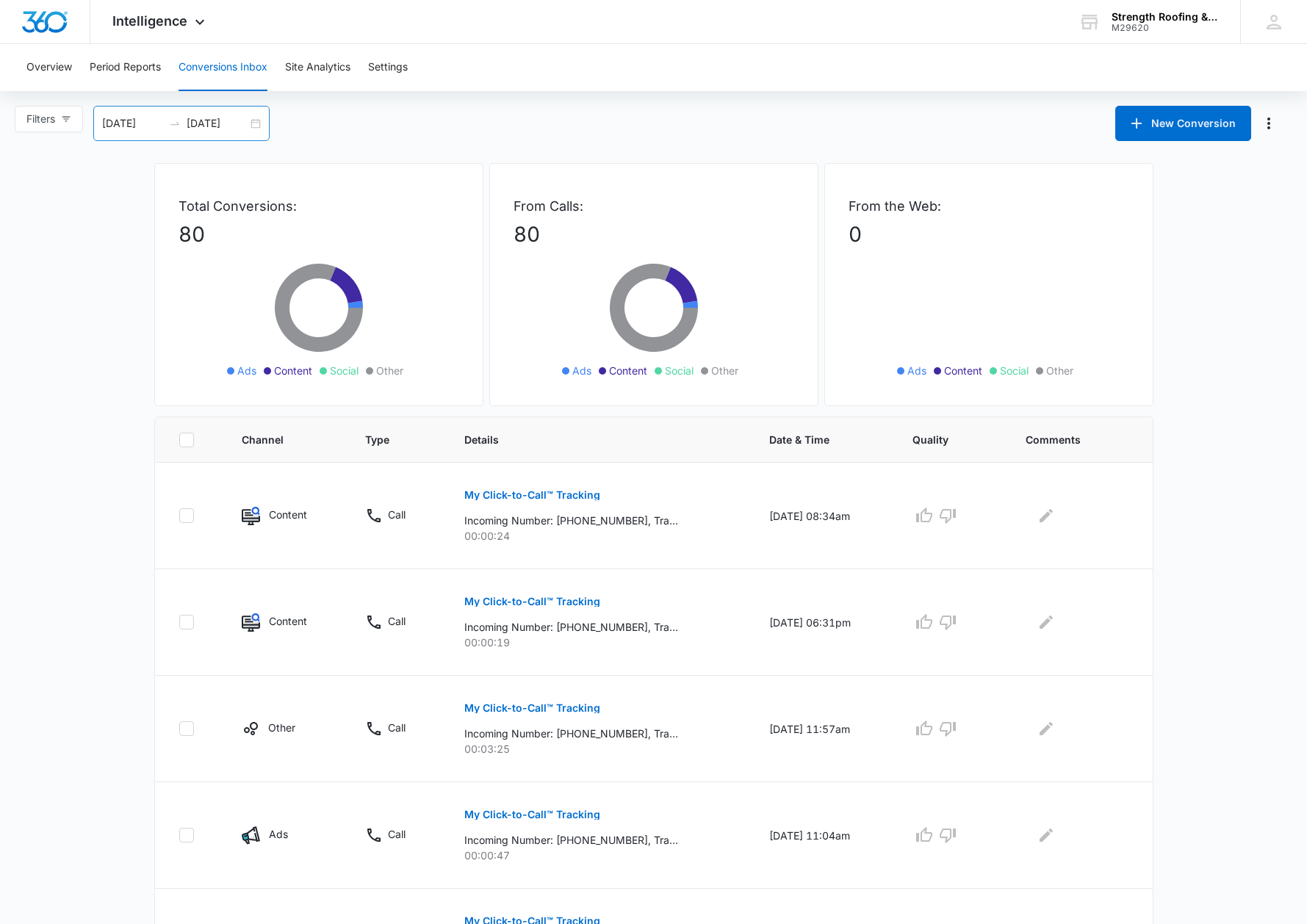
click at [141, 116] on input "08/06/2025" at bounding box center [133, 123] width 61 height 16
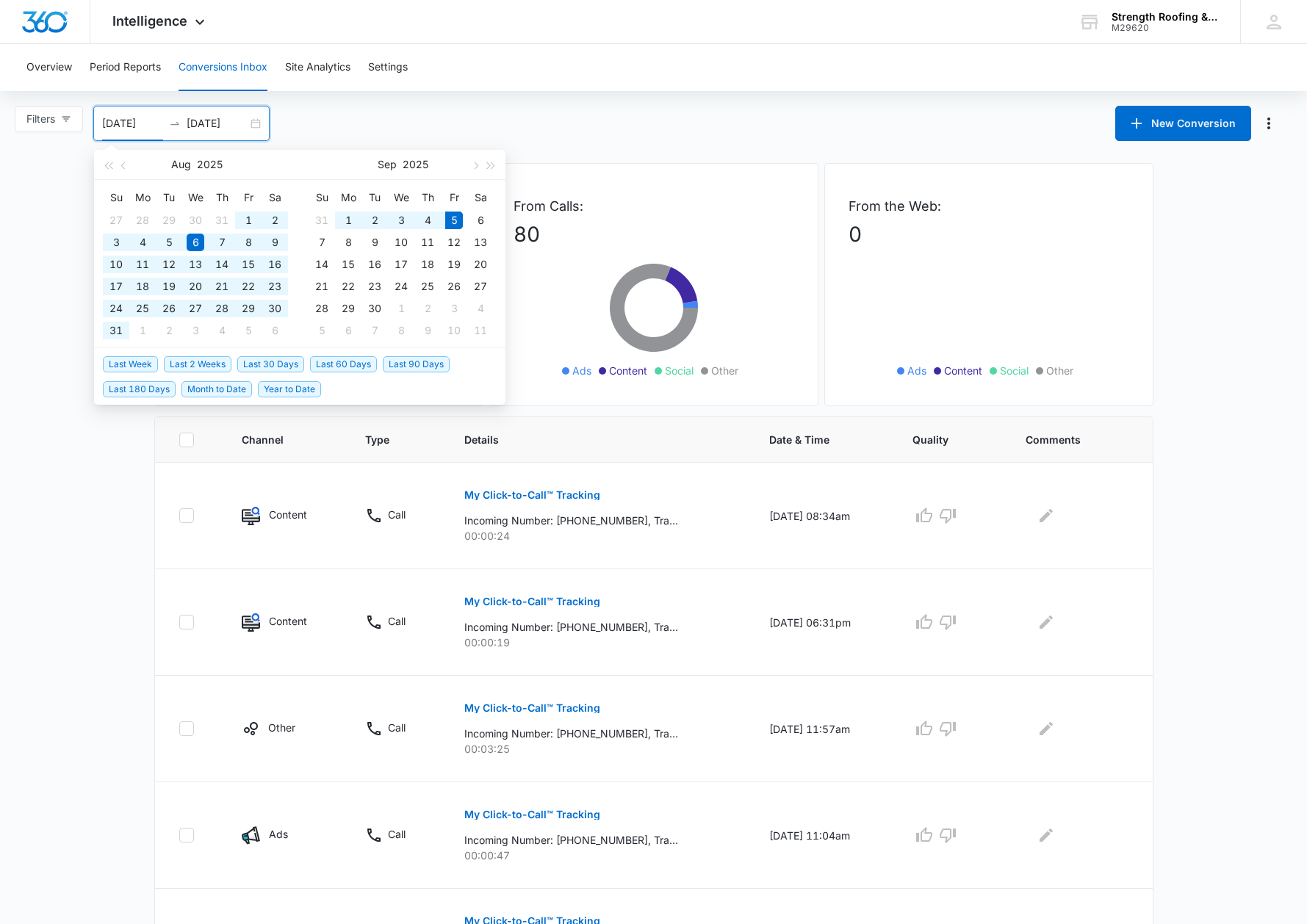
click at [274, 385] on span "Year to Date" at bounding box center [289, 389] width 64 height 16
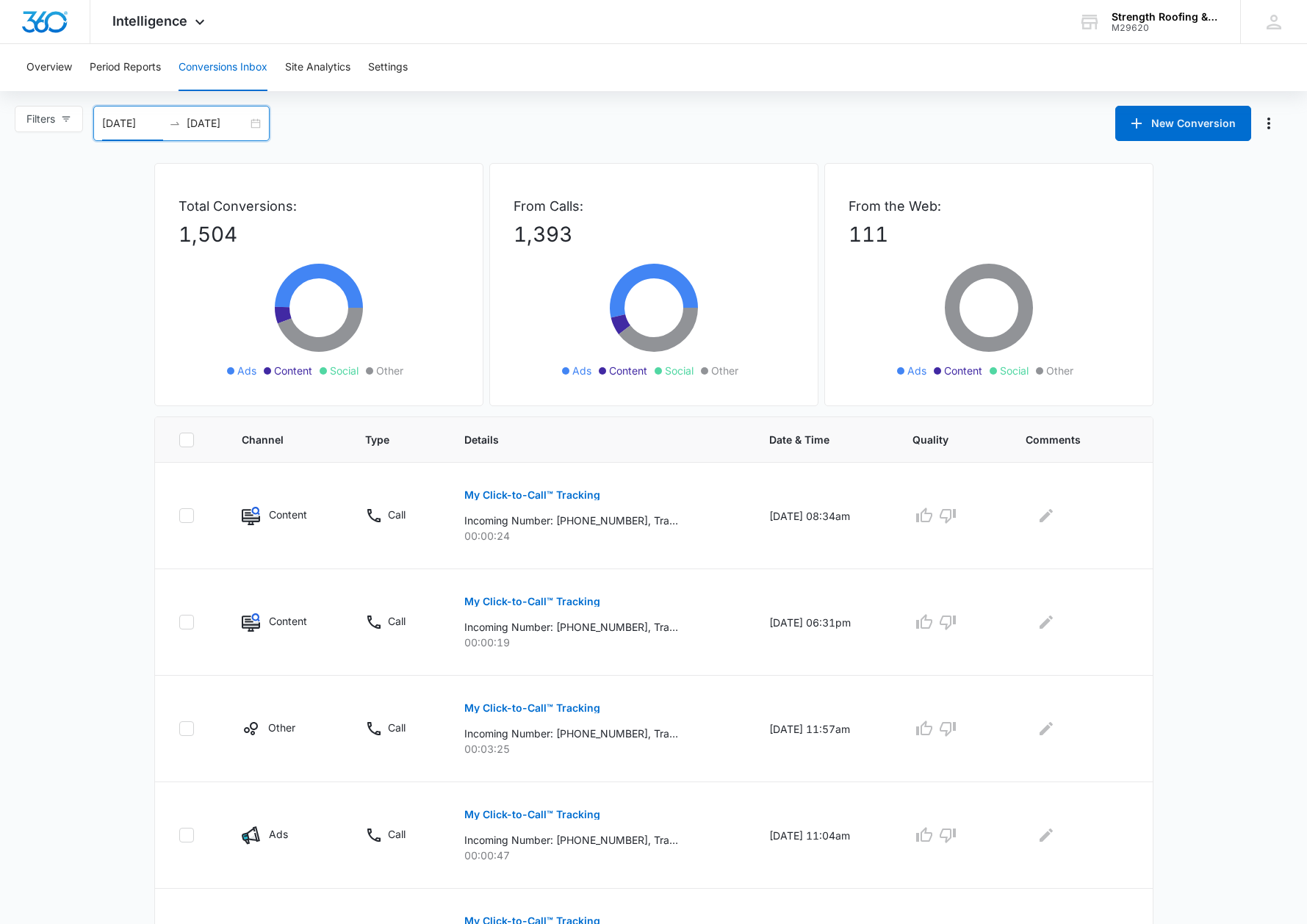
click at [125, 122] on input "01/01/2025" at bounding box center [133, 123] width 61 height 16
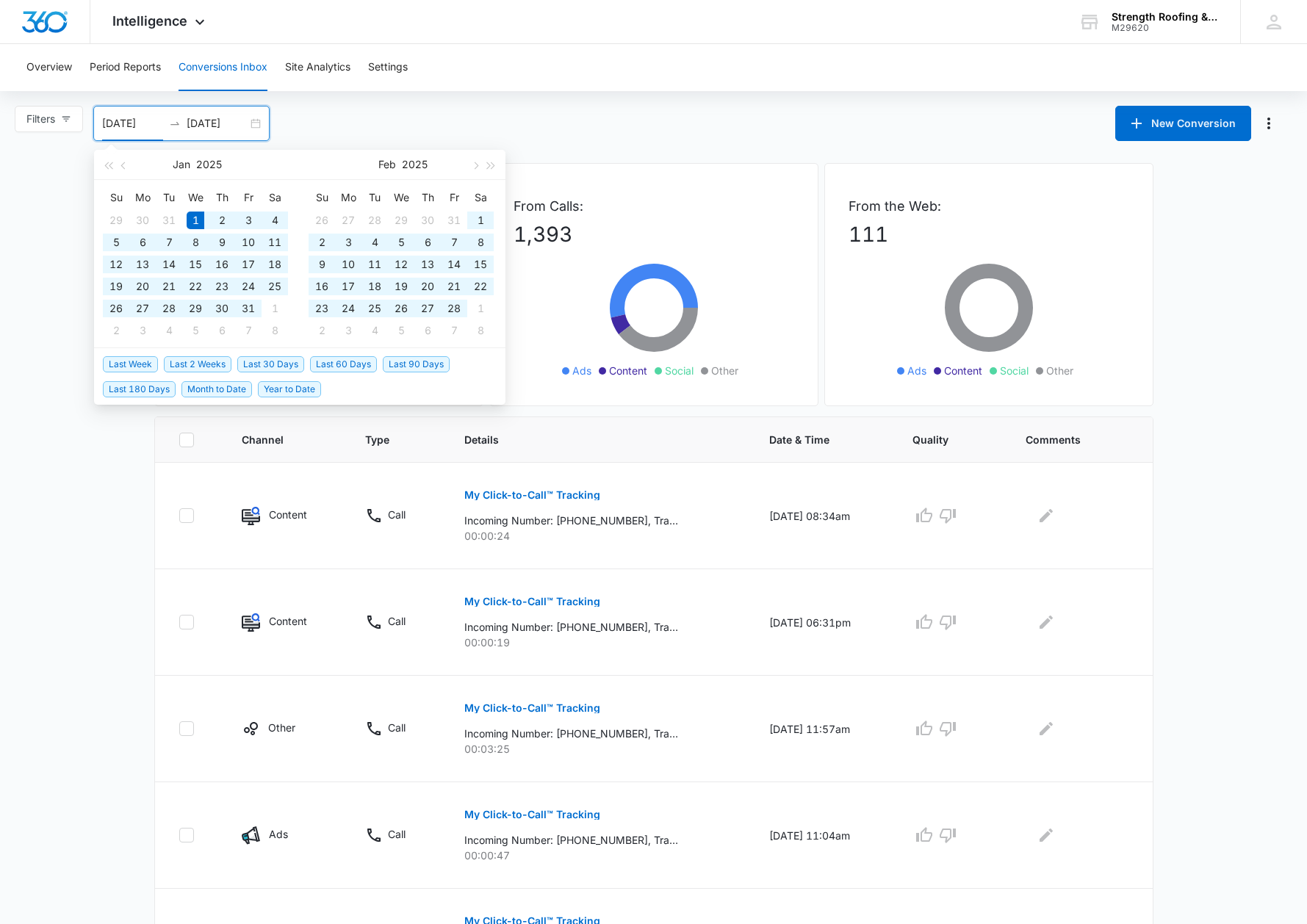
click at [157, 125] on input "01/01/2025" at bounding box center [133, 123] width 61 height 16
type input "01/01/2024"
click at [246, 122] on input "09/05/2025" at bounding box center [217, 123] width 61 height 16
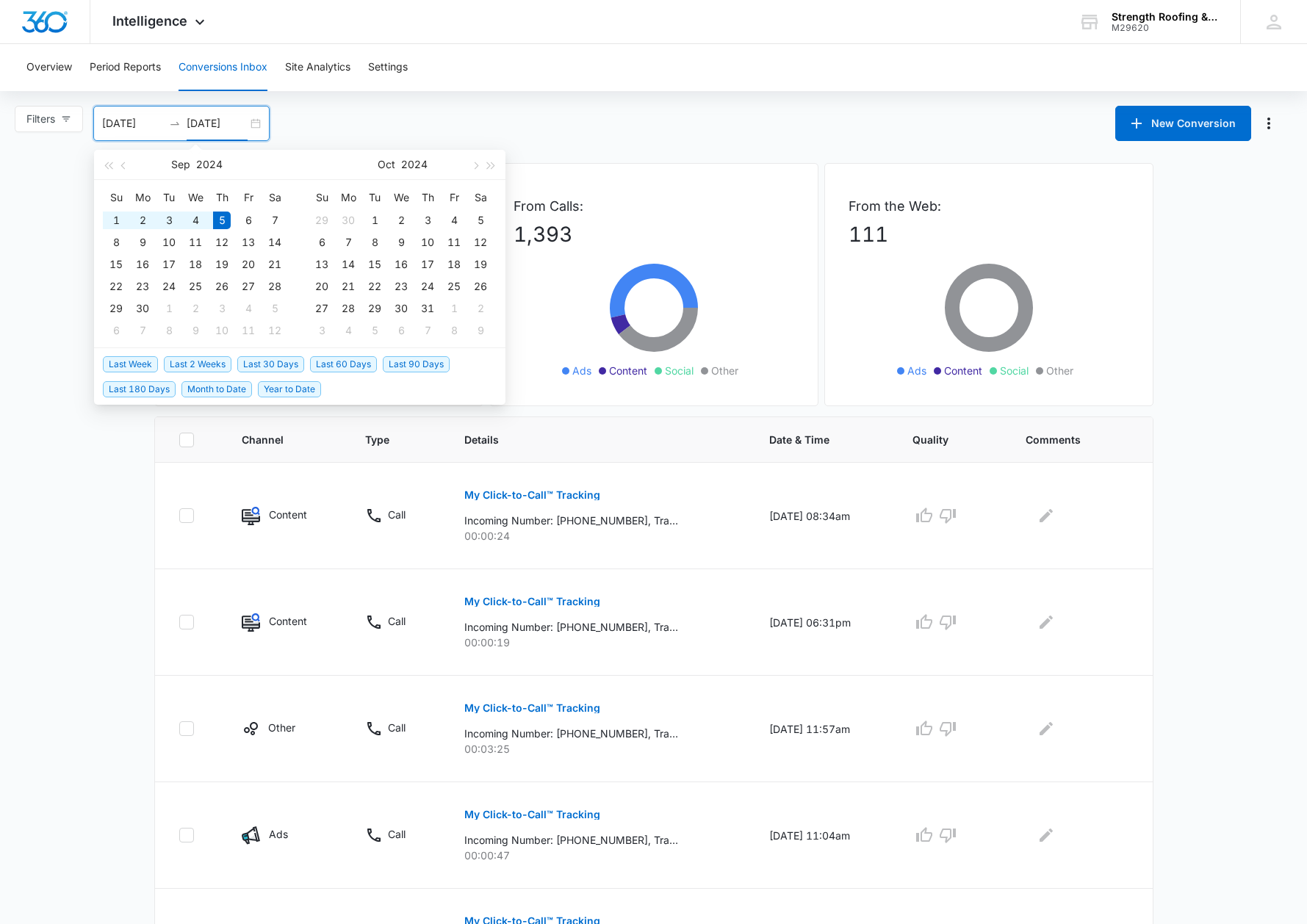
drag, startPoint x: 195, startPoint y: 124, endPoint x: 184, endPoint y: 123, distance: 11.0
click at [184, 123] on div "01/01/2024 09/05/2024" at bounding box center [181, 122] width 177 height 35
drag, startPoint x: 214, startPoint y: 124, endPoint x: 201, endPoint y: 124, distance: 13.0
click at [201, 124] on input "12/3/2024" at bounding box center [217, 123] width 61 height 16
click at [208, 126] on input "12/3/2024" at bounding box center [217, 123] width 61 height 16
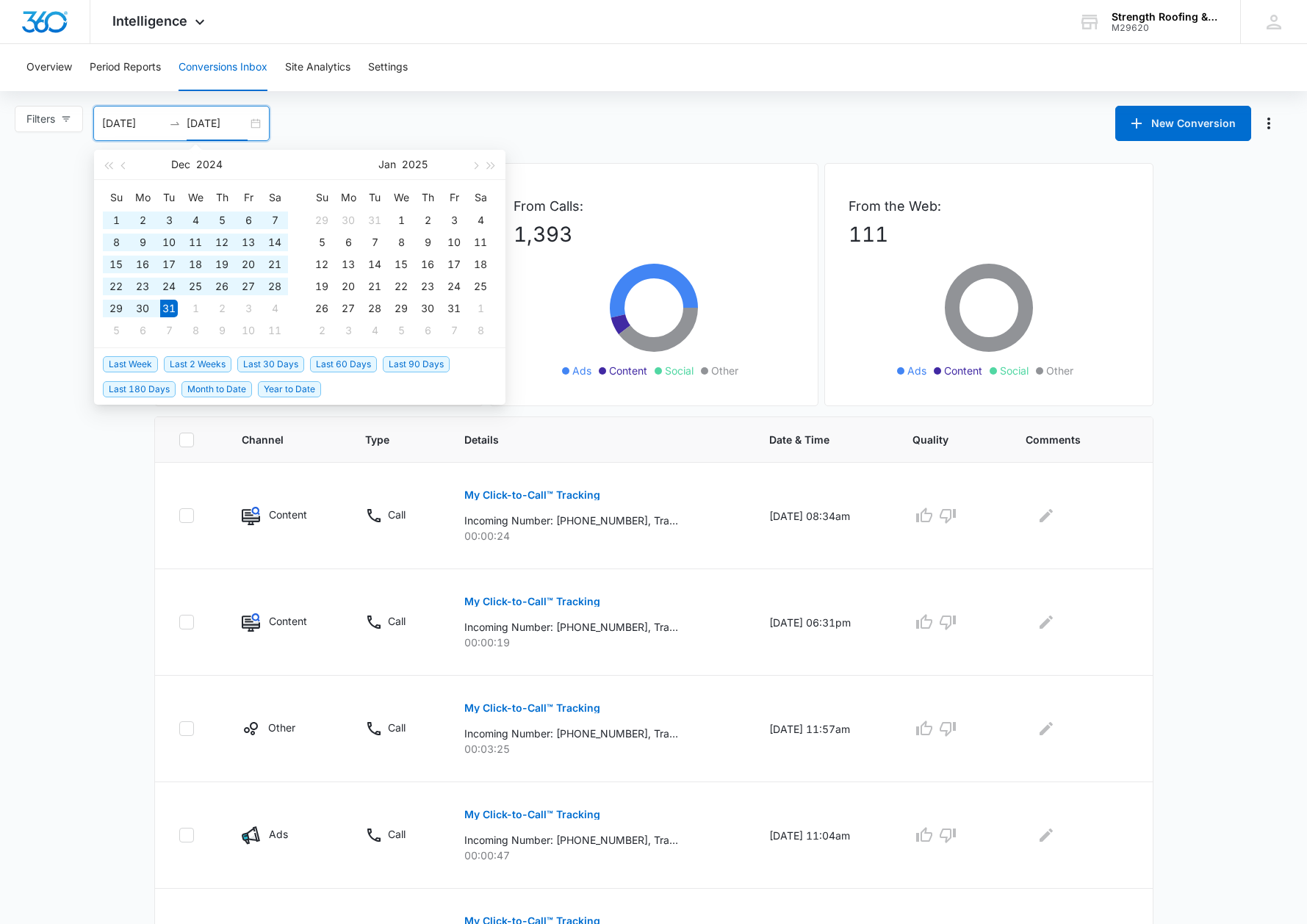
click at [245, 118] on input "12/31/2024" at bounding box center [217, 123] width 61 height 16
type input "12/31/2024"
type input "01/01/2025"
type input "09/05/2025"
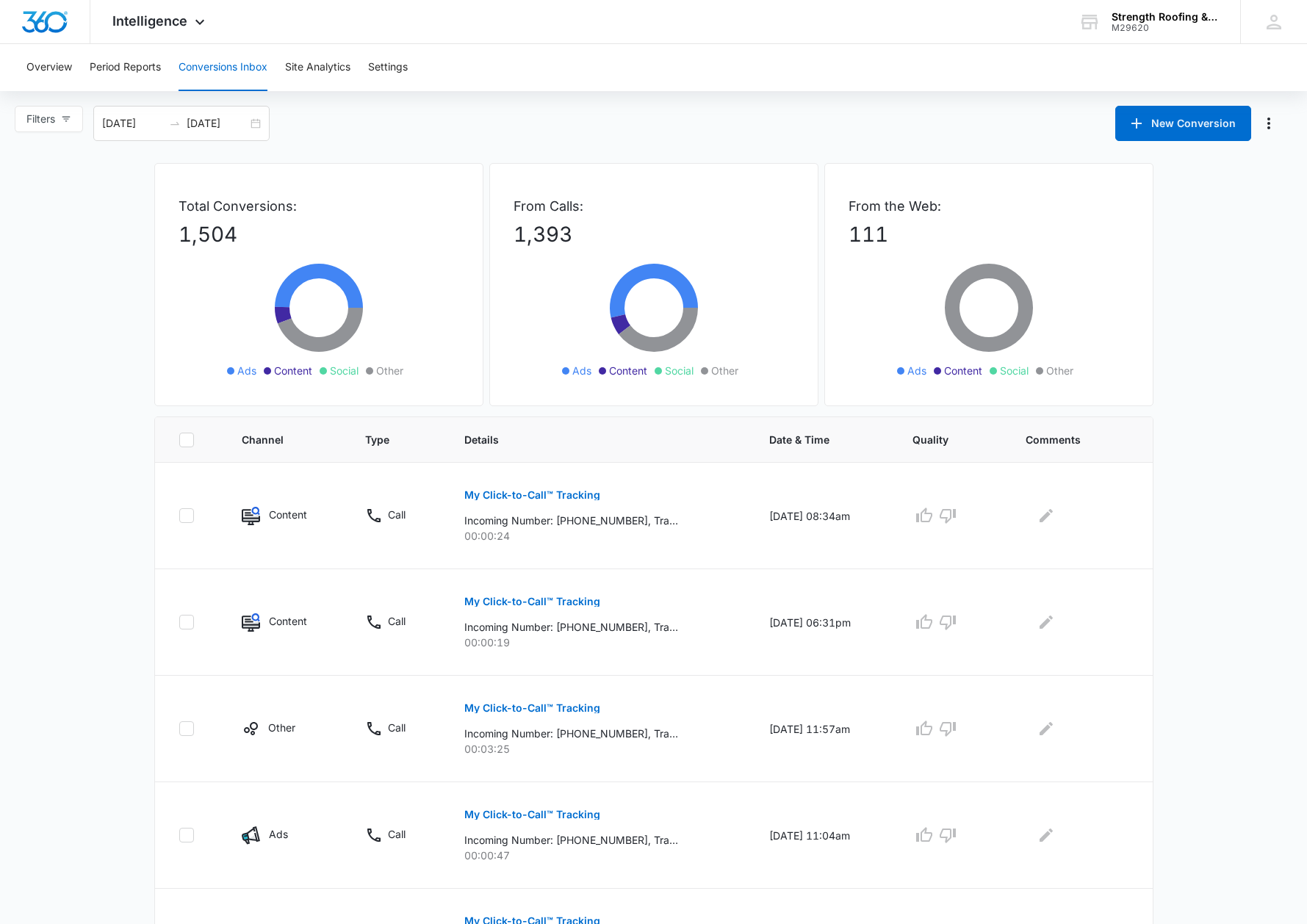
click at [308, 120] on div "Filters 01/01/2025 09/05/2025 New Conversion Dec 2024 Su Mo Tu We Th Fr Sa 1 2 …" at bounding box center [653, 122] width 1307 height 35
click at [219, 122] on input "09/05/2025" at bounding box center [217, 123] width 61 height 16
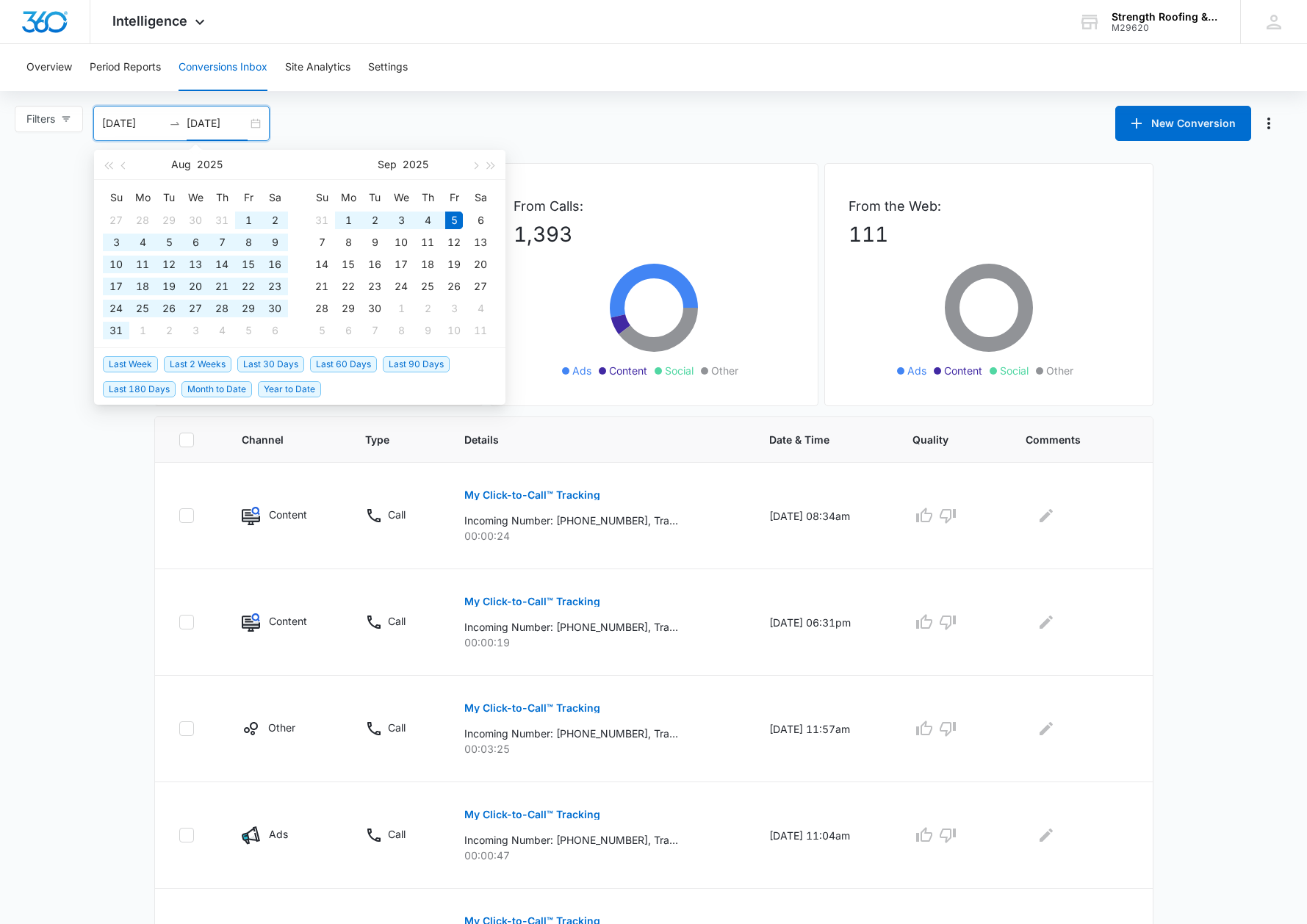
click at [155, 128] on input "01/01/2025" at bounding box center [133, 123] width 61 height 16
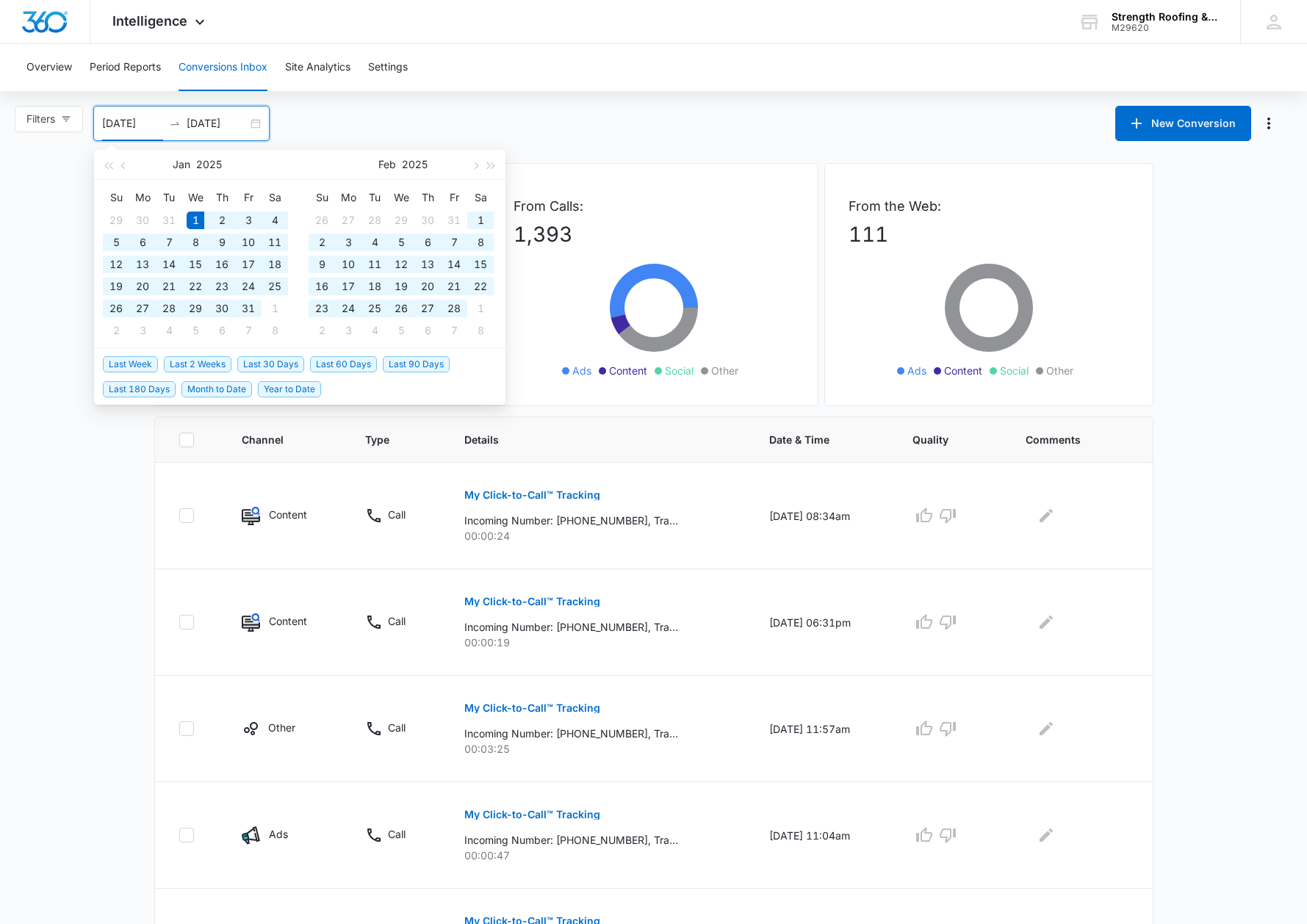
click at [155, 128] on input "01/01/2025" at bounding box center [133, 123] width 61 height 16
click at [109, 167] on span "button" at bounding box center [108, 165] width 8 height 8
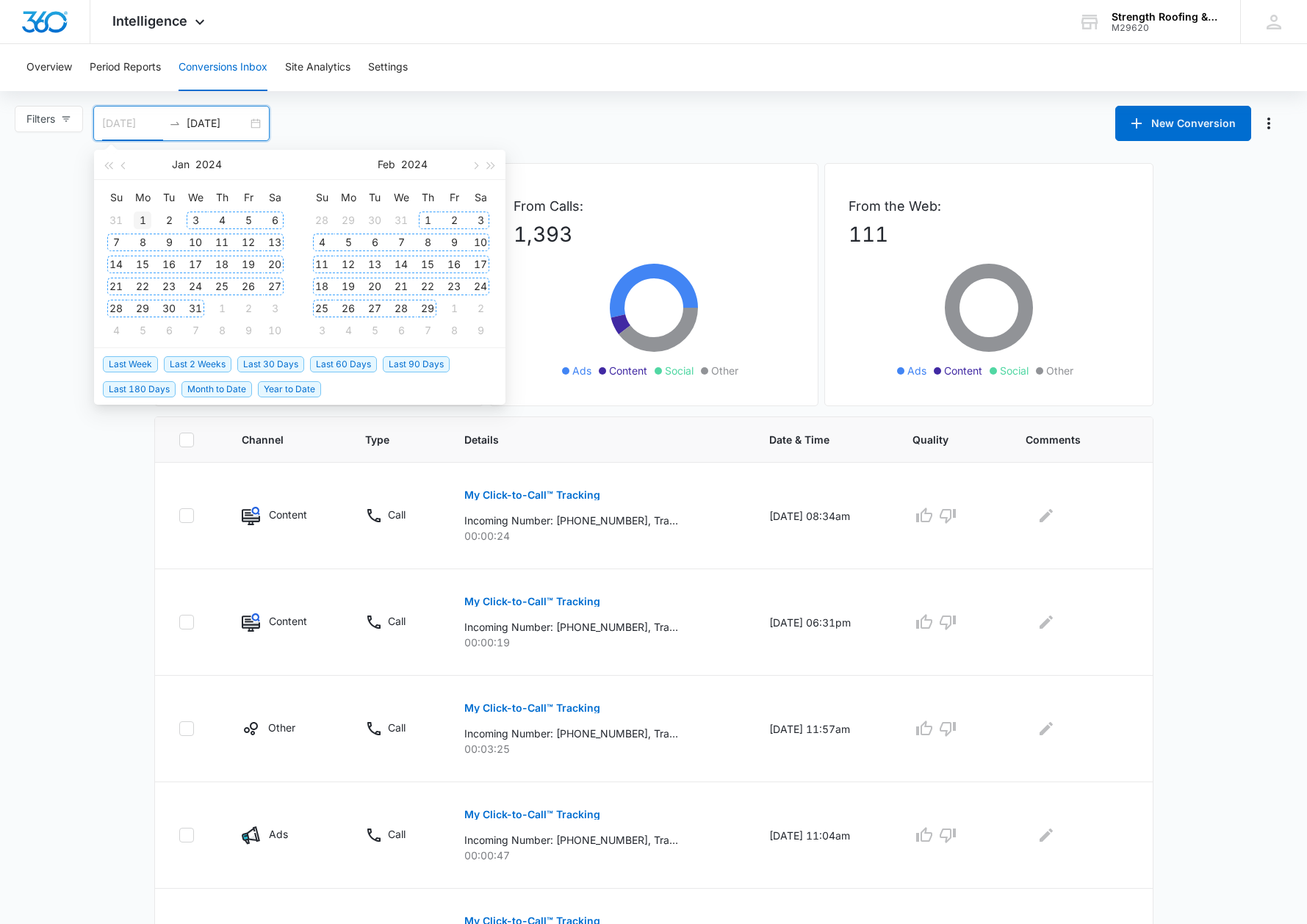
type input "01/01/2024"
click at [146, 218] on div "1" at bounding box center [142, 220] width 18 height 18
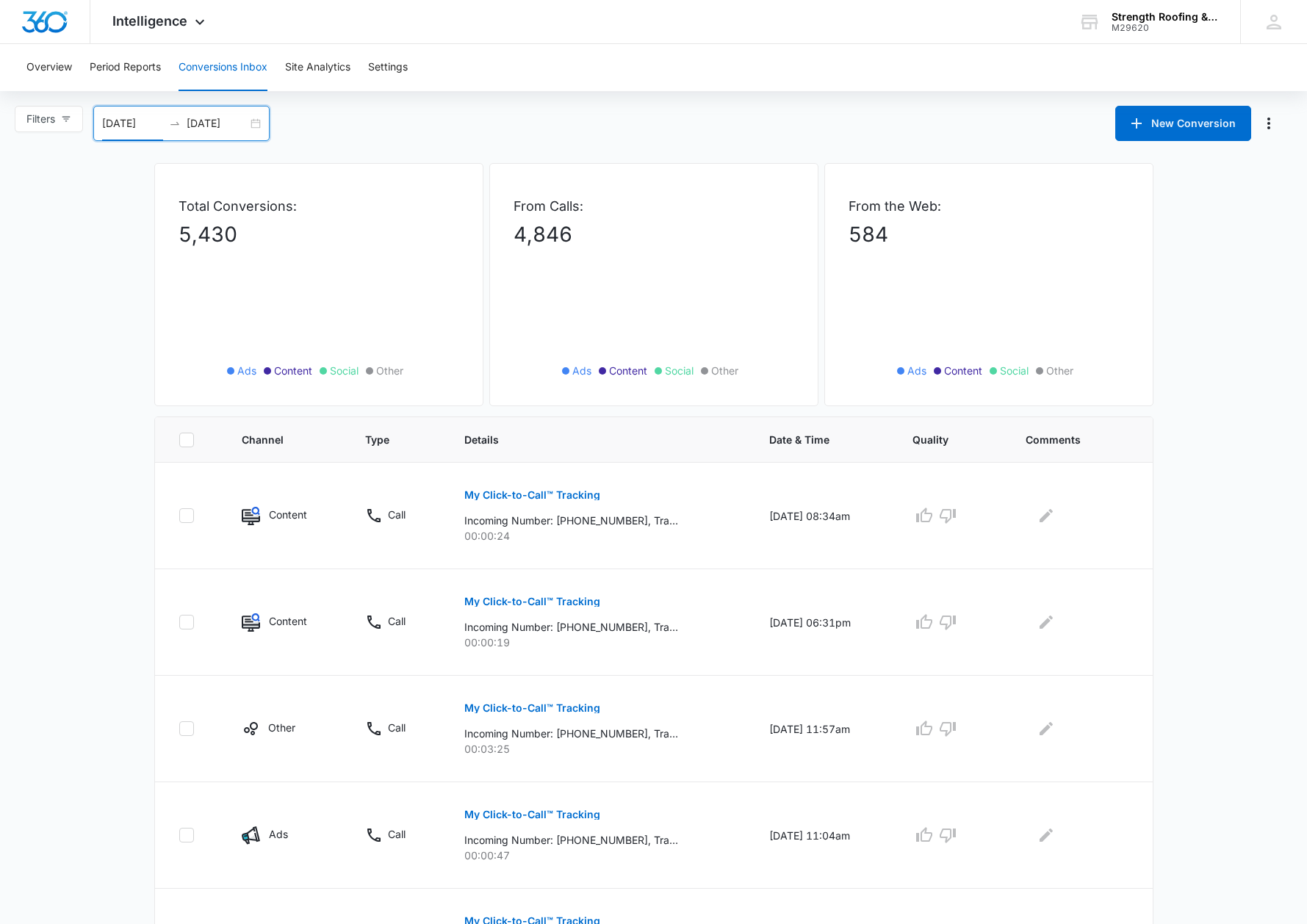
click at [222, 138] on div "01/01/2024 09/05/2025" at bounding box center [181, 122] width 177 height 35
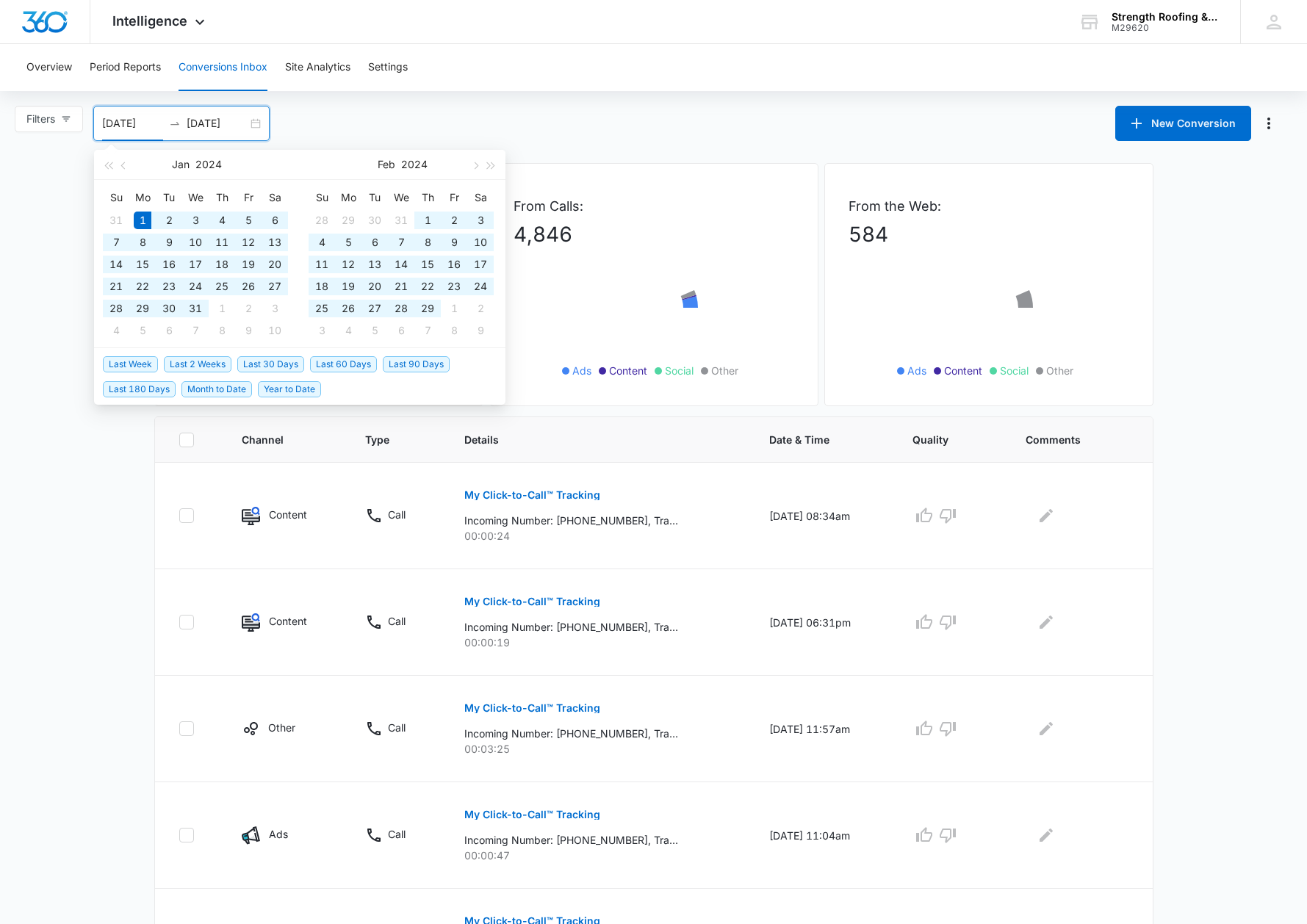
click at [221, 127] on input "09/05/2025" at bounding box center [217, 123] width 61 height 16
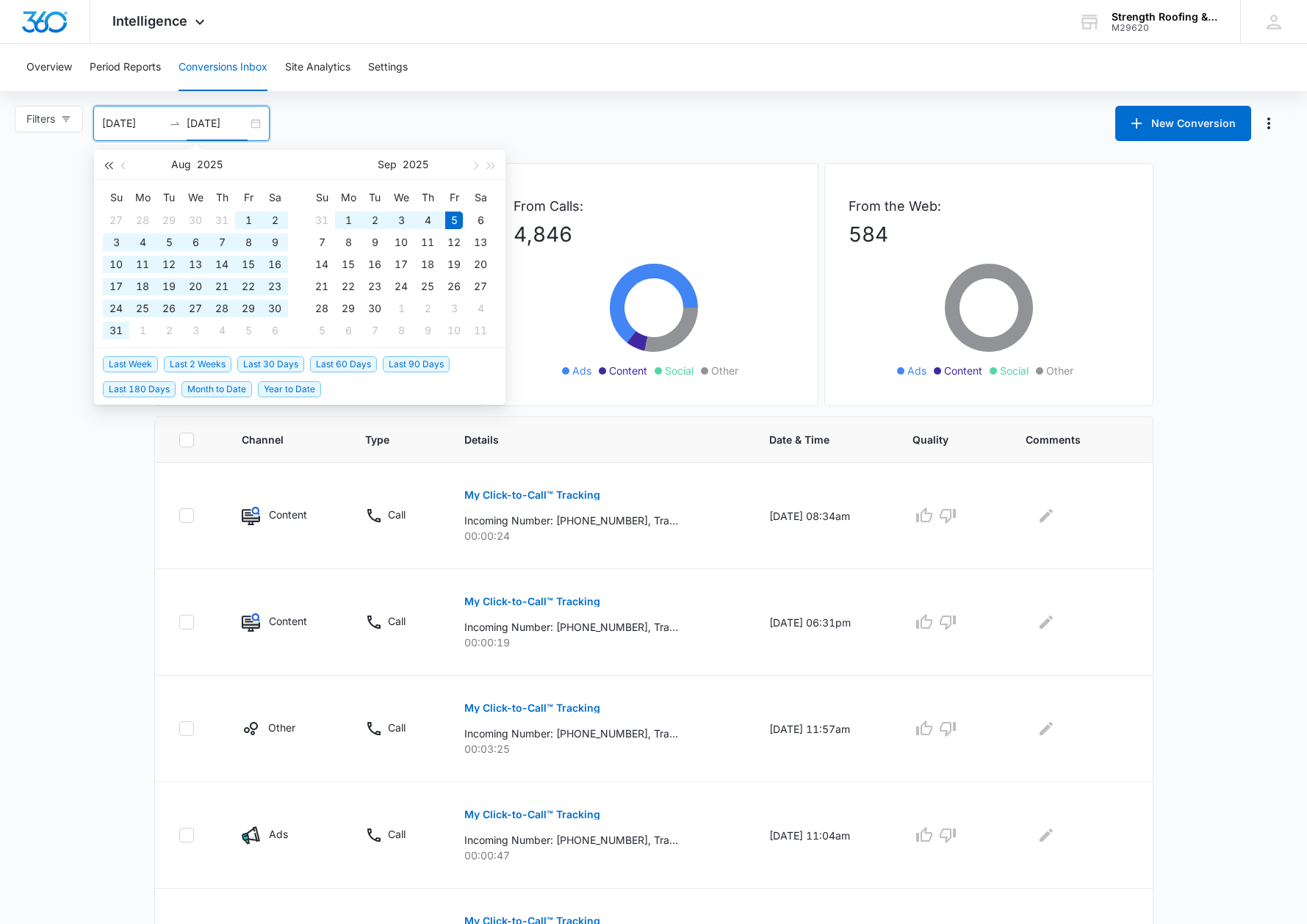
click at [110, 168] on button "button" at bounding box center [107, 164] width 16 height 29
click at [474, 166] on span "button" at bounding box center [475, 165] width 8 height 8
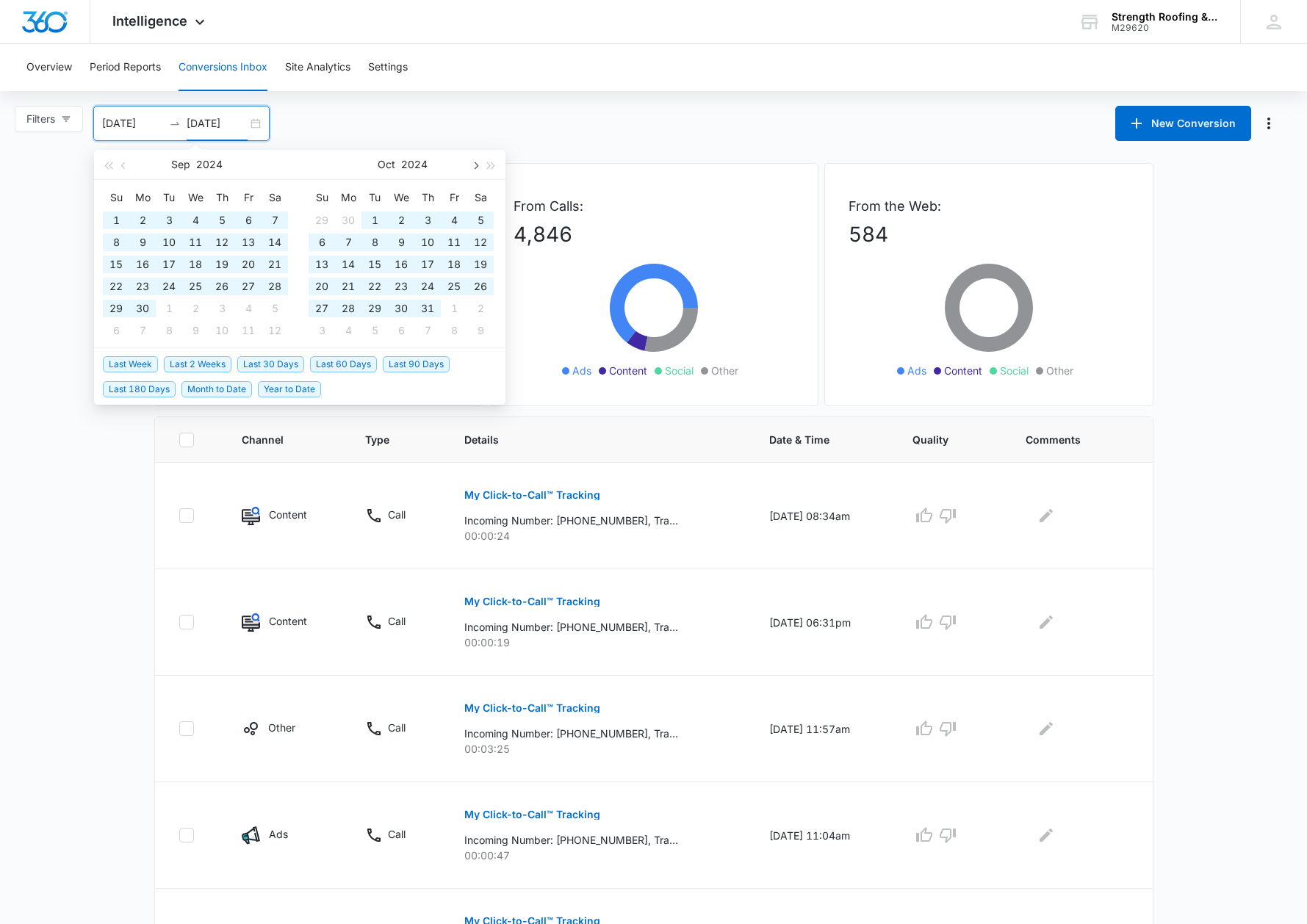
click at [474, 166] on span "button" at bounding box center [475, 165] width 8 height 8
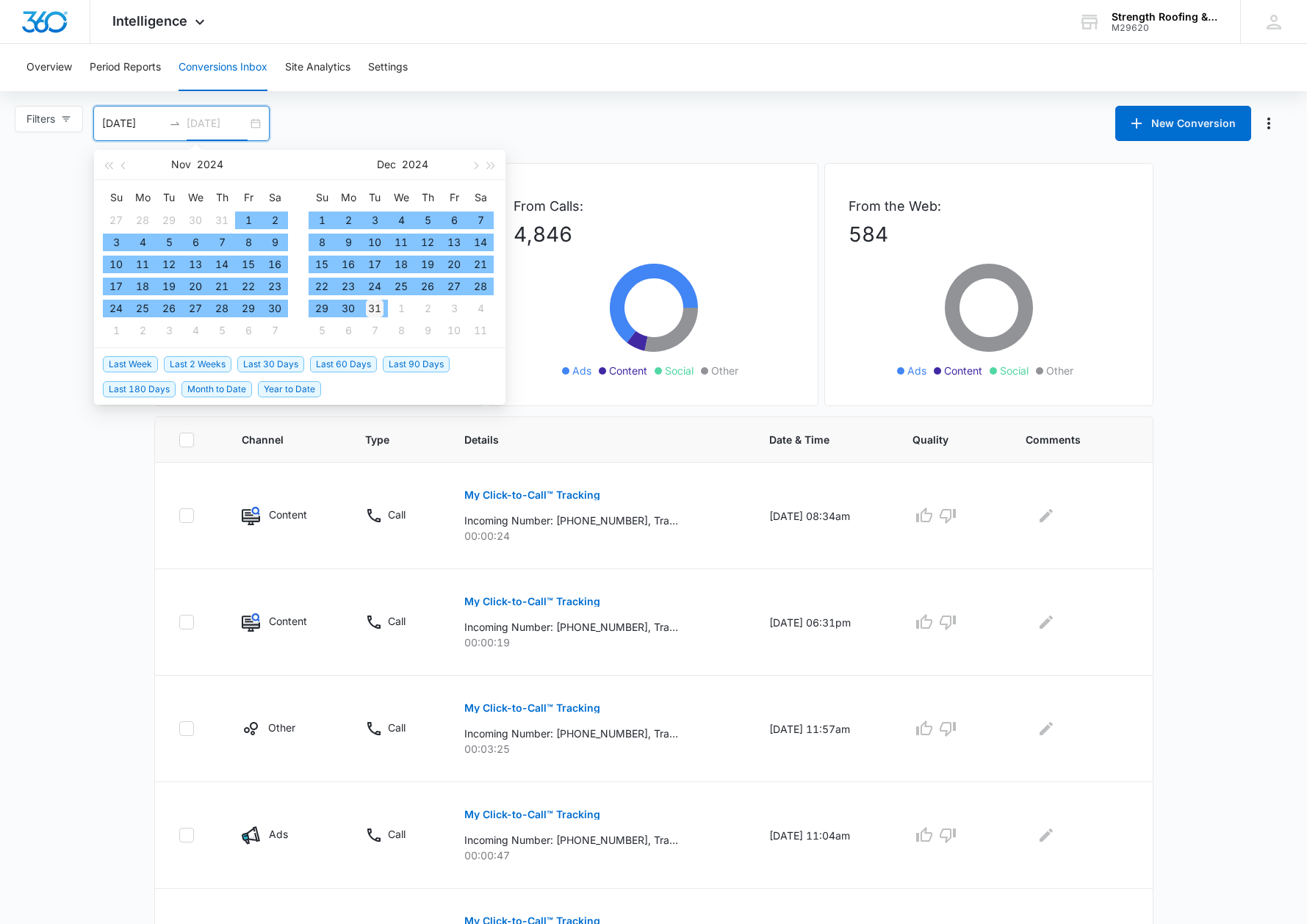
type input "12/31/2024"
click at [377, 308] on div "31" at bounding box center [375, 308] width 18 height 18
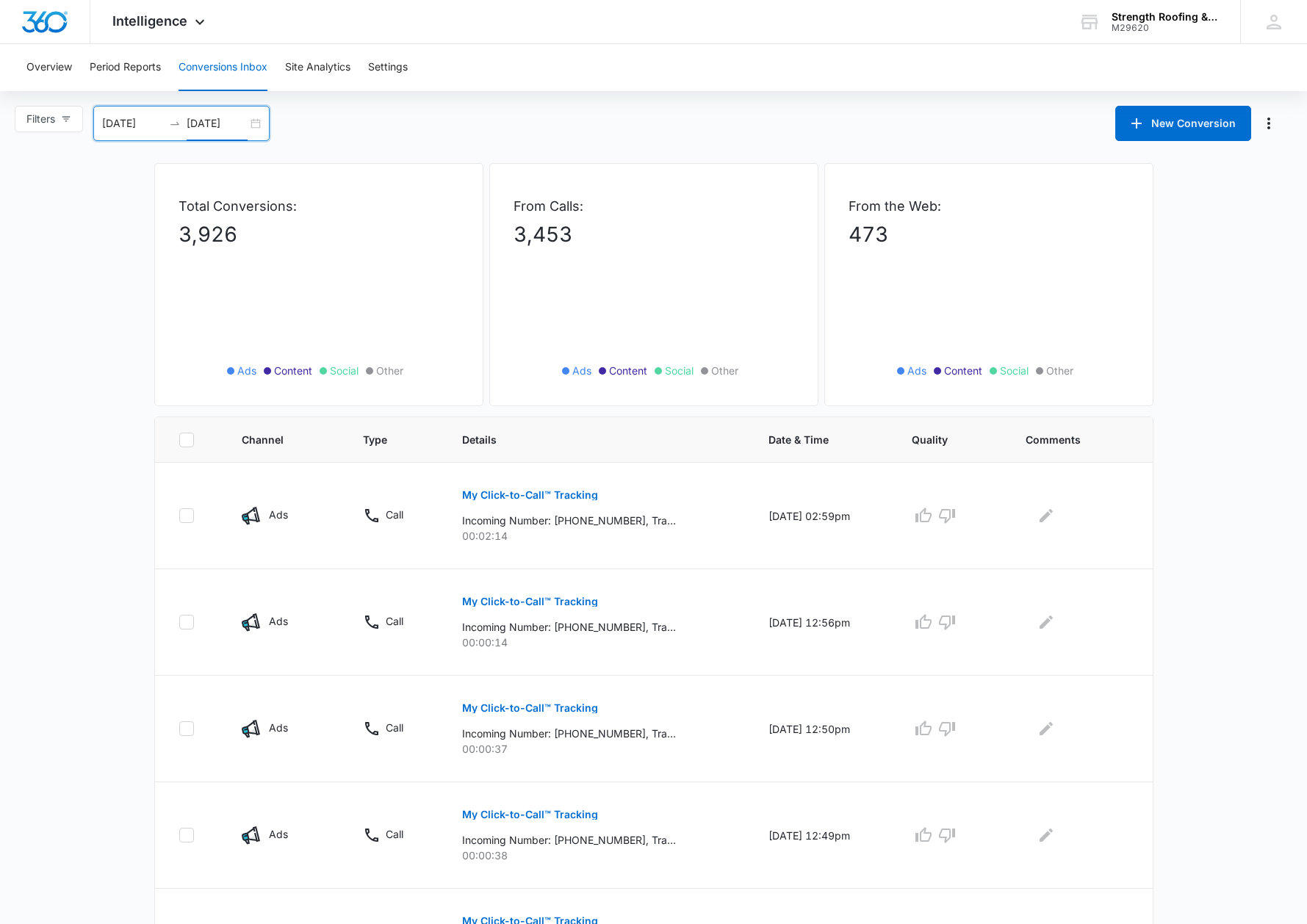
click at [360, 120] on div "Filters 01/01/2024 12/31/2024 New Conversion Nov 2024 Su Mo Tu We Th Fr Sa 27 2…" at bounding box center [653, 122] width 1307 height 35
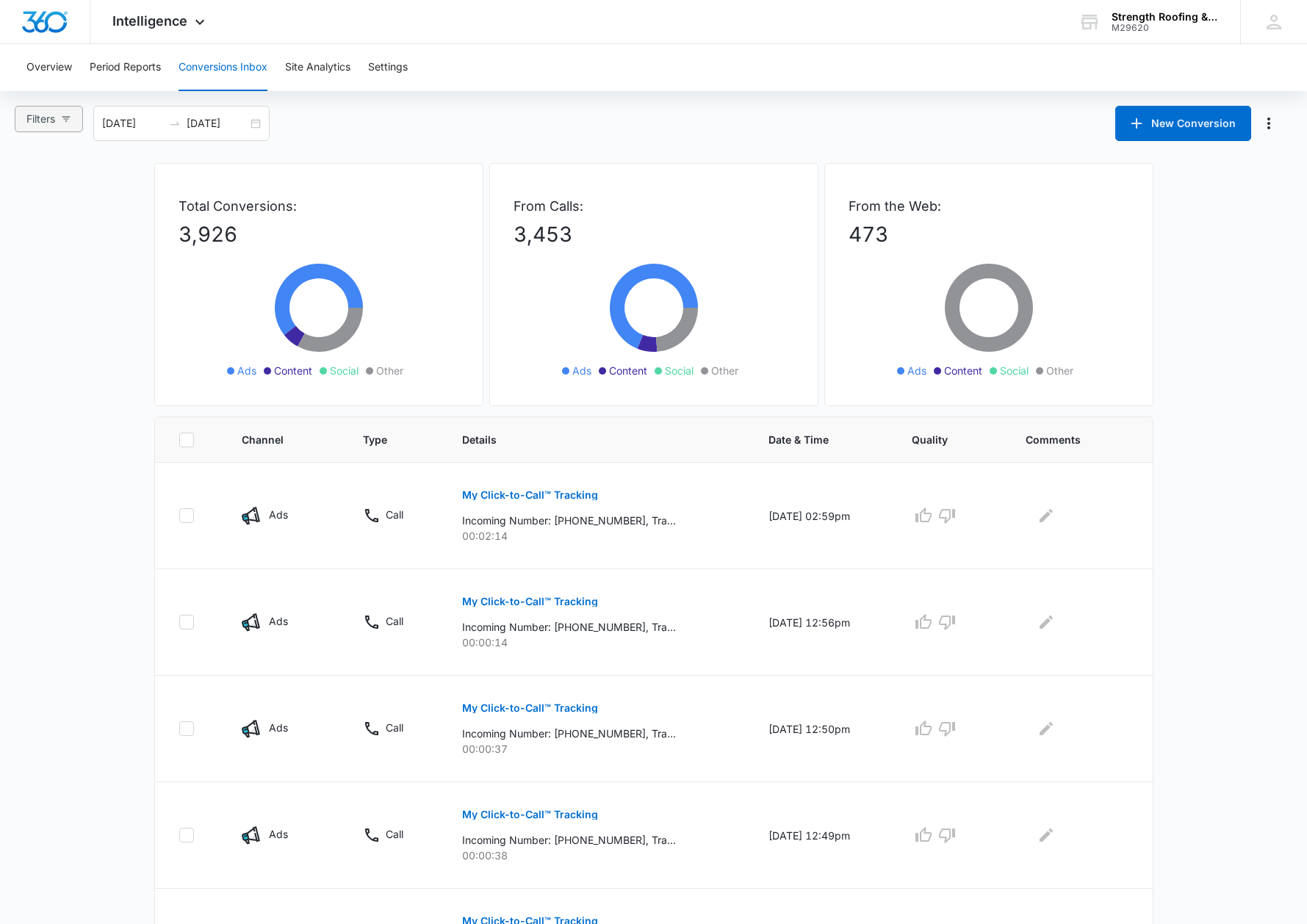
click at [47, 120] on span "Filters" at bounding box center [41, 119] width 28 height 16
click at [44, 221] on span "Content" at bounding box center [59, 219] width 50 height 12
click at [34, 221] on input "Content" at bounding box center [28, 219] width 11 height 11
radio input "true"
click at [33, 360] on input "Calls Only" at bounding box center [28, 361] width 11 height 11
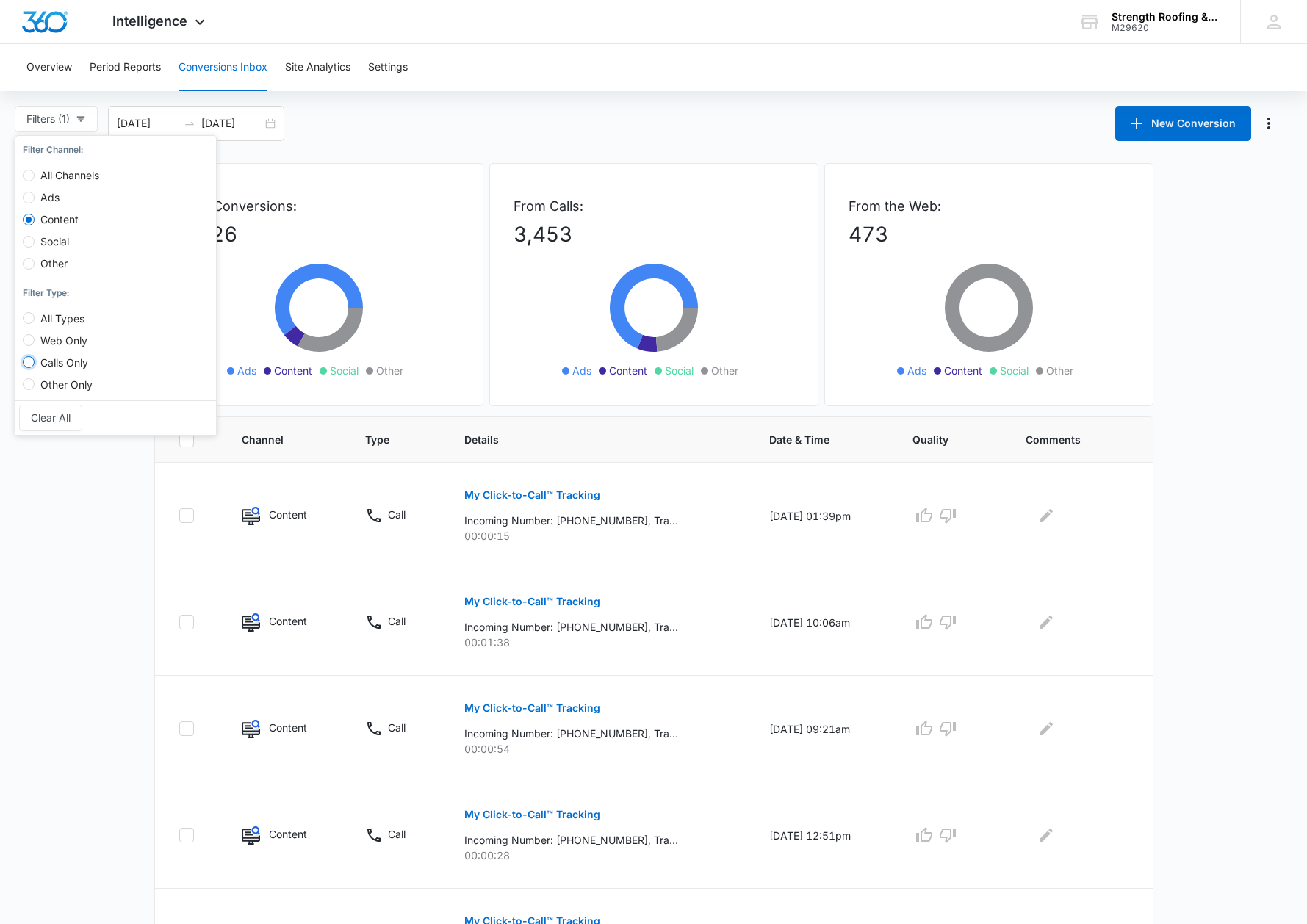
radio input "true"
click at [47, 416] on span "Clear All" at bounding box center [51, 417] width 40 height 16
radio input "false"
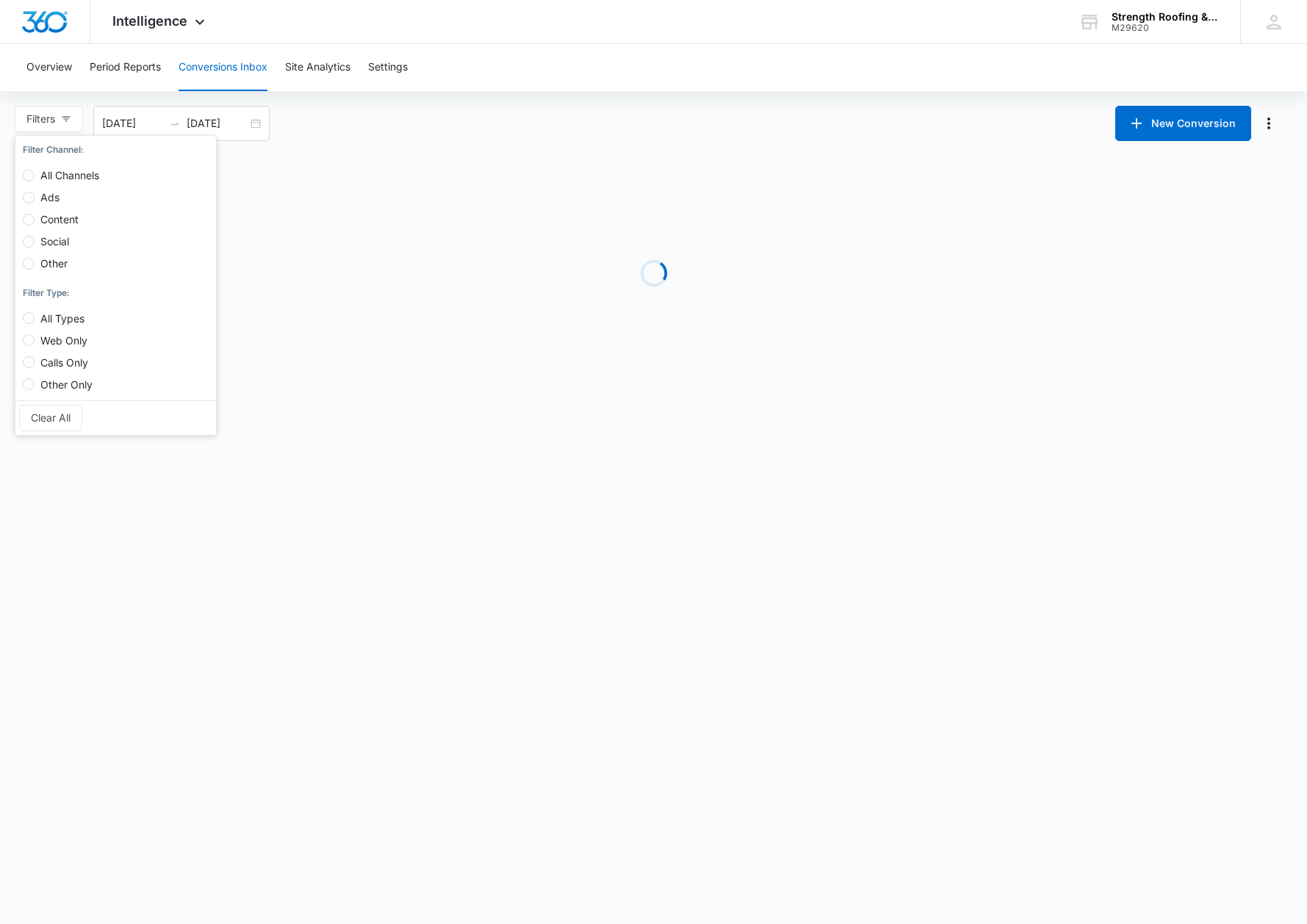
click at [60, 483] on body "Intelligence Apps Reputation Websites Forms CRM Email Social Shop Payments POS …" at bounding box center [653, 462] width 1307 height 924
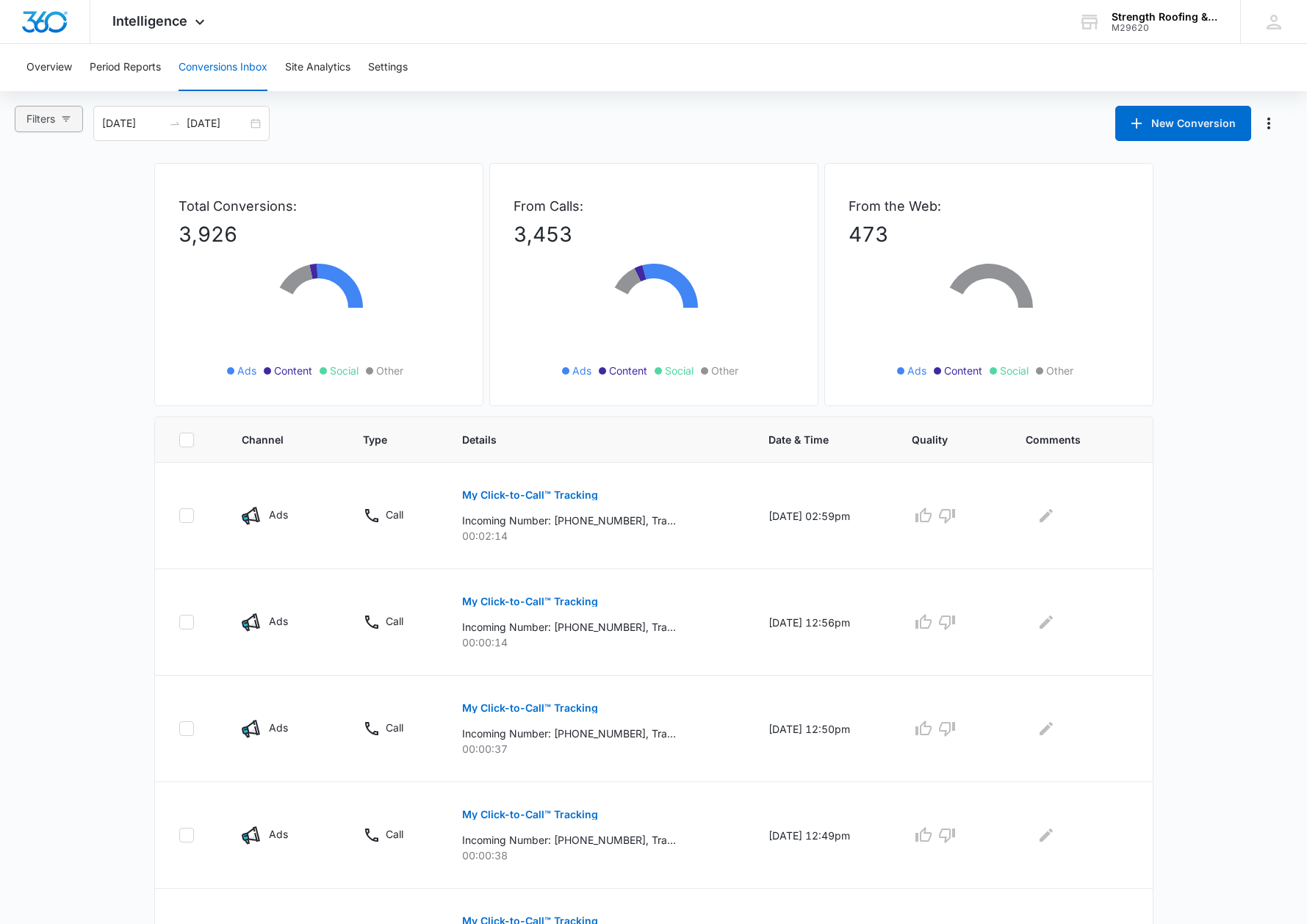
click at [47, 123] on span "Filters" at bounding box center [41, 119] width 28 height 16
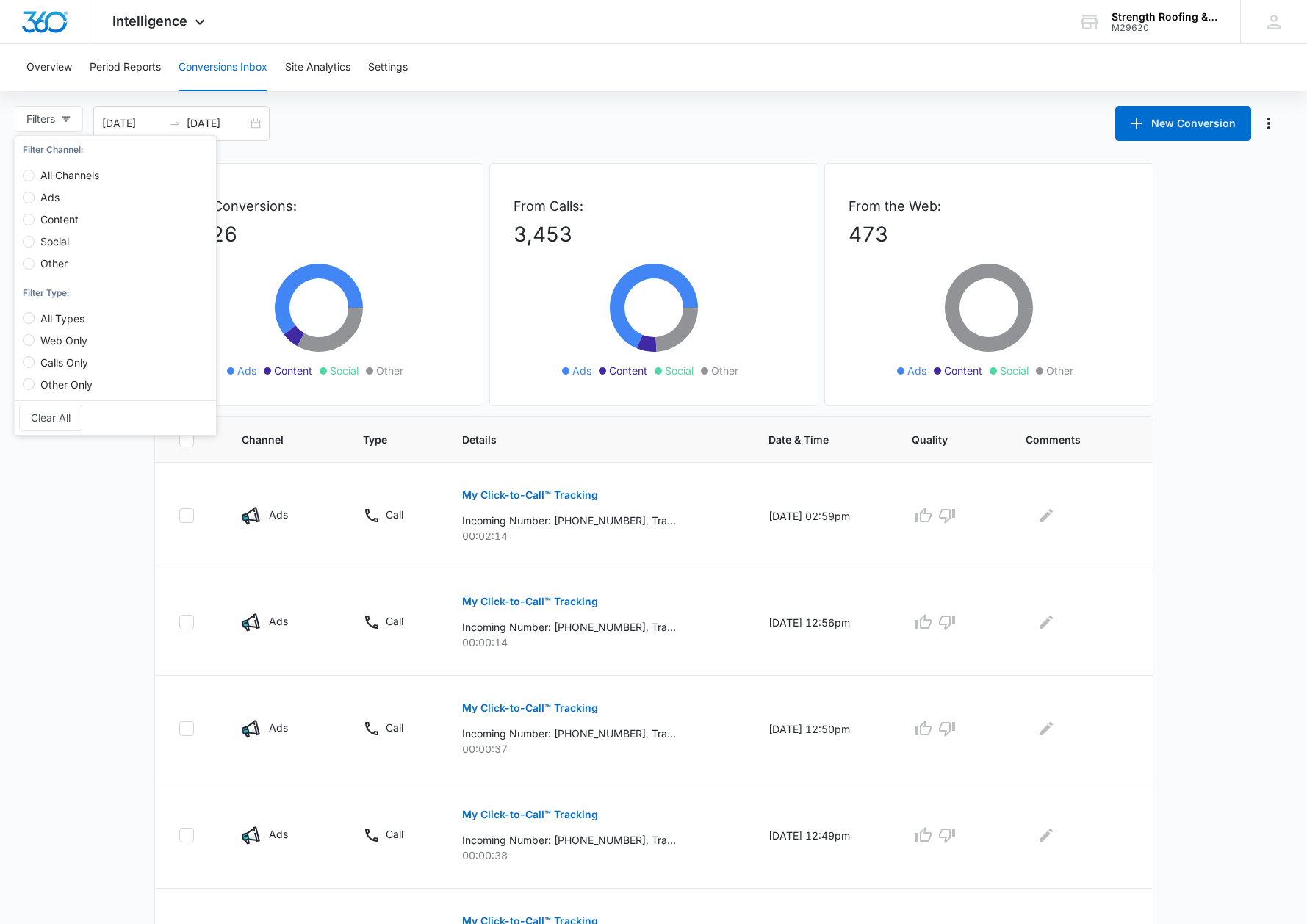
click at [37, 193] on span "Ads" at bounding box center [49, 196] width 31 height 12
click at [34, 193] on input "Ads" at bounding box center [28, 197] width 11 height 11
radio input "true"
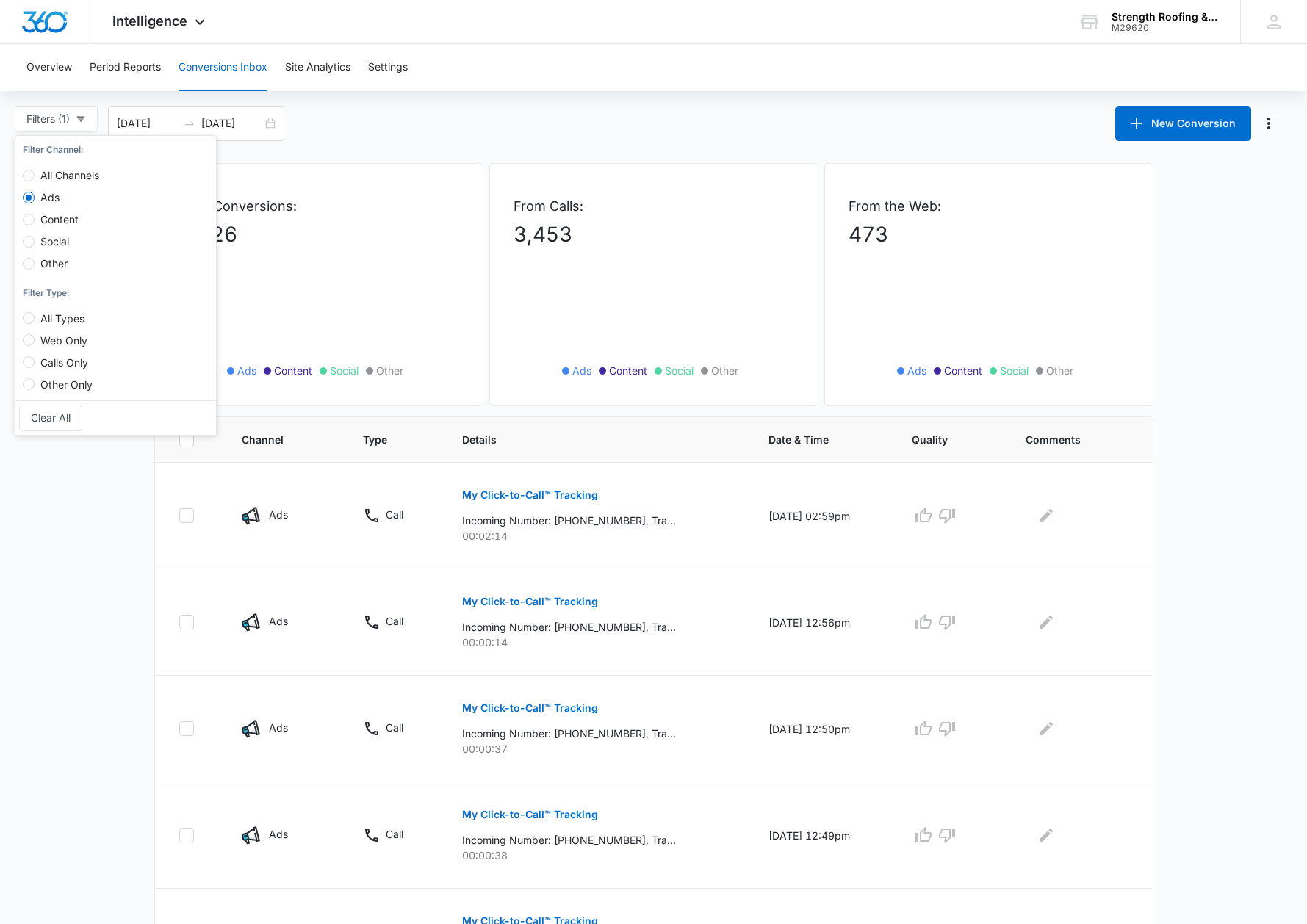
click at [68, 515] on main "Filters (1) Filter Channel : All Channels Ads Content Social Other Filter Type …" at bounding box center [653, 839] width 1307 height 1468
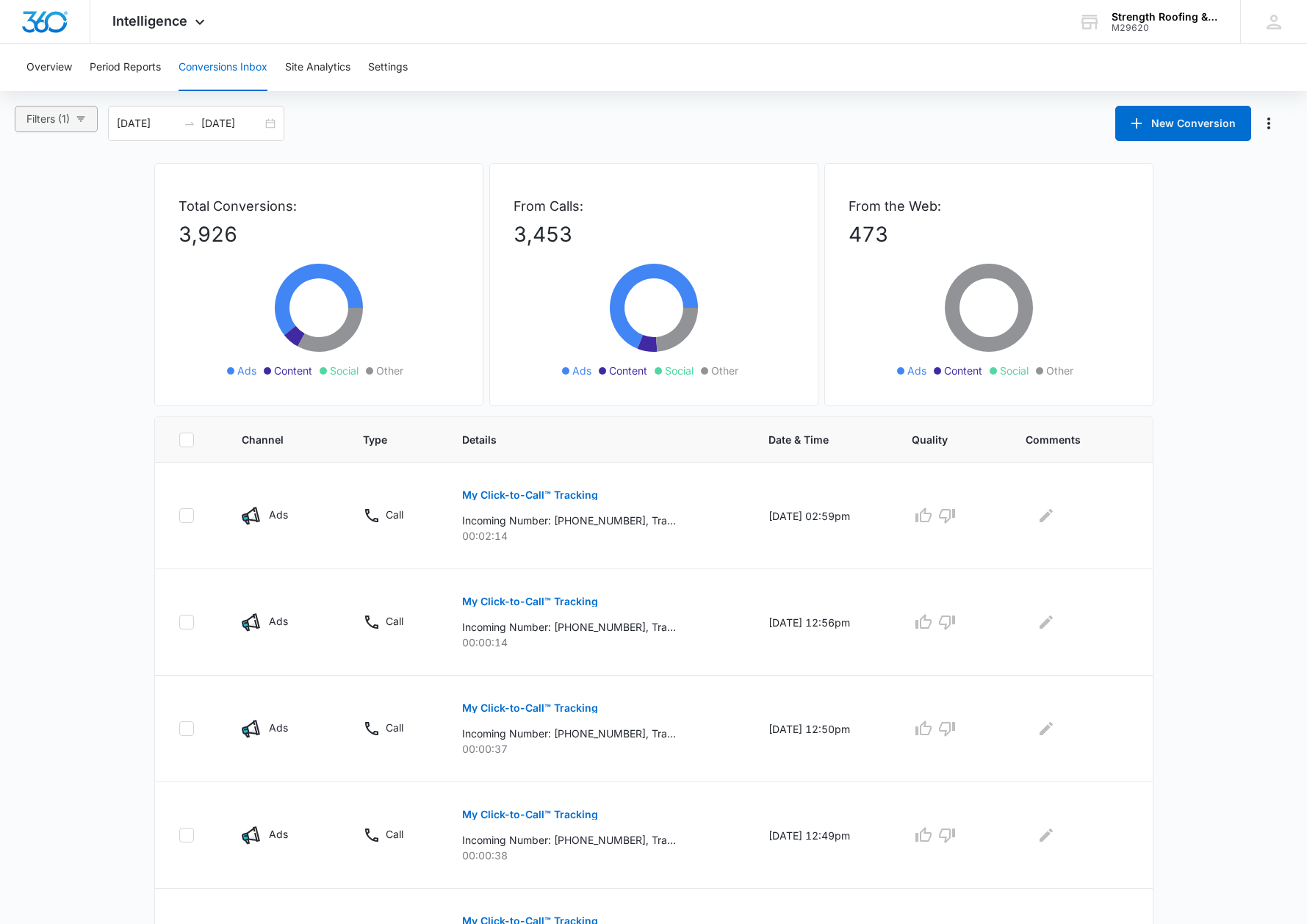
click at [67, 120] on span "Filters (1)" at bounding box center [48, 119] width 44 height 16
click at [29, 175] on input "All Channels" at bounding box center [28, 176] width 11 height 11
radio input "true"
radio input "false"
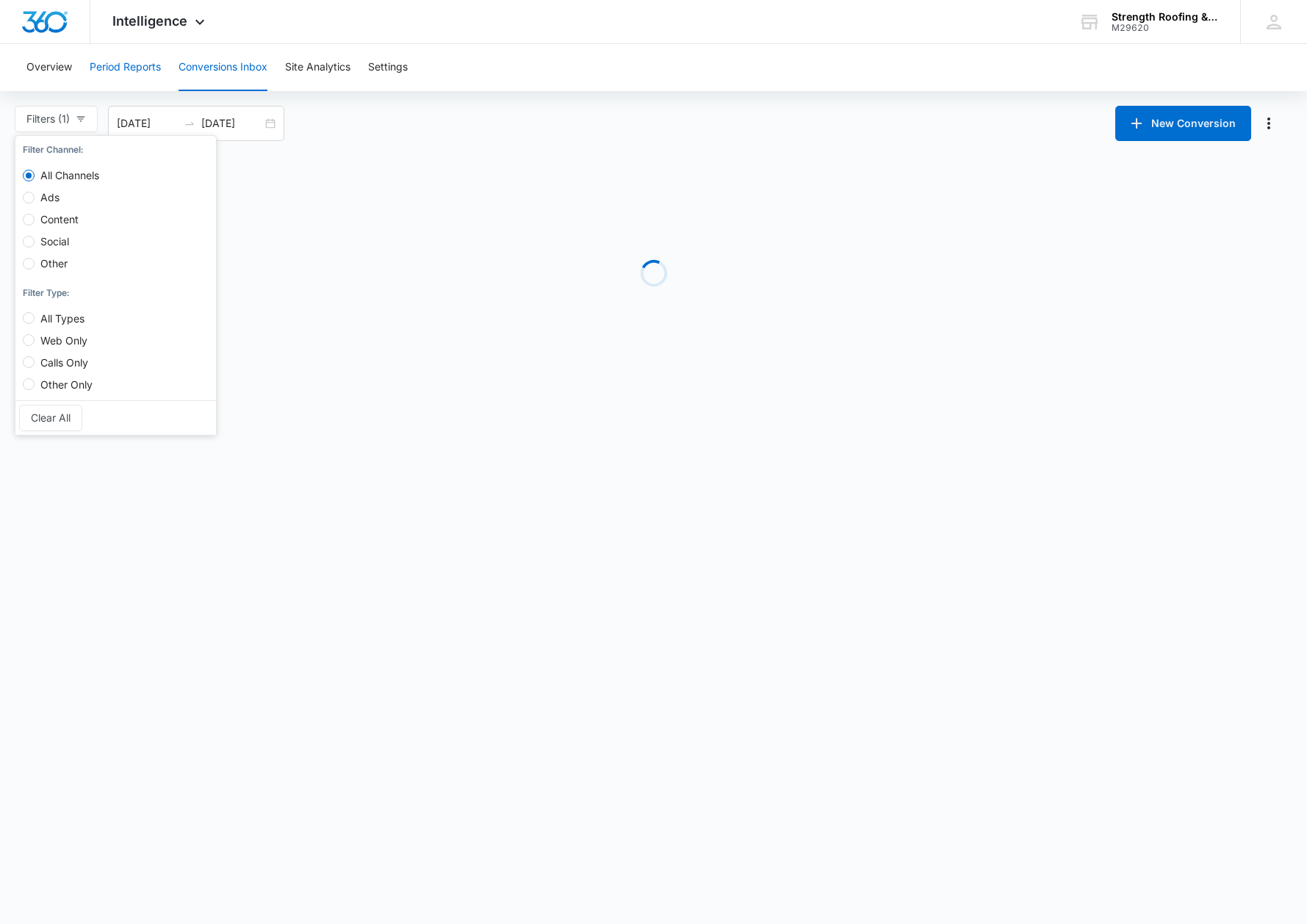
click at [112, 67] on button "Period Reports" at bounding box center [124, 67] width 71 height 47
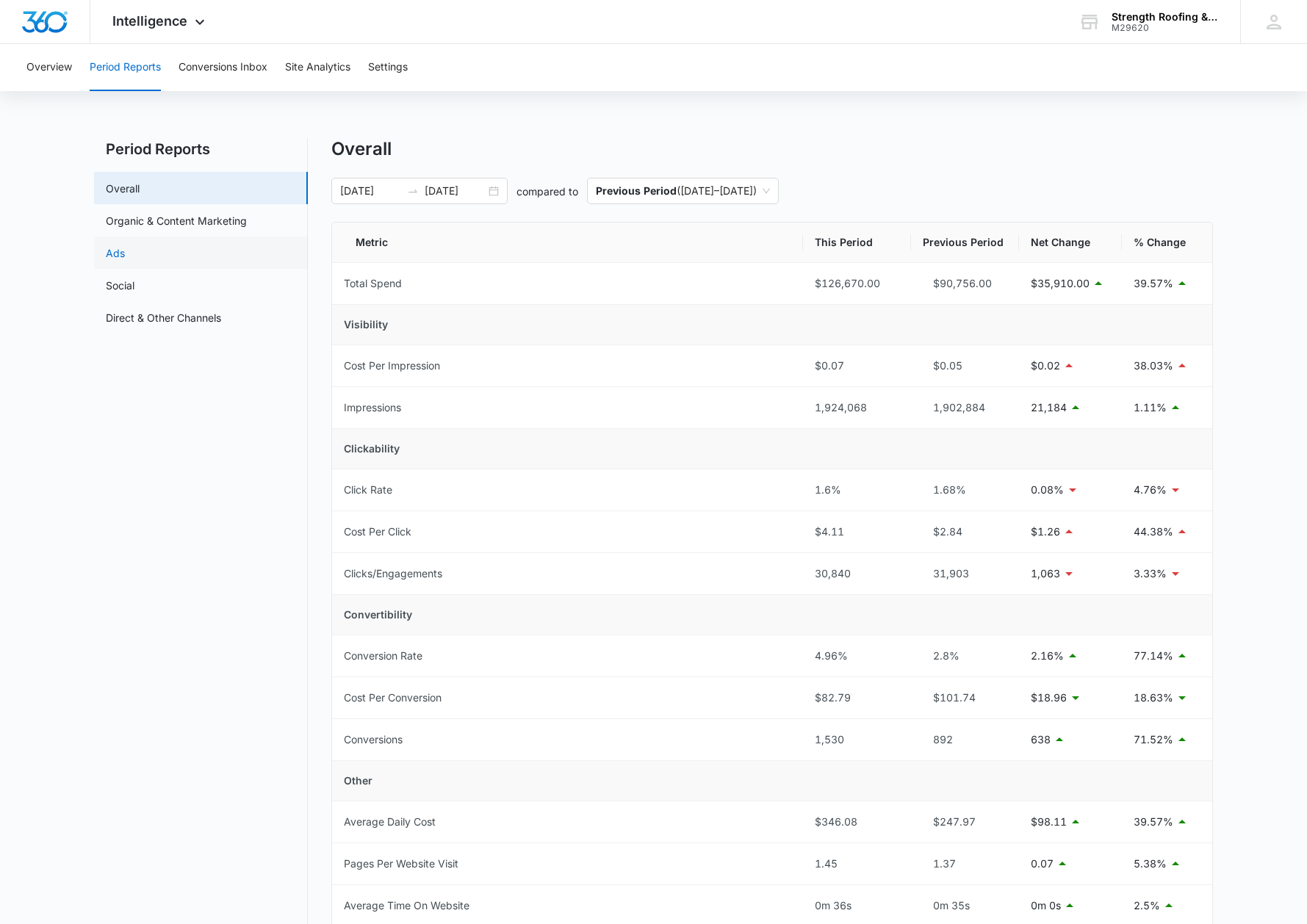
click at [125, 253] on link "Ads" at bounding box center [115, 253] width 19 height 15
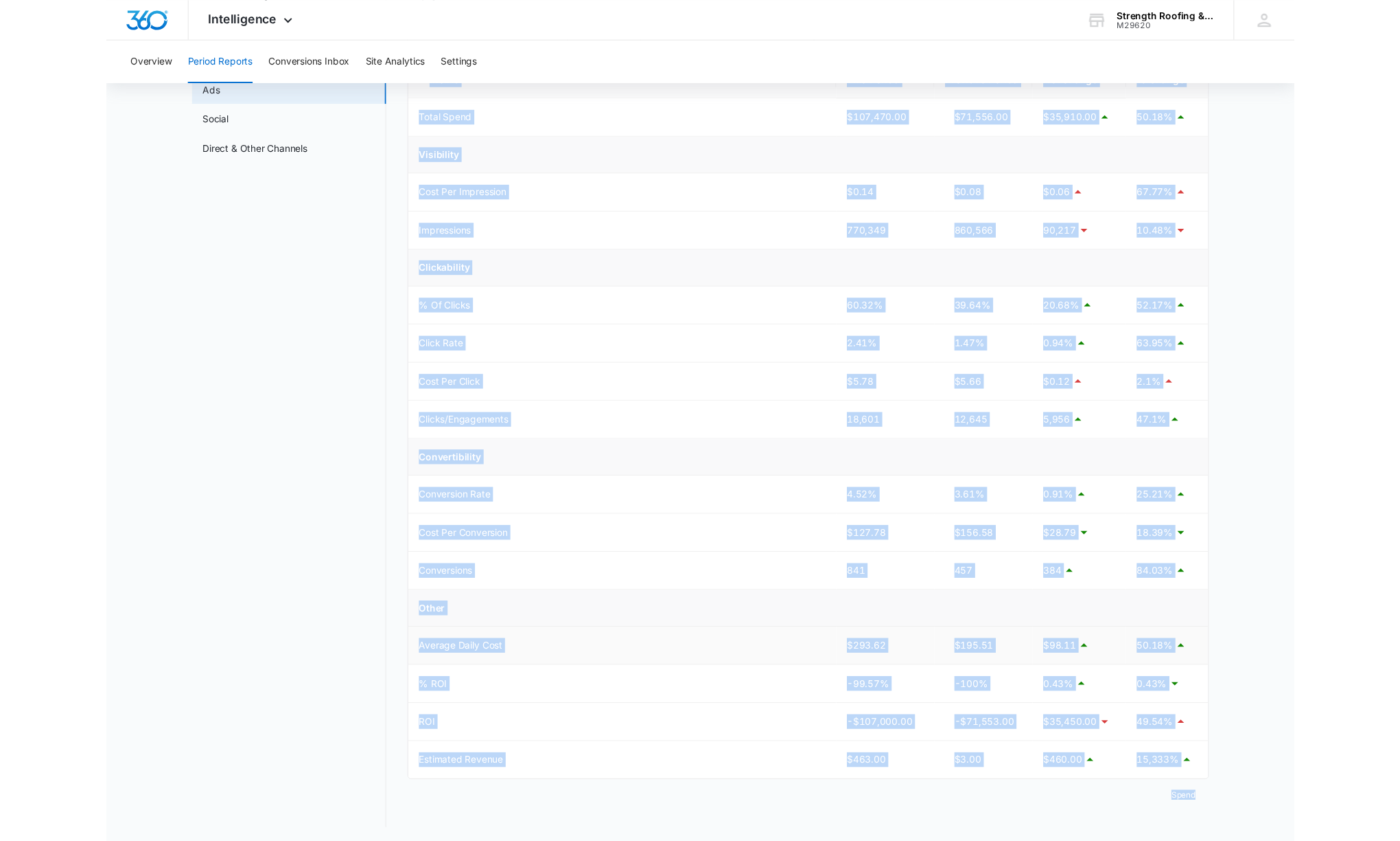
scroll to position [147, 0]
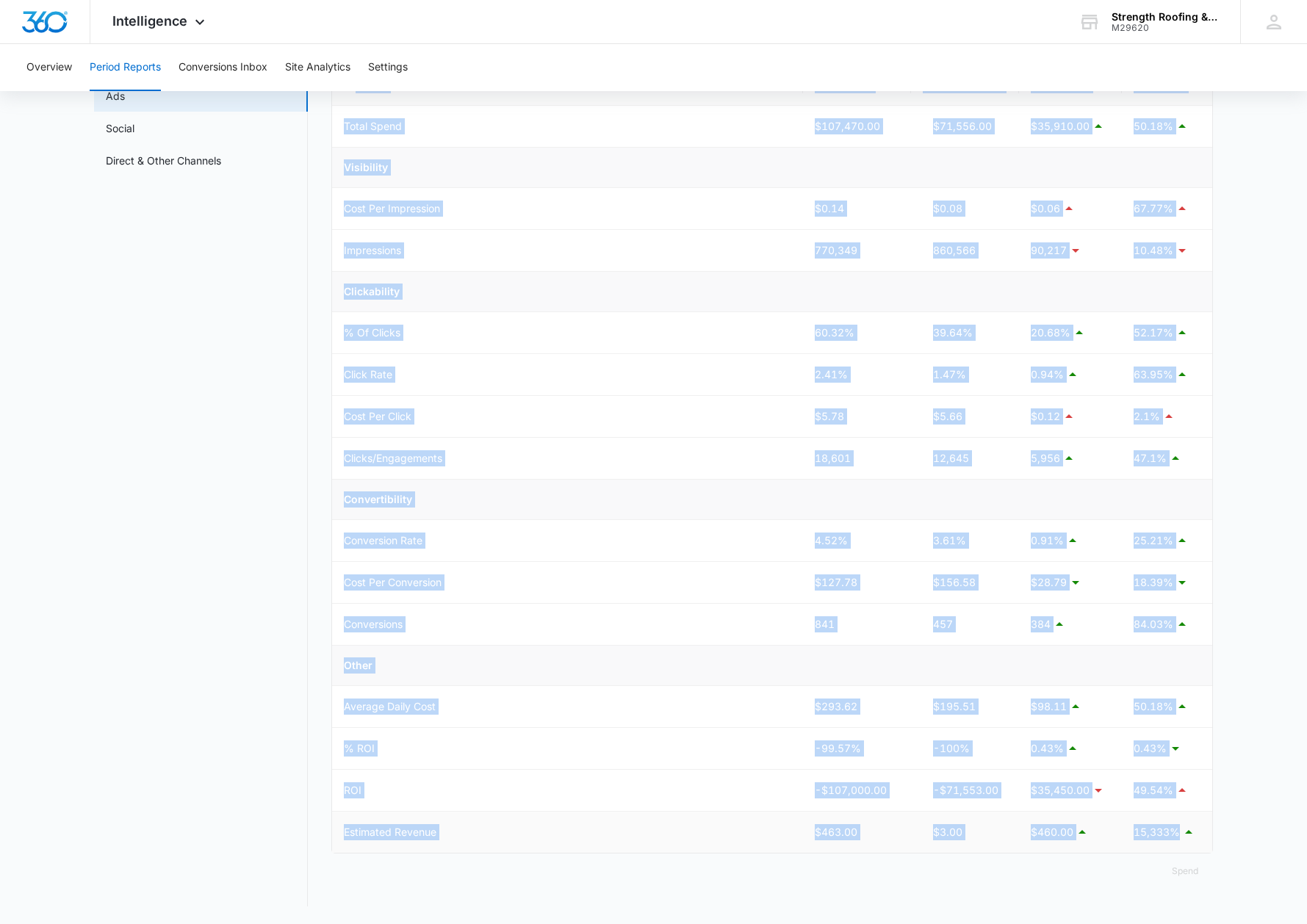
drag, startPoint x: 347, startPoint y: 236, endPoint x: 1176, endPoint y: 827, distance: 1018.1
click at [1137, 827] on table "Metric This Period Previous Period Net Change % Change Total Spend $107,470.00 …" at bounding box center [772, 459] width 880 height 787
copy table "Metric This Period Previous Period Net Change % Change Total Spend $107,470.00 …"
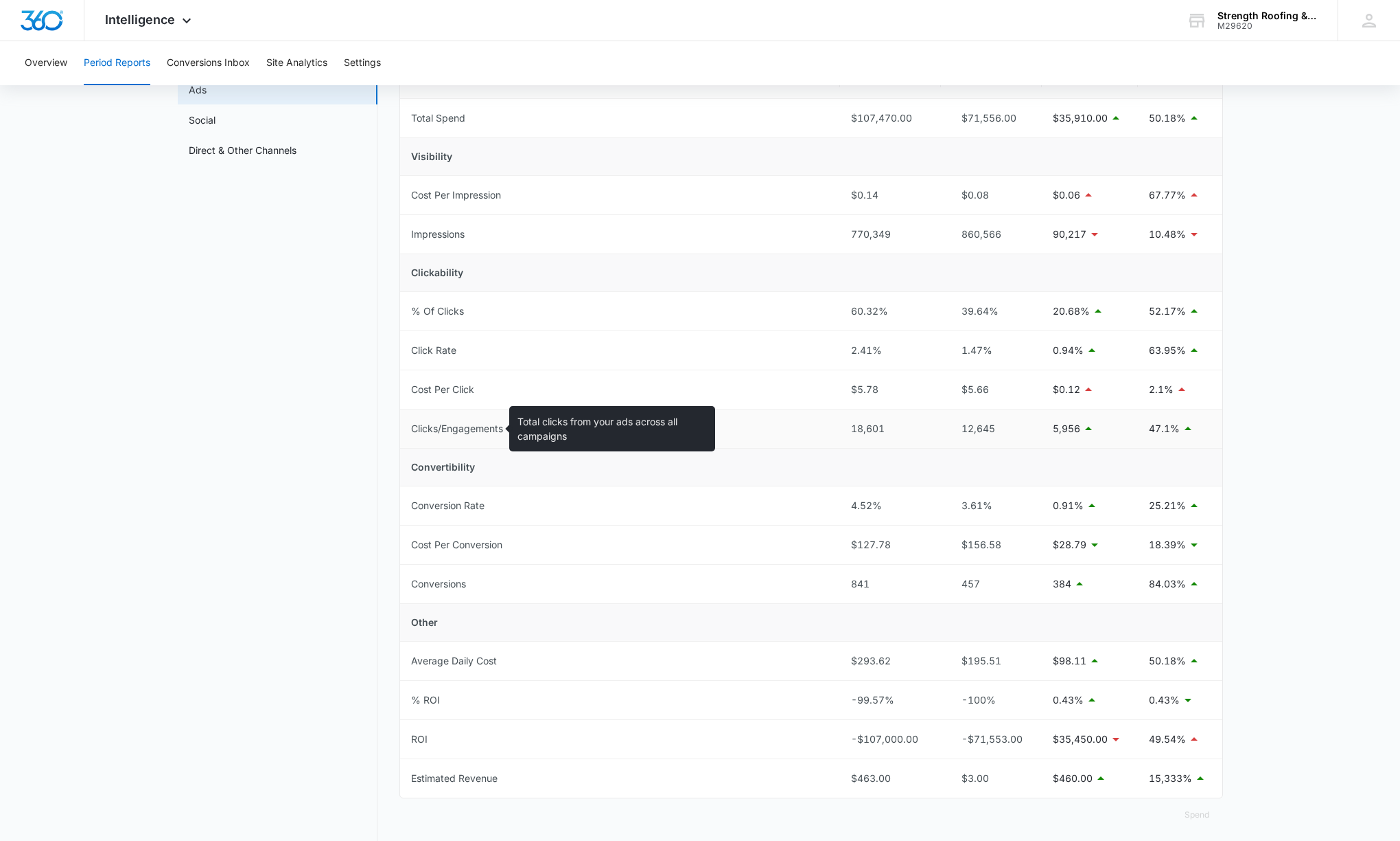
click at [290, 431] on nav "Period Reports Overall Organic & Content Marketing Ads Social Direct & Other Ch…" at bounding box center [278, 414] width 199 height 865
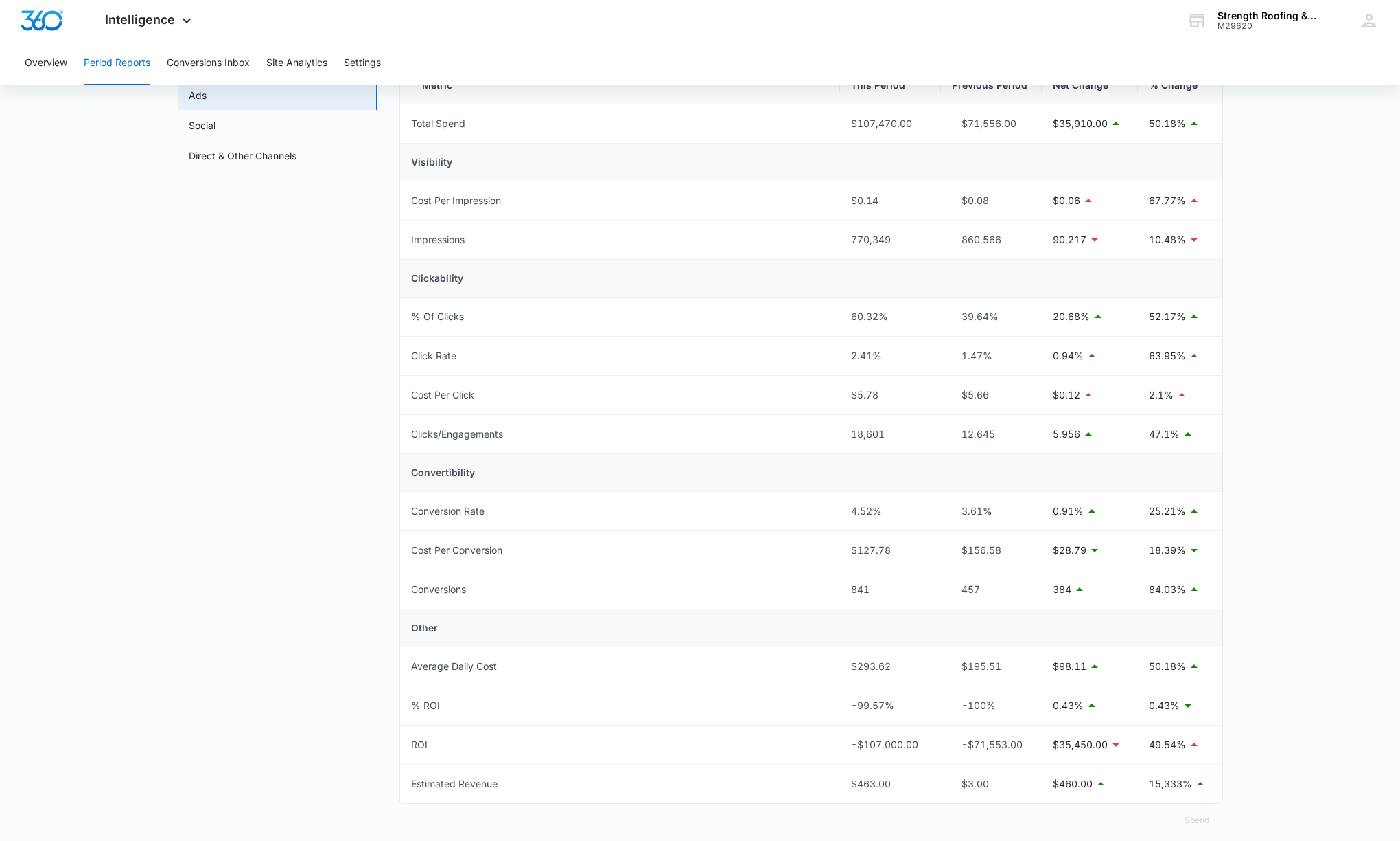
scroll to position [138, 0]
